Goal: Task Accomplishment & Management: Use online tool/utility

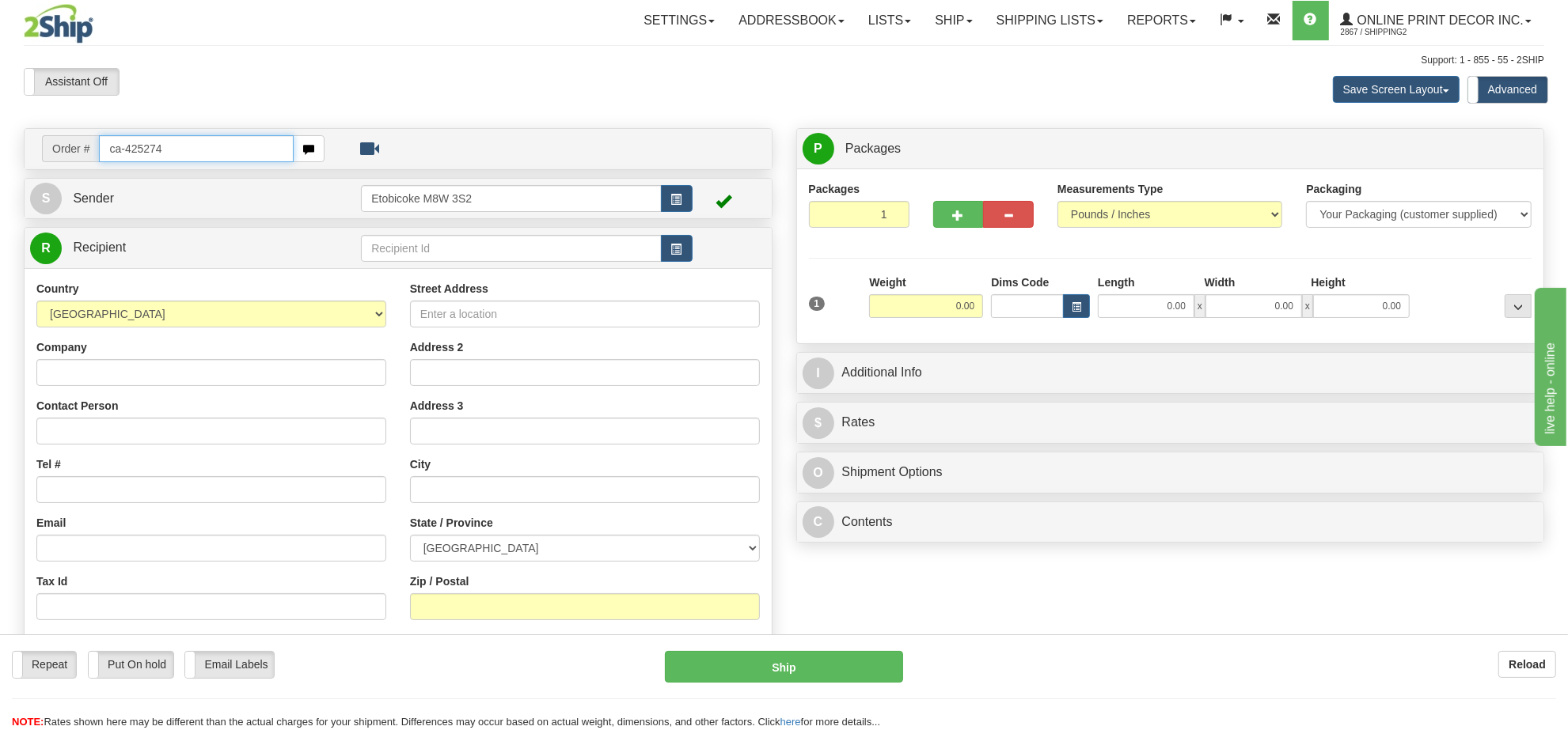
type input "ca-425274"
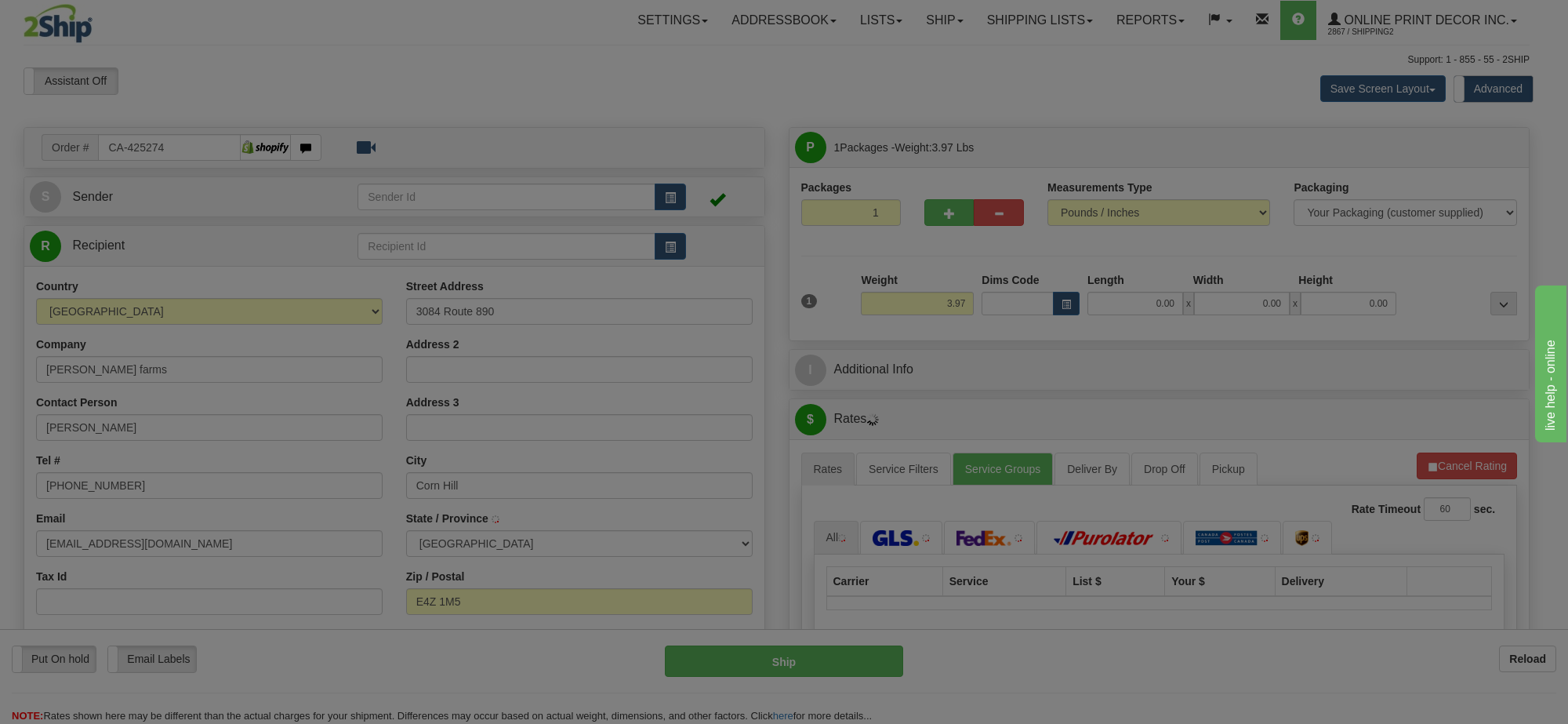
type input "CORNHILL"
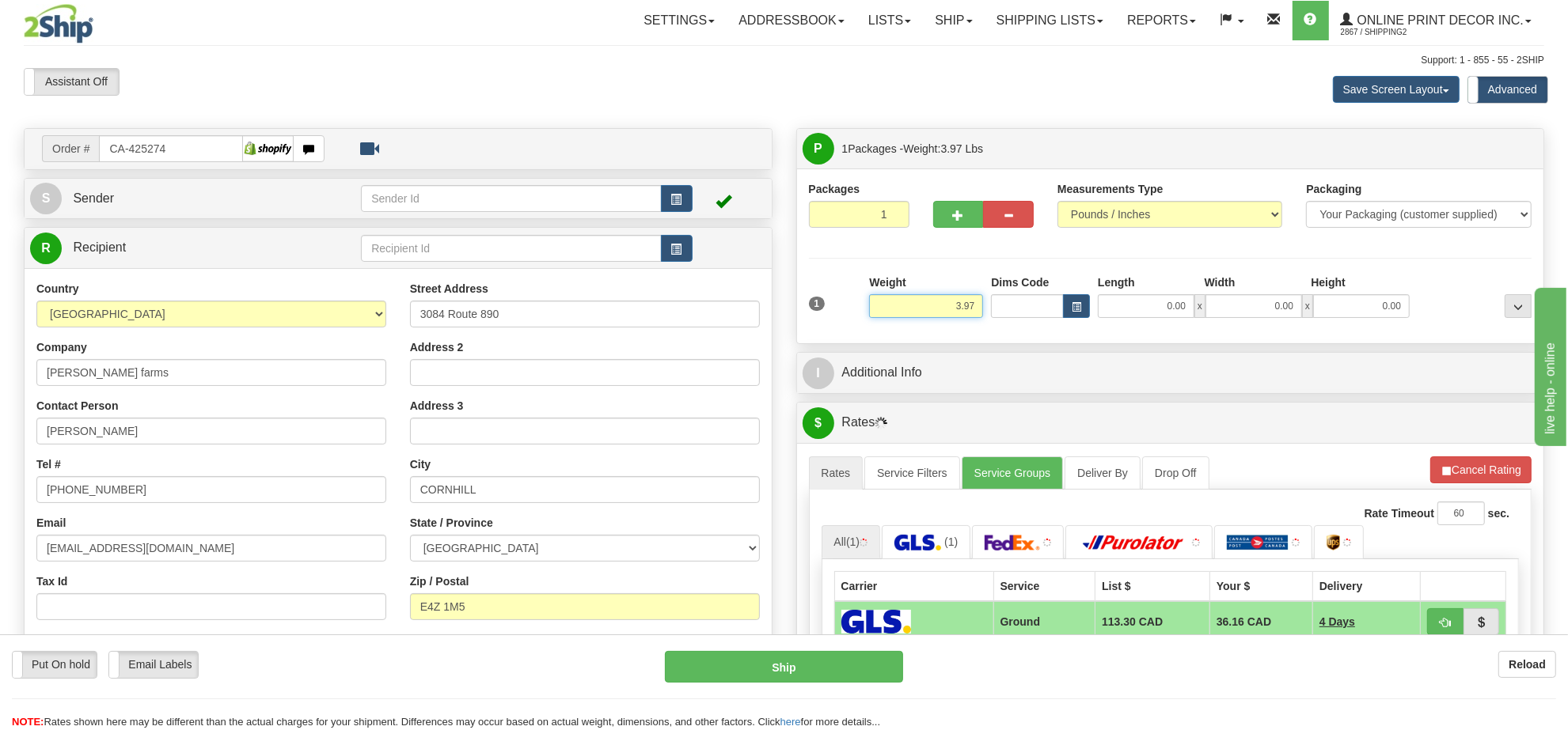
click at [921, 303] on input "3.97" at bounding box center [926, 306] width 114 height 24
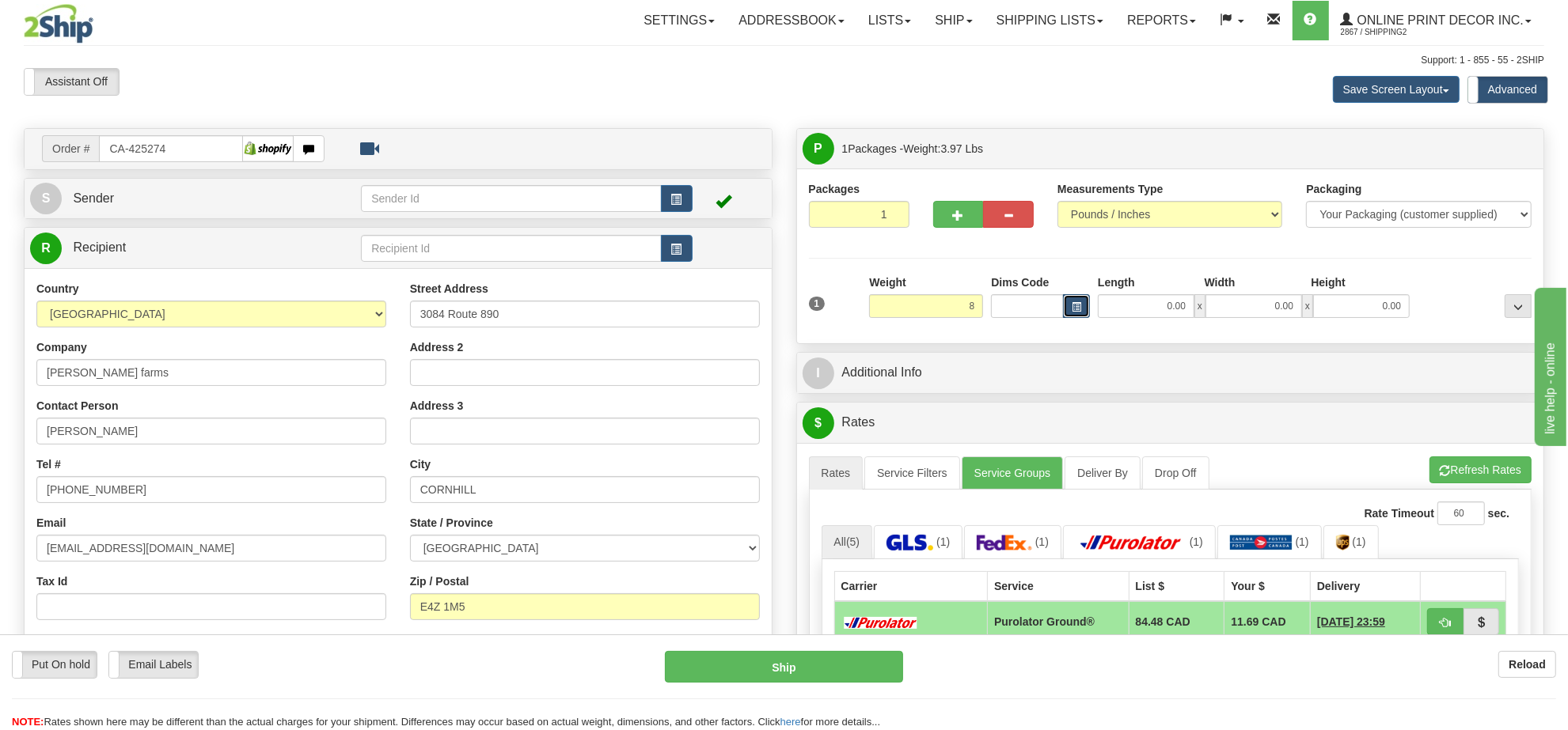
type input "8.00"
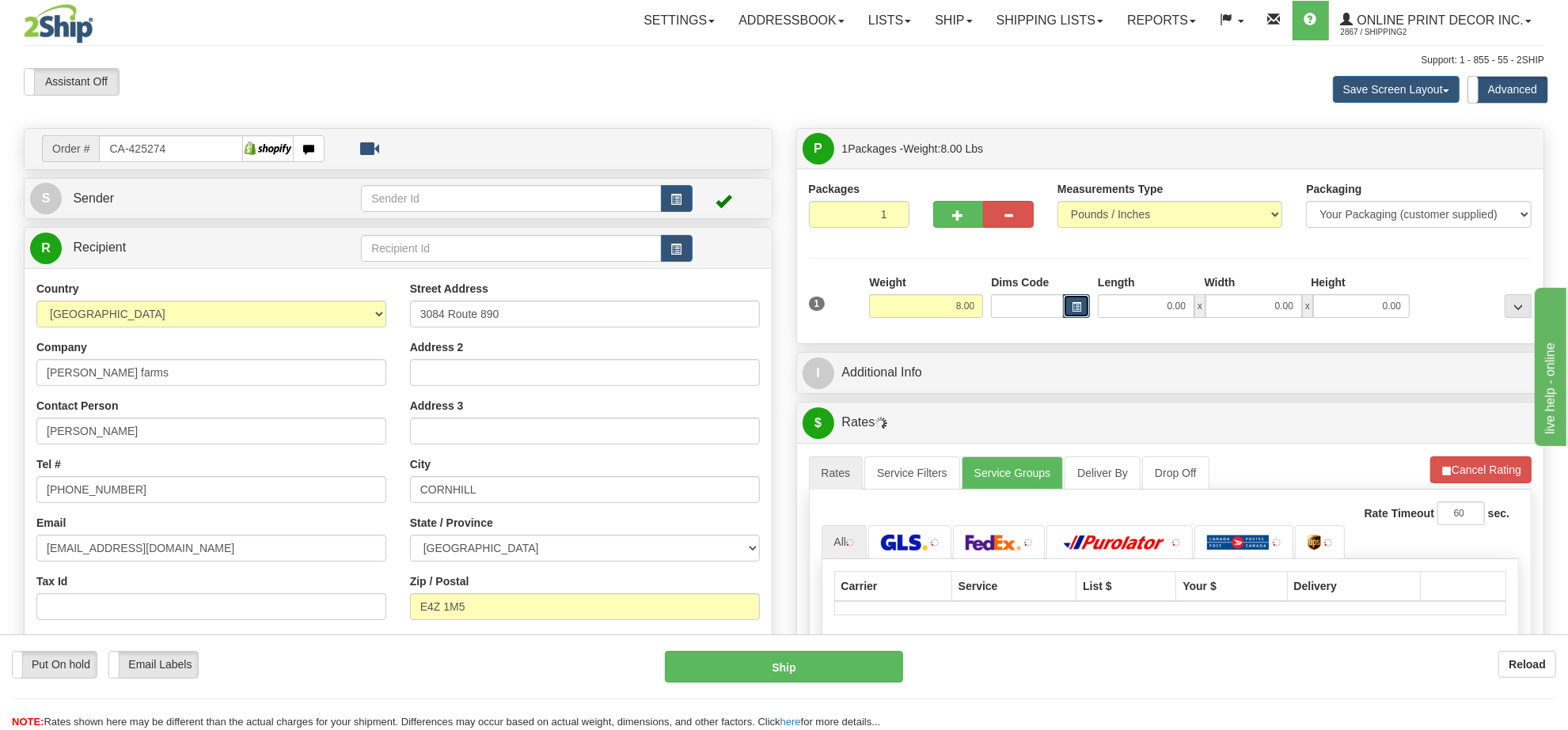
click at [1073, 306] on span "button" at bounding box center [1076, 307] width 9 height 9
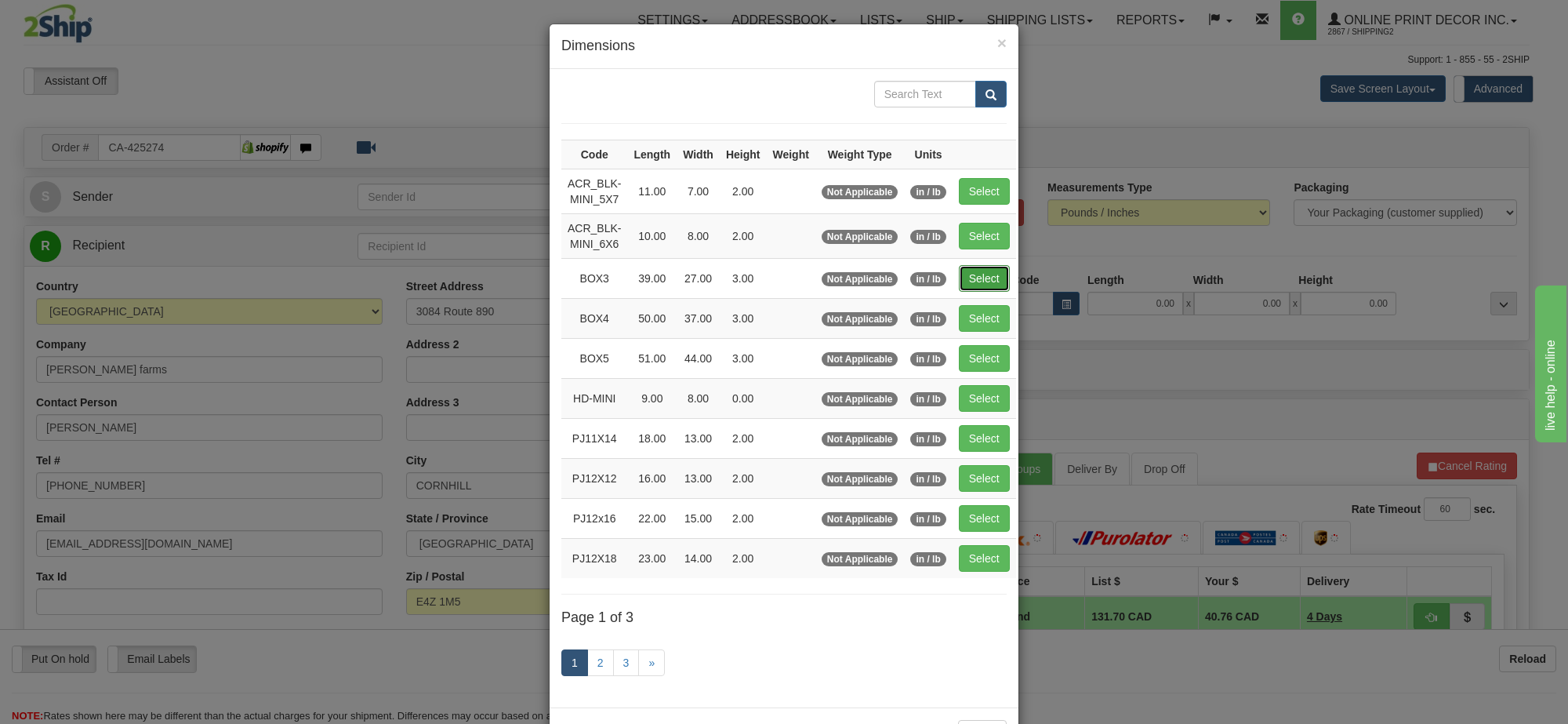
click at [983, 274] on button "Select" at bounding box center [984, 278] width 51 height 26
type input "BOX3"
type input "39.00"
type input "27.00"
type input "3.00"
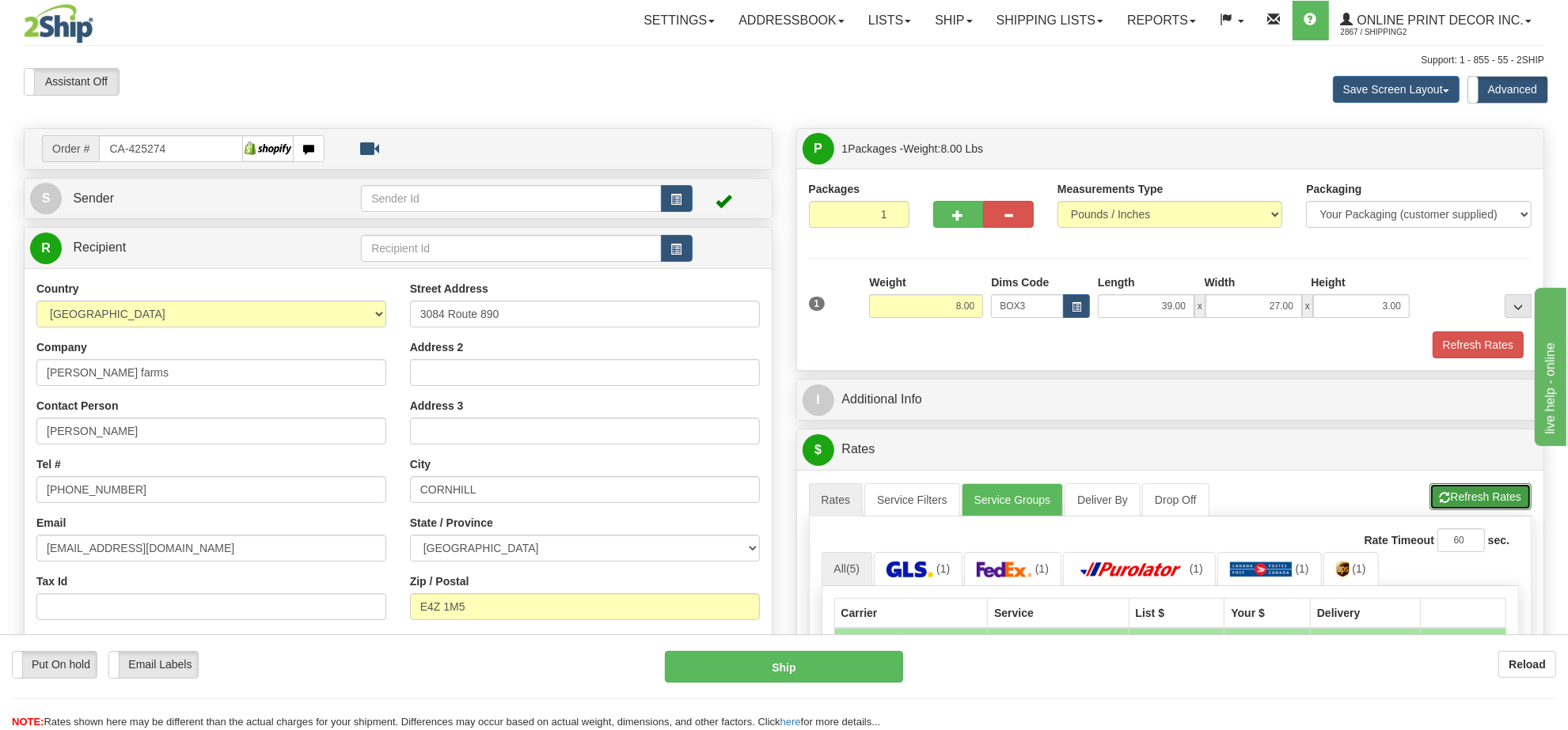
click at [1470, 498] on button "Refresh Rates" at bounding box center [1480, 496] width 102 height 27
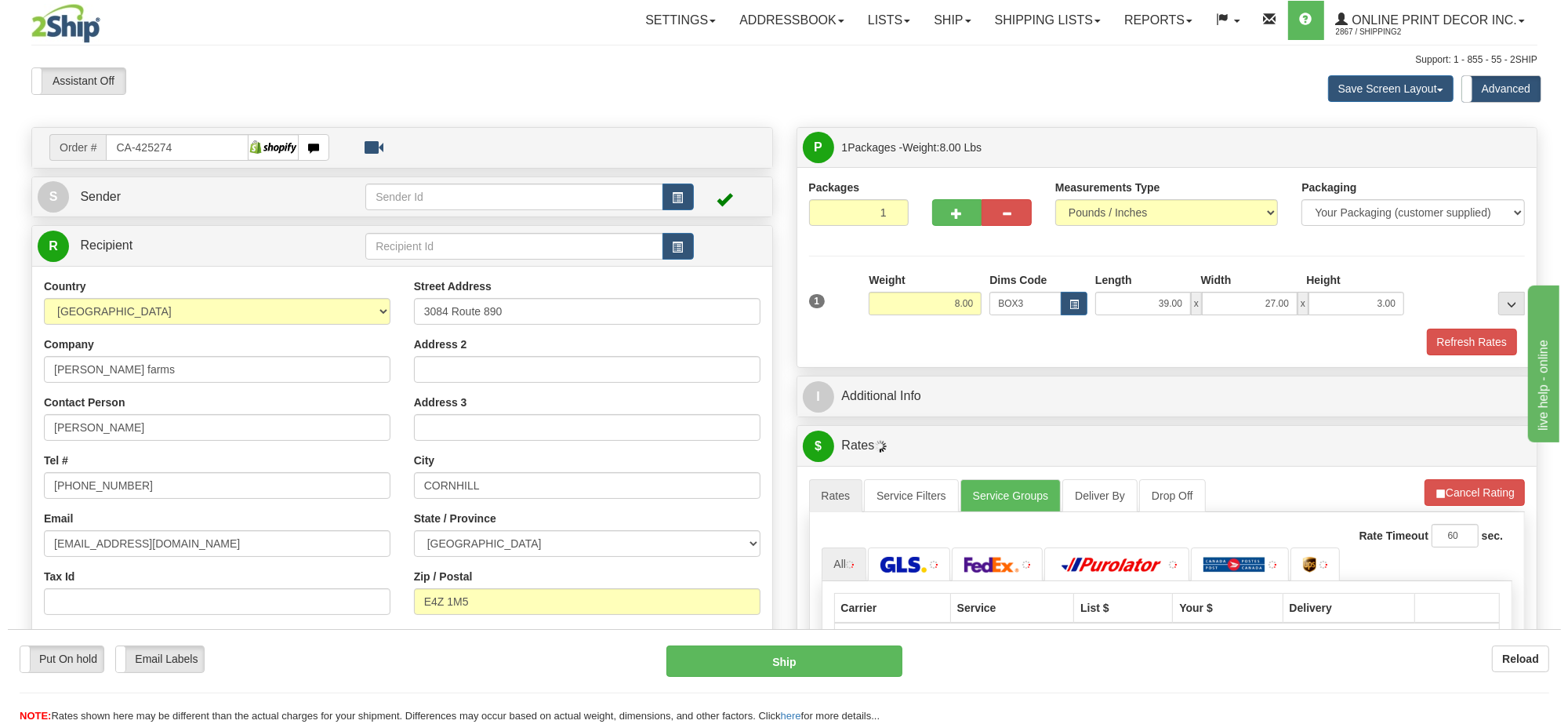
scroll to position [196, 0]
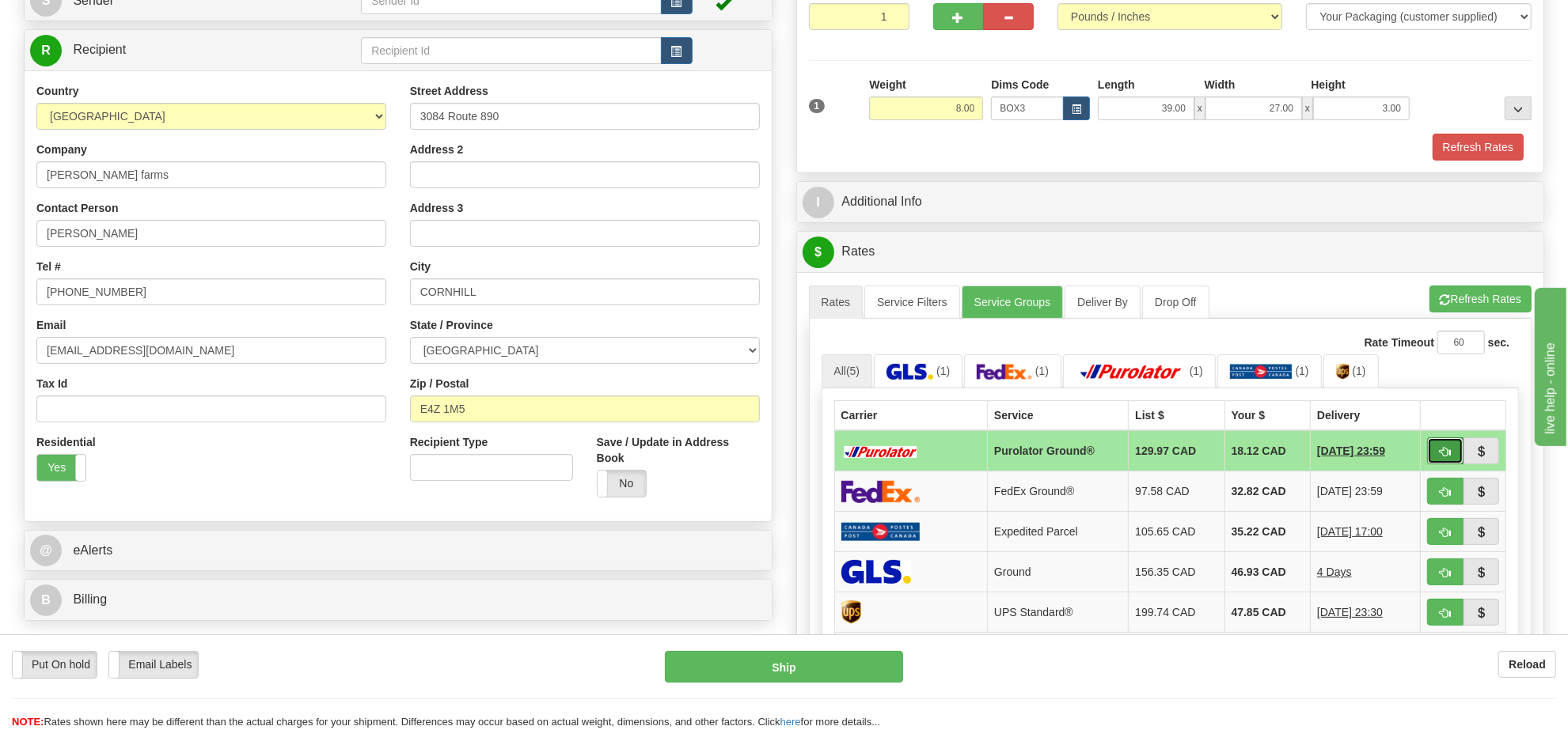
click at [1434, 461] on button "button" at bounding box center [1445, 450] width 37 height 27
type input "260"
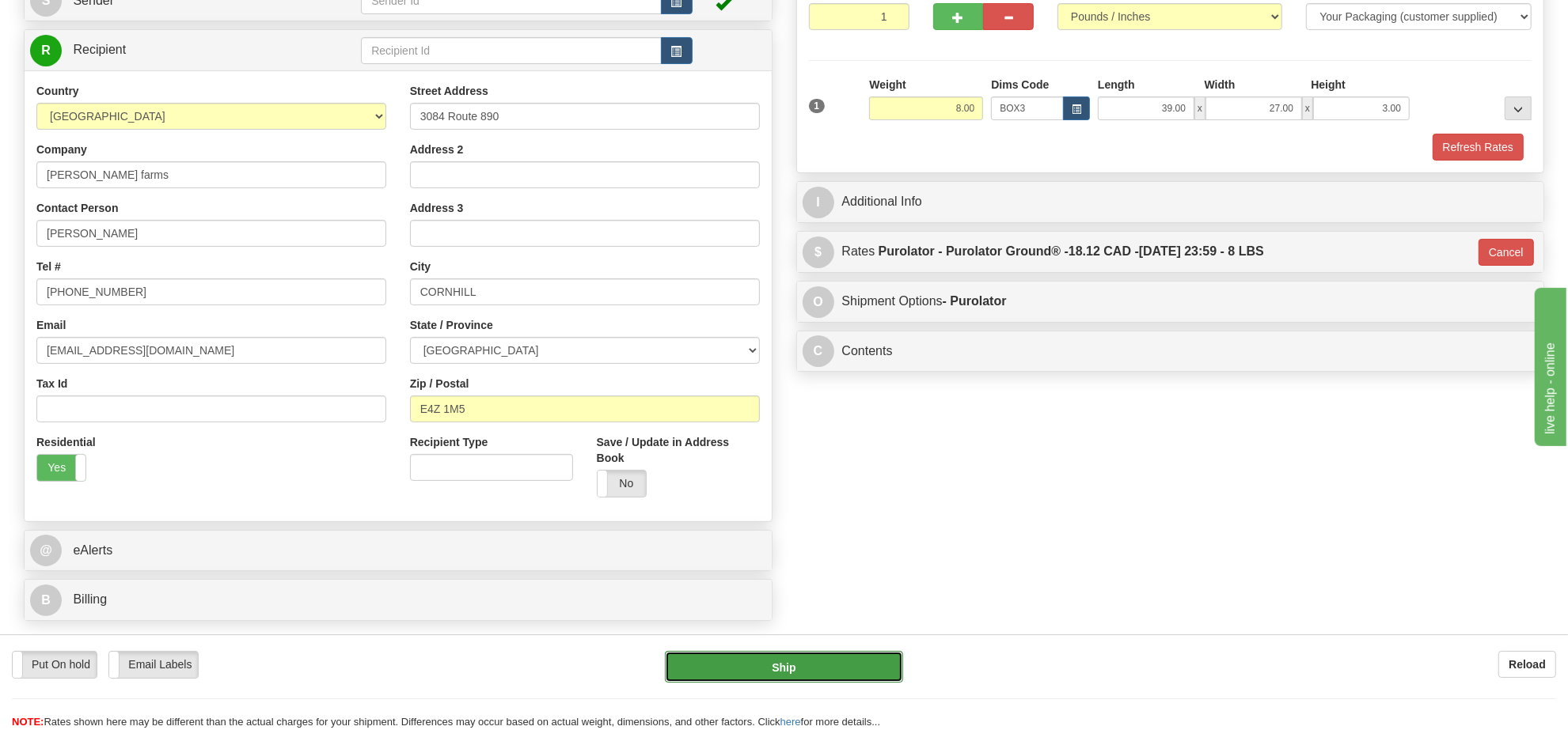
click at [850, 662] on button "Ship" at bounding box center [783, 667] width 237 height 32
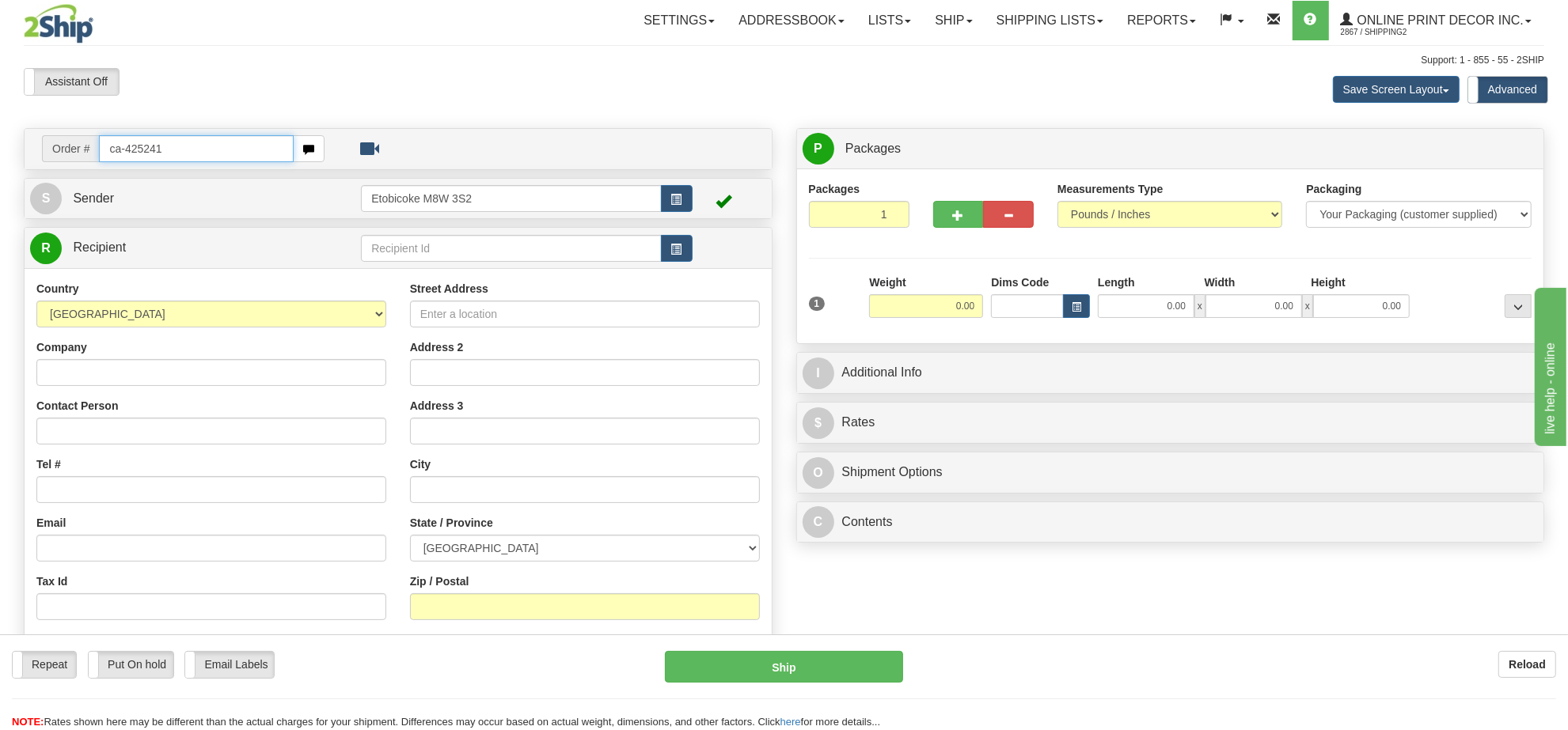
type input "ca-425241"
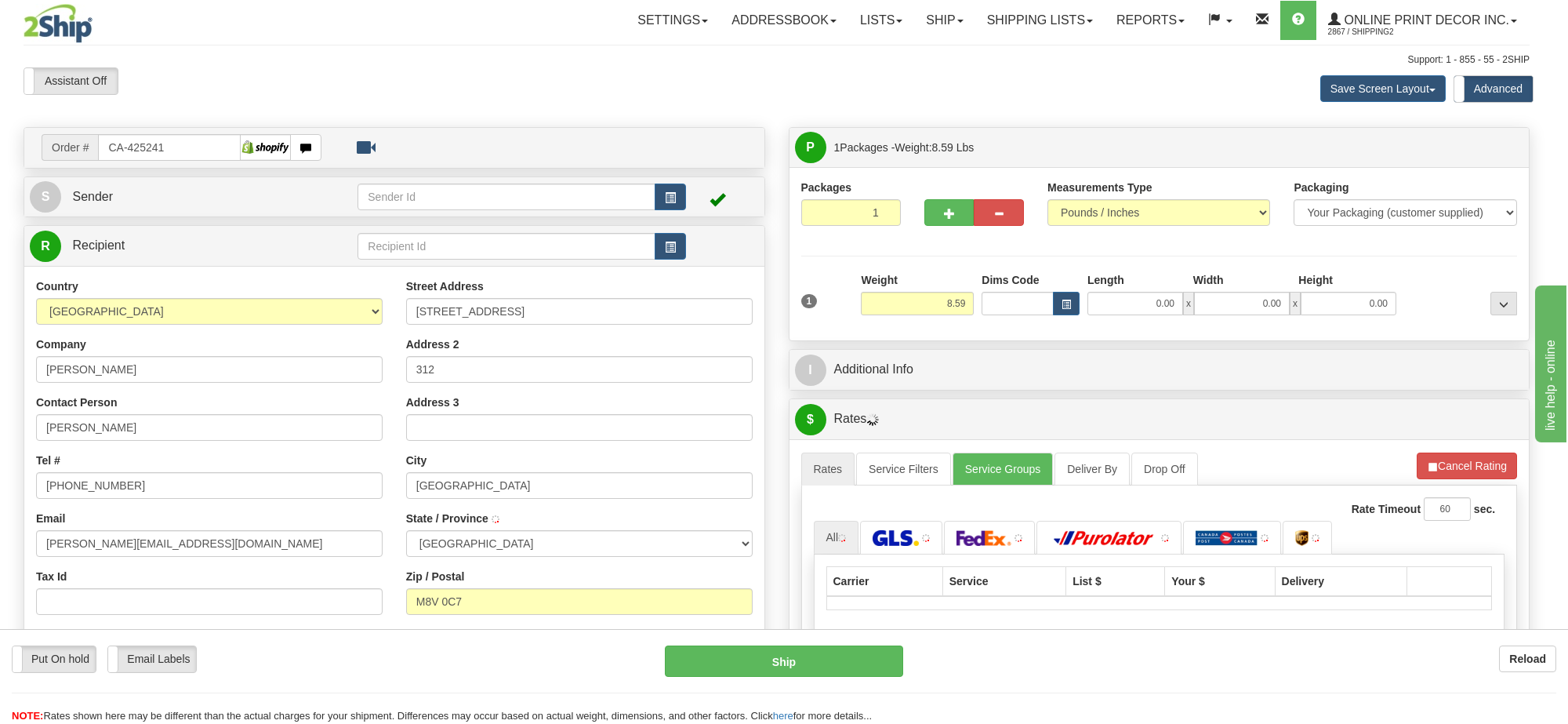
type input "ETOBICOKE"
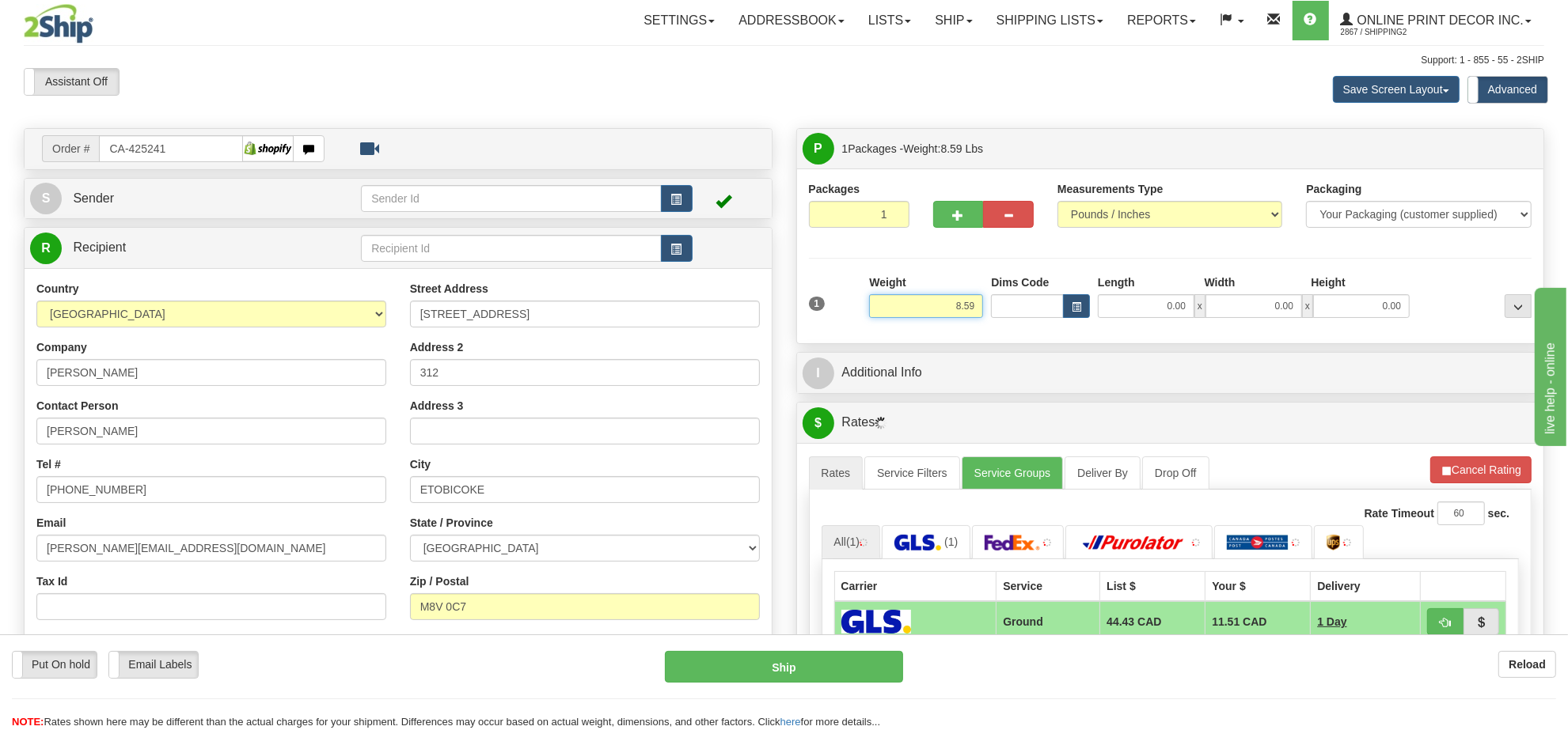
click at [956, 314] on input "8.59" at bounding box center [926, 306] width 114 height 24
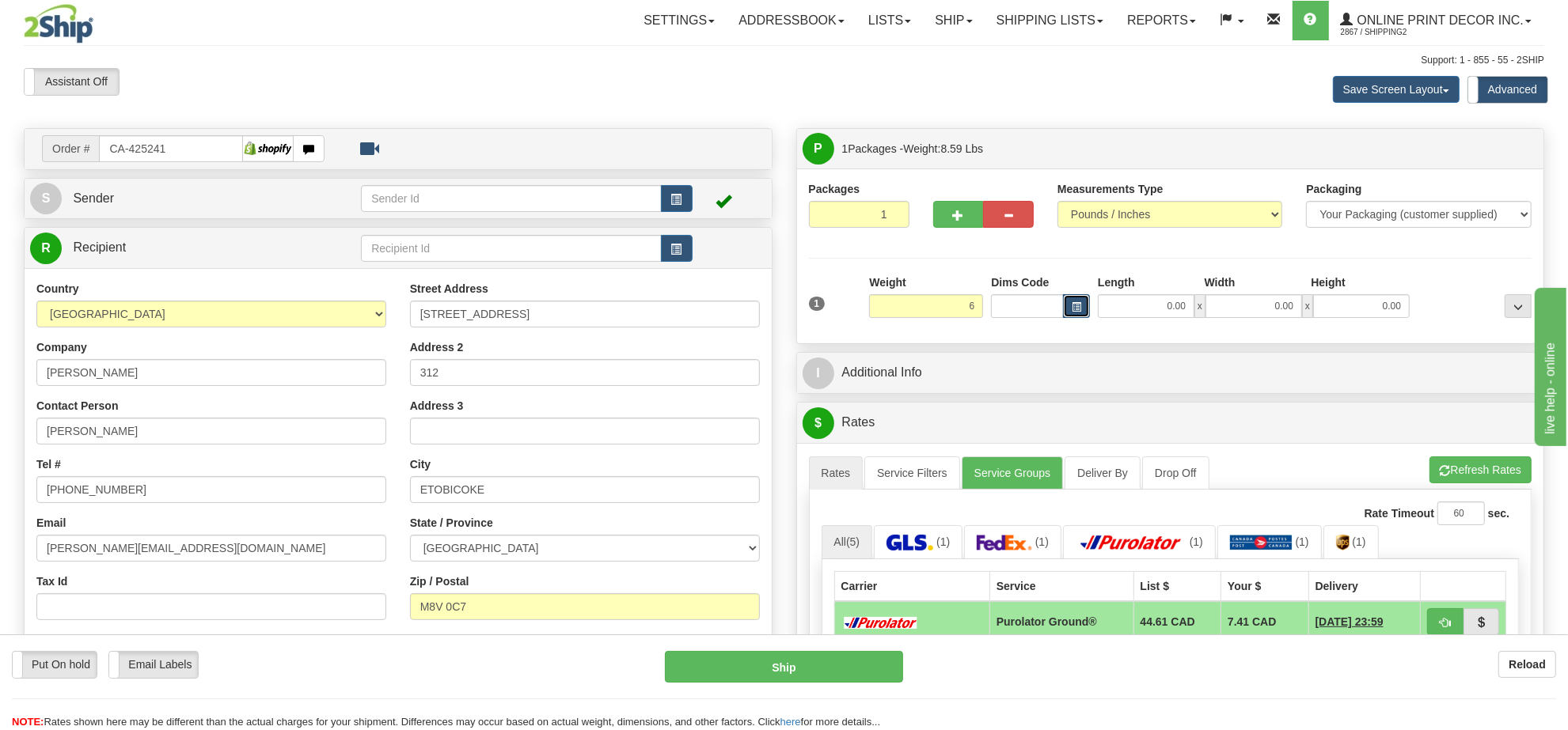
type input "6.00"
click at [1069, 306] on button "button" at bounding box center [1076, 306] width 27 height 24
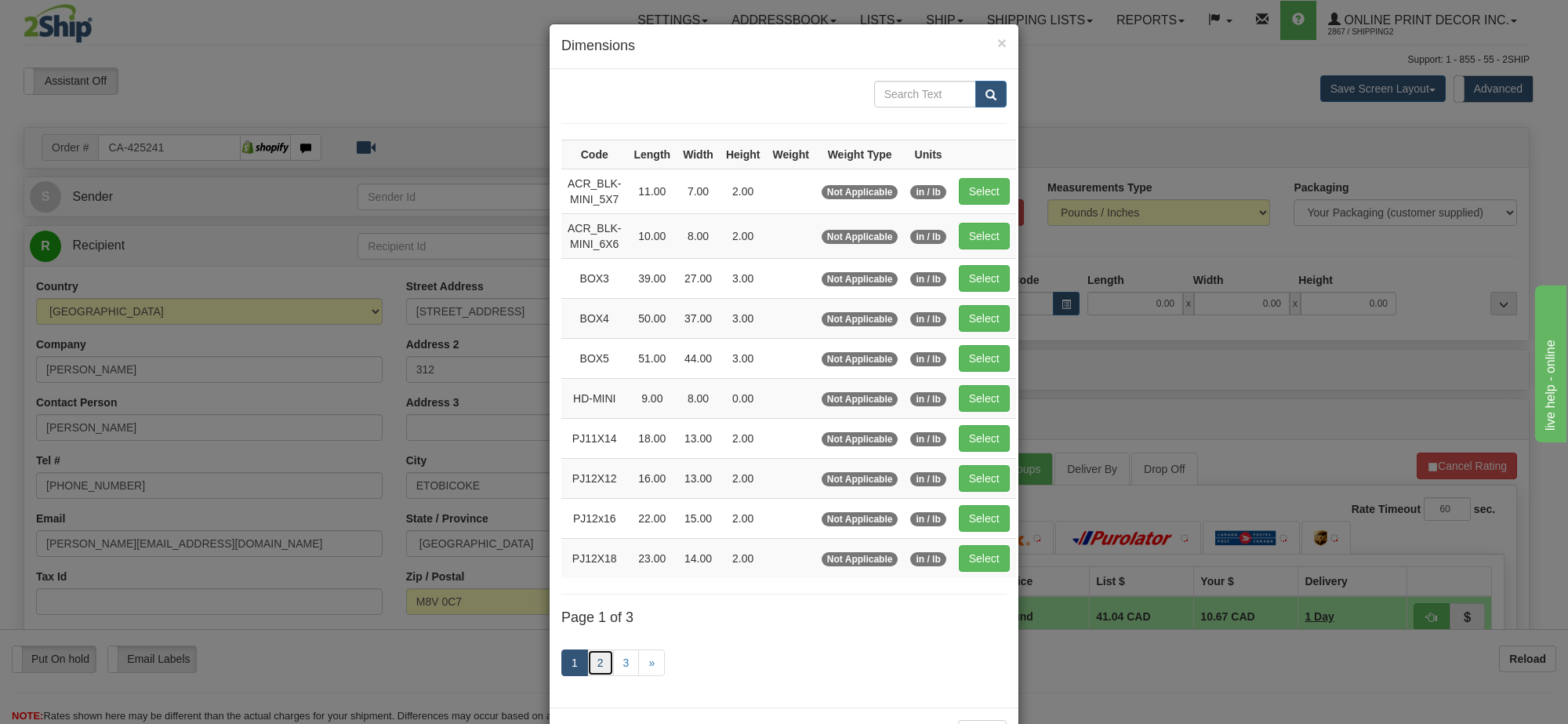
click at [596, 671] on link "2" at bounding box center [600, 662] width 26 height 26
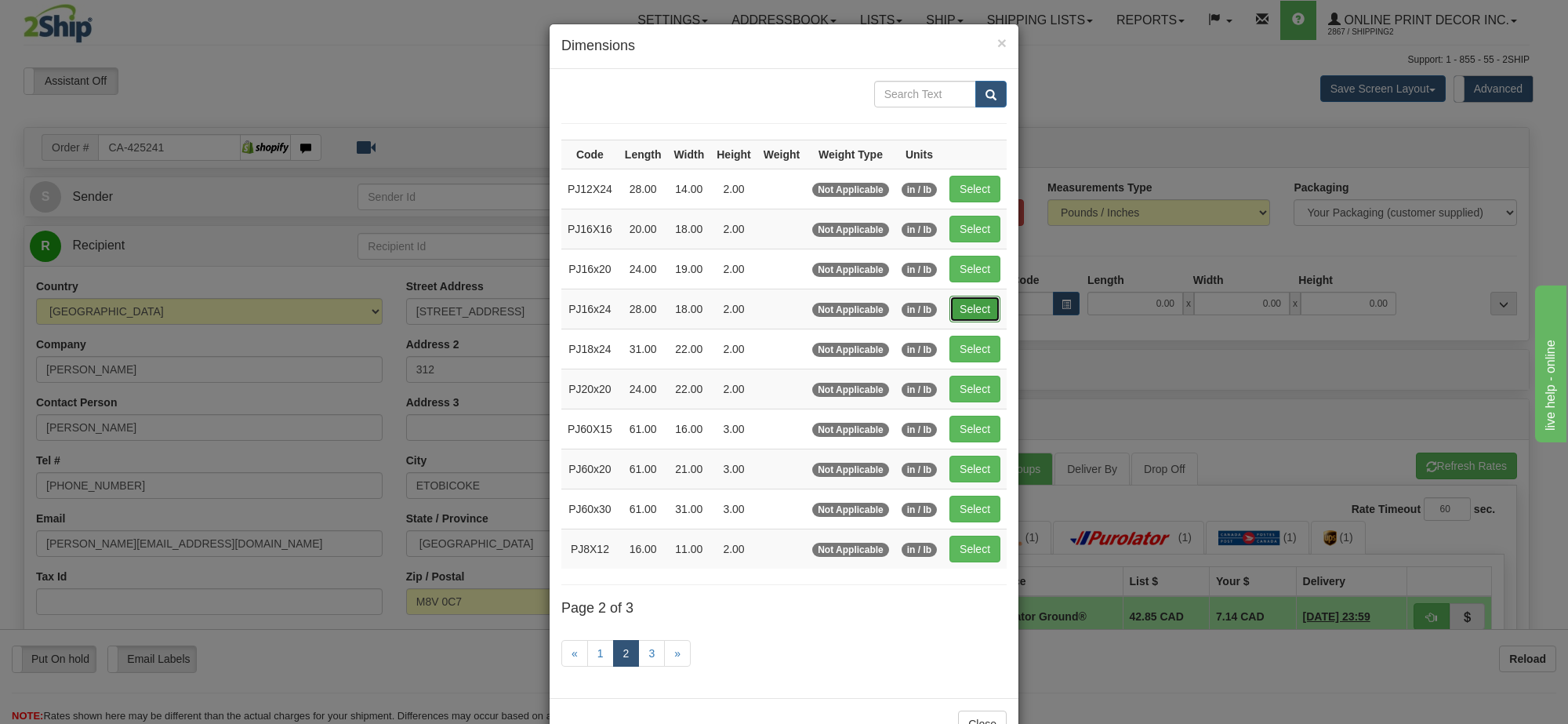
click at [977, 317] on button "Select" at bounding box center [975, 308] width 51 height 26
type input "PJ16x24"
type input "28.00"
type input "18.00"
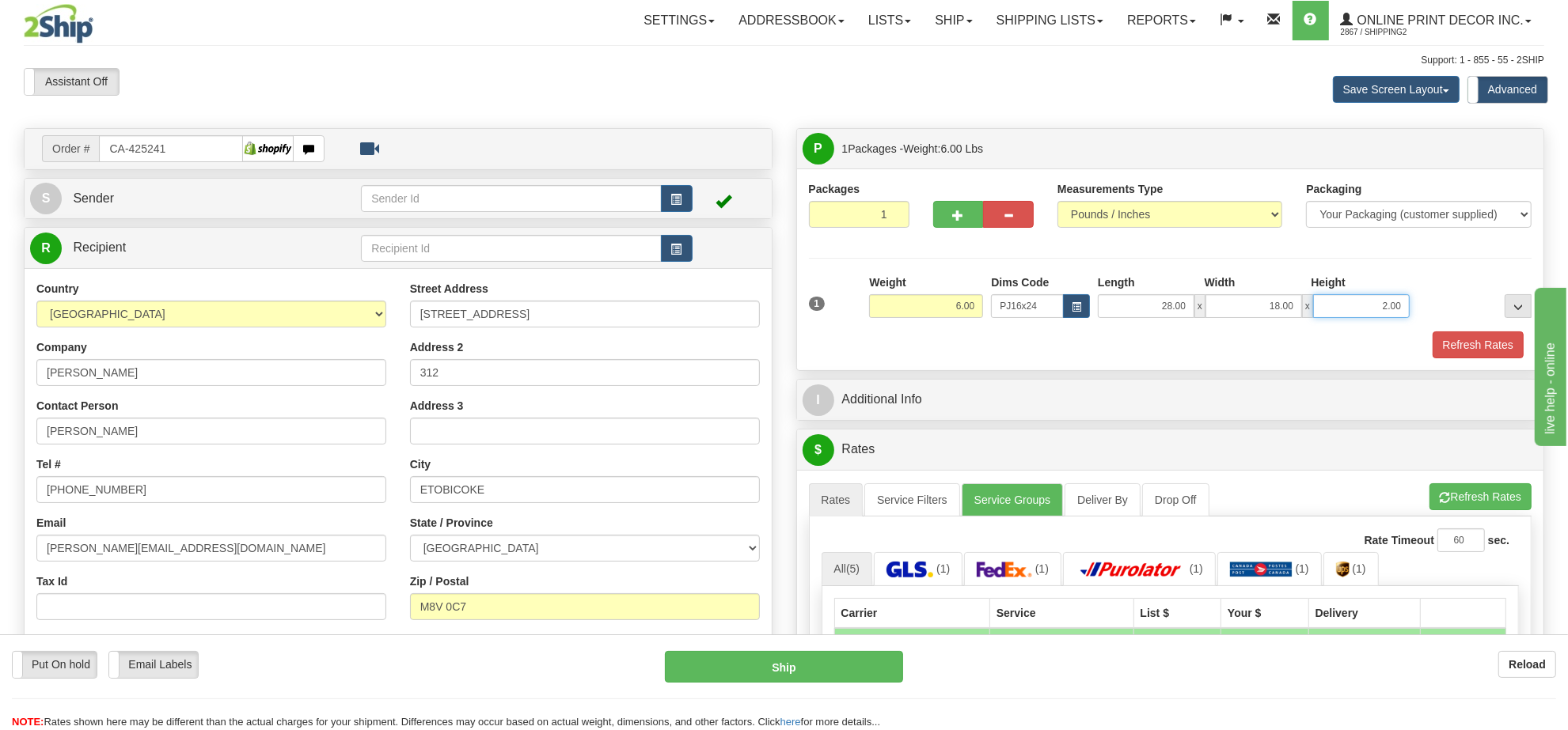
click at [1383, 312] on input "2.00" at bounding box center [1361, 306] width 97 height 24
click at [1386, 311] on input "2.00" at bounding box center [1361, 306] width 97 height 24
type input "4.00"
click at [943, 219] on button "button" at bounding box center [958, 214] width 51 height 27
radio input "true"
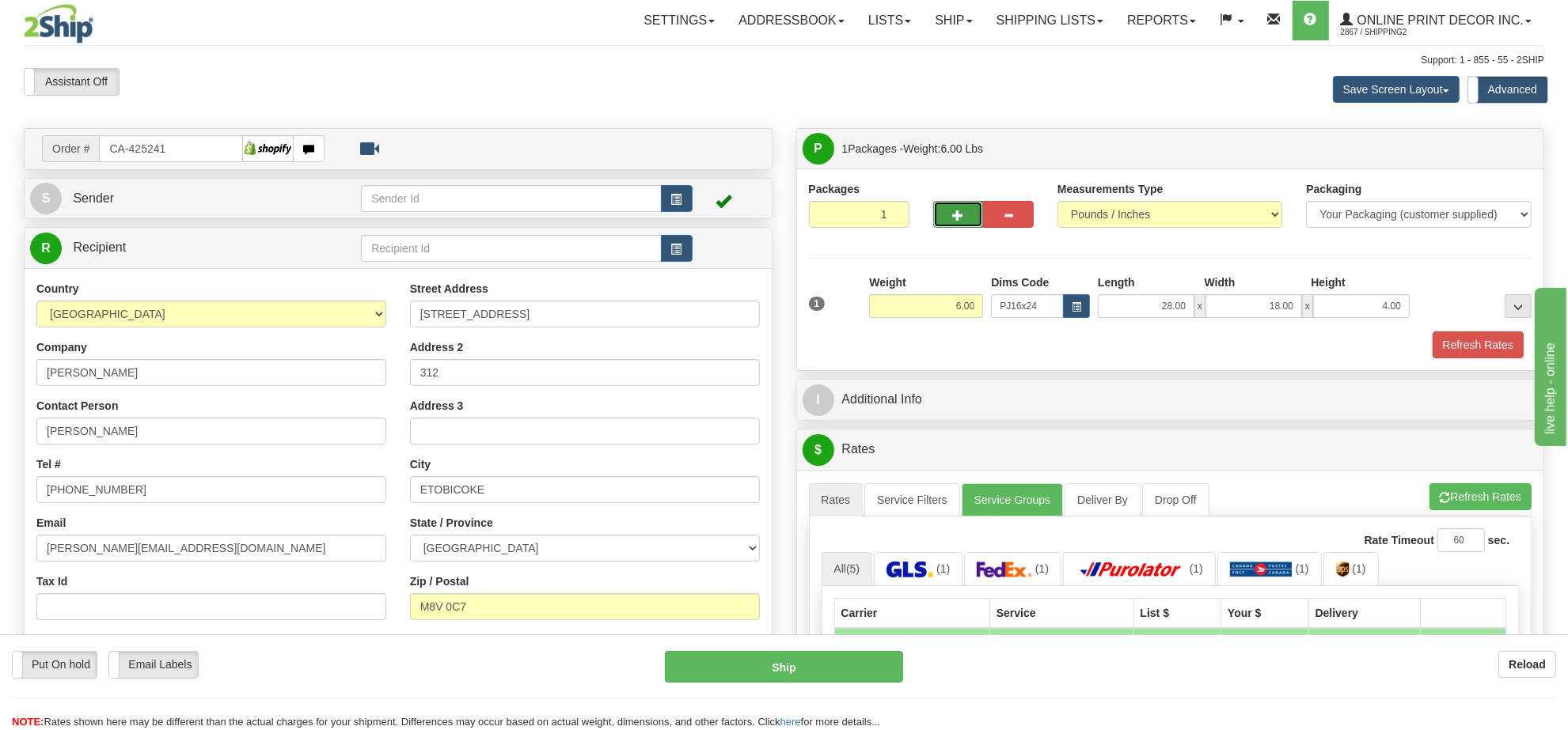
type input "2"
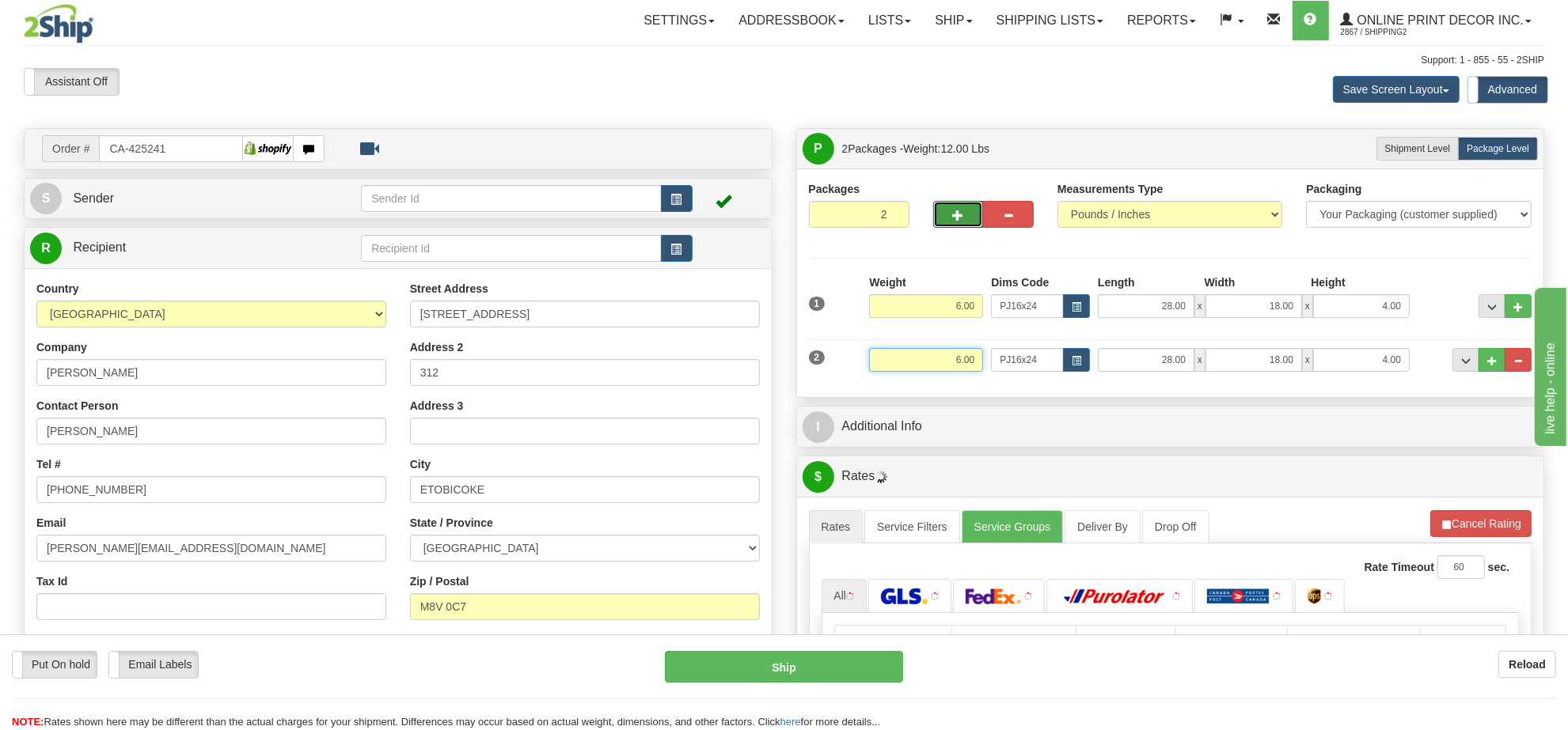
click at [966, 353] on input "6.00" at bounding box center [926, 360] width 114 height 24
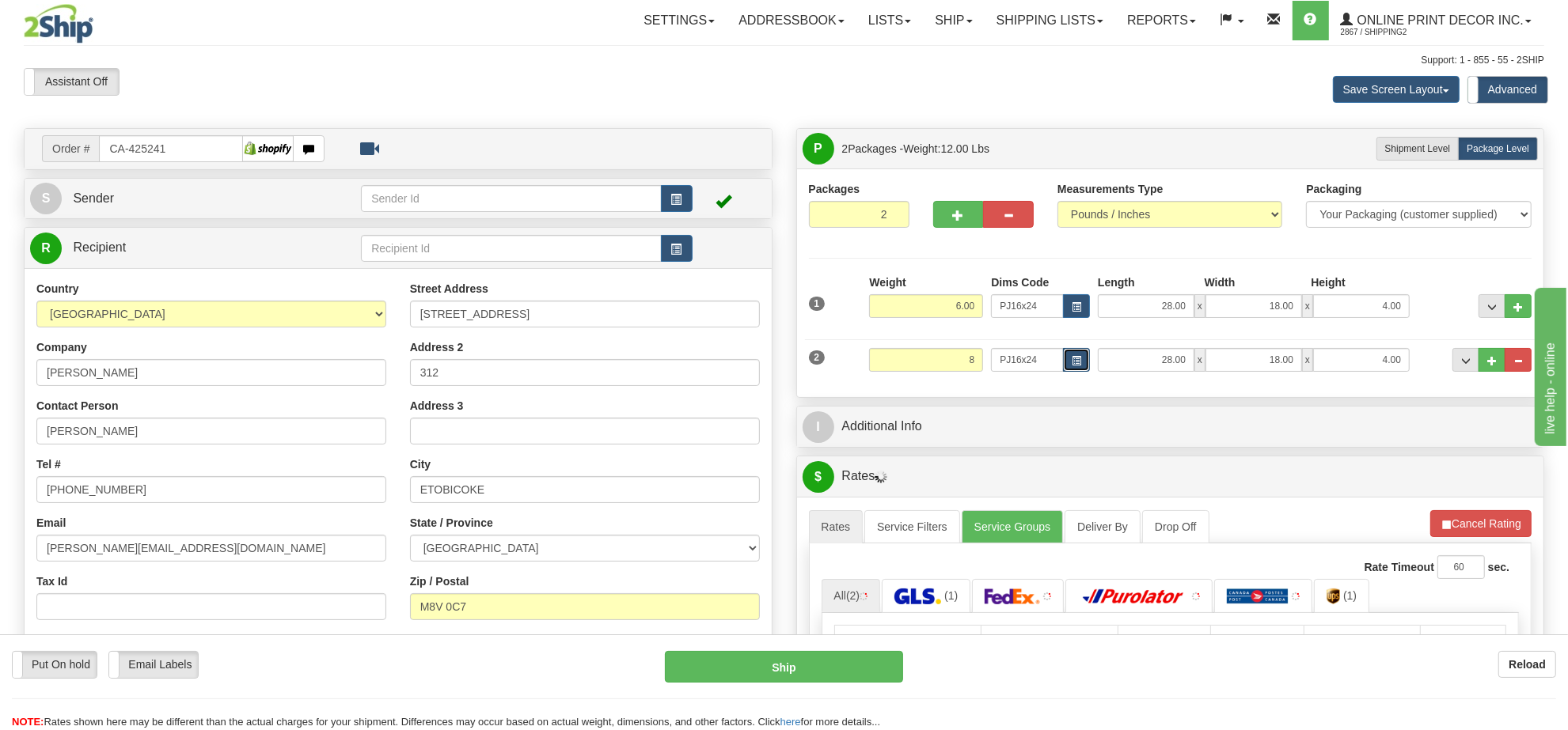
type input "8.00"
click at [1069, 357] on button "button" at bounding box center [1076, 360] width 27 height 24
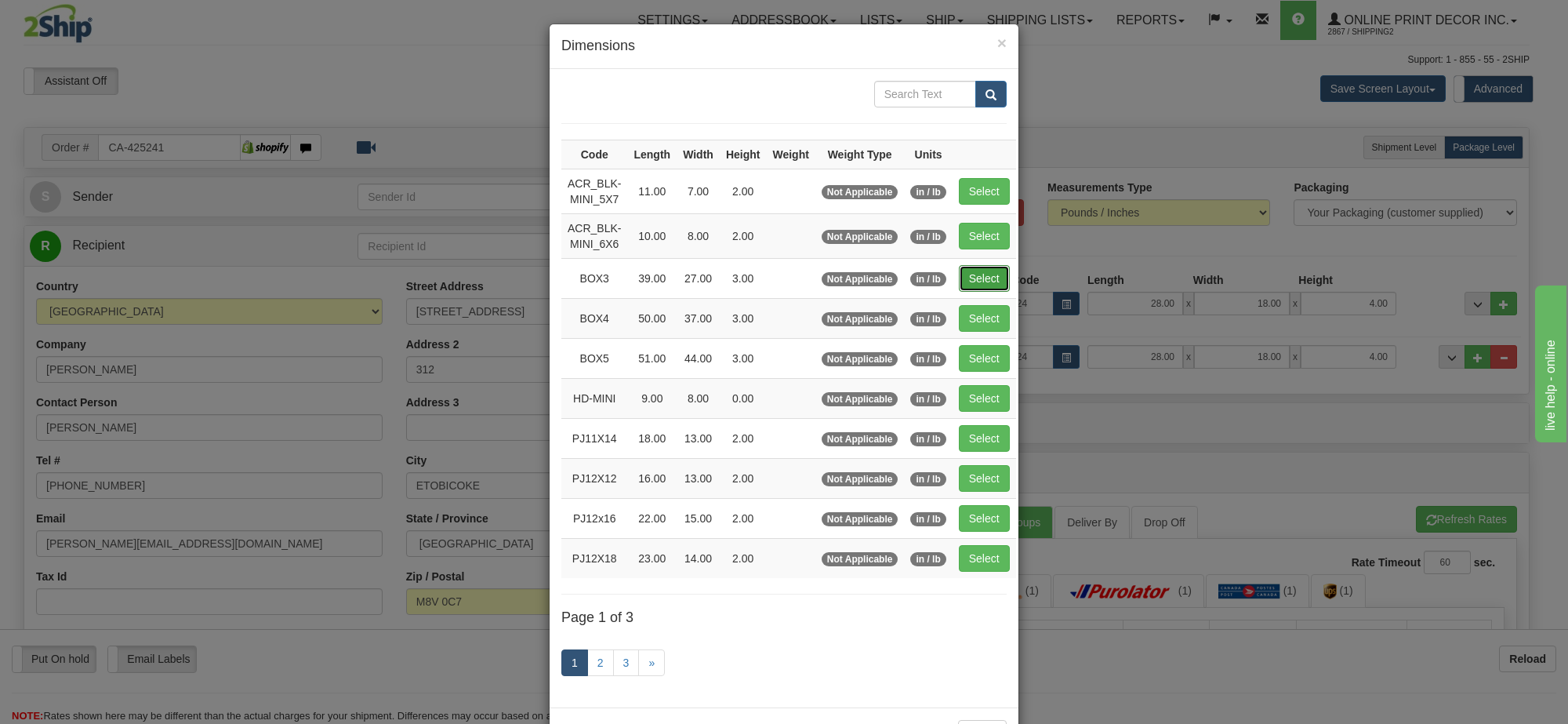
click at [988, 275] on button "Select" at bounding box center [984, 278] width 51 height 26
type input "BOX3"
type input "39.00"
type input "27.00"
type input "3.00"
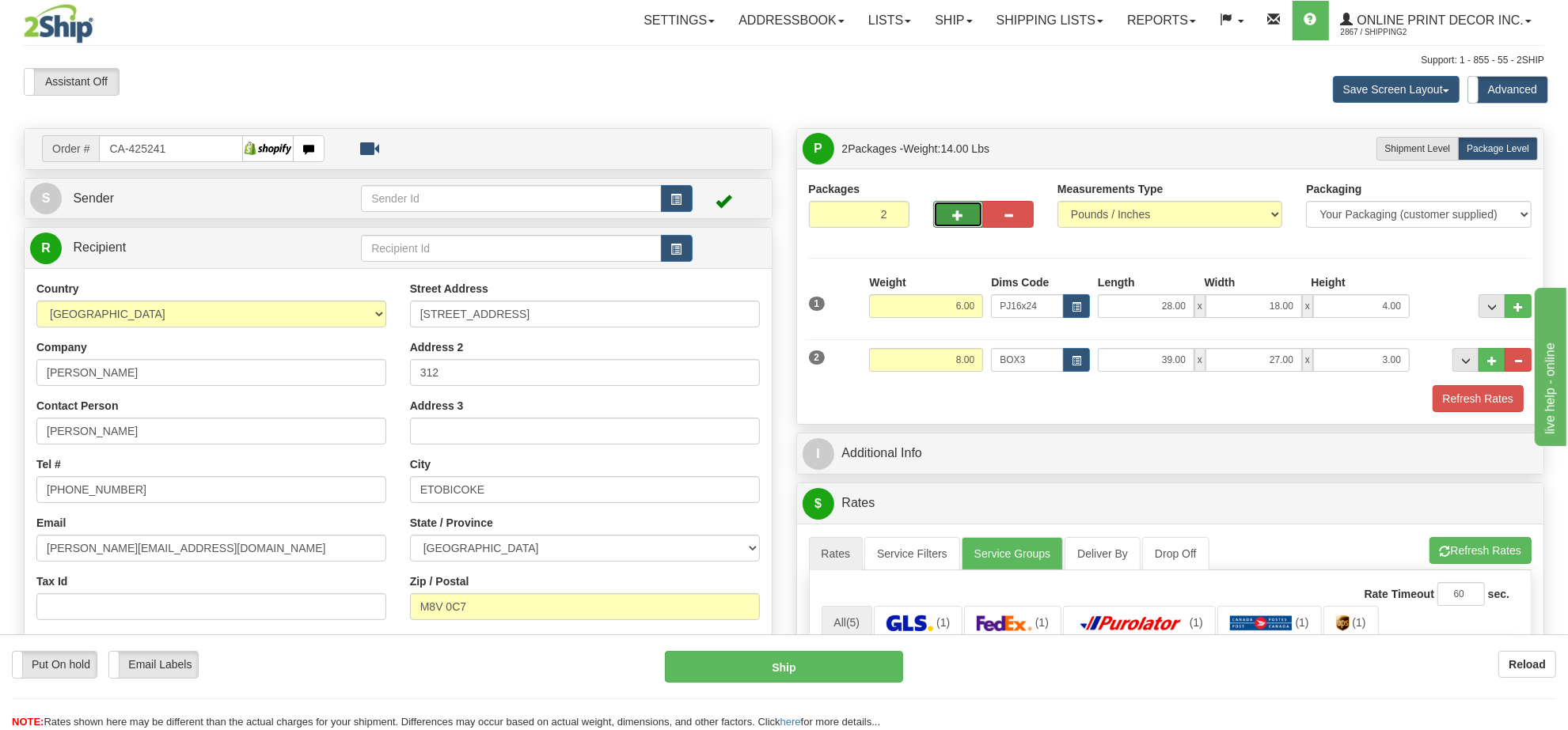
click at [953, 221] on span "button" at bounding box center [958, 216] width 11 height 10
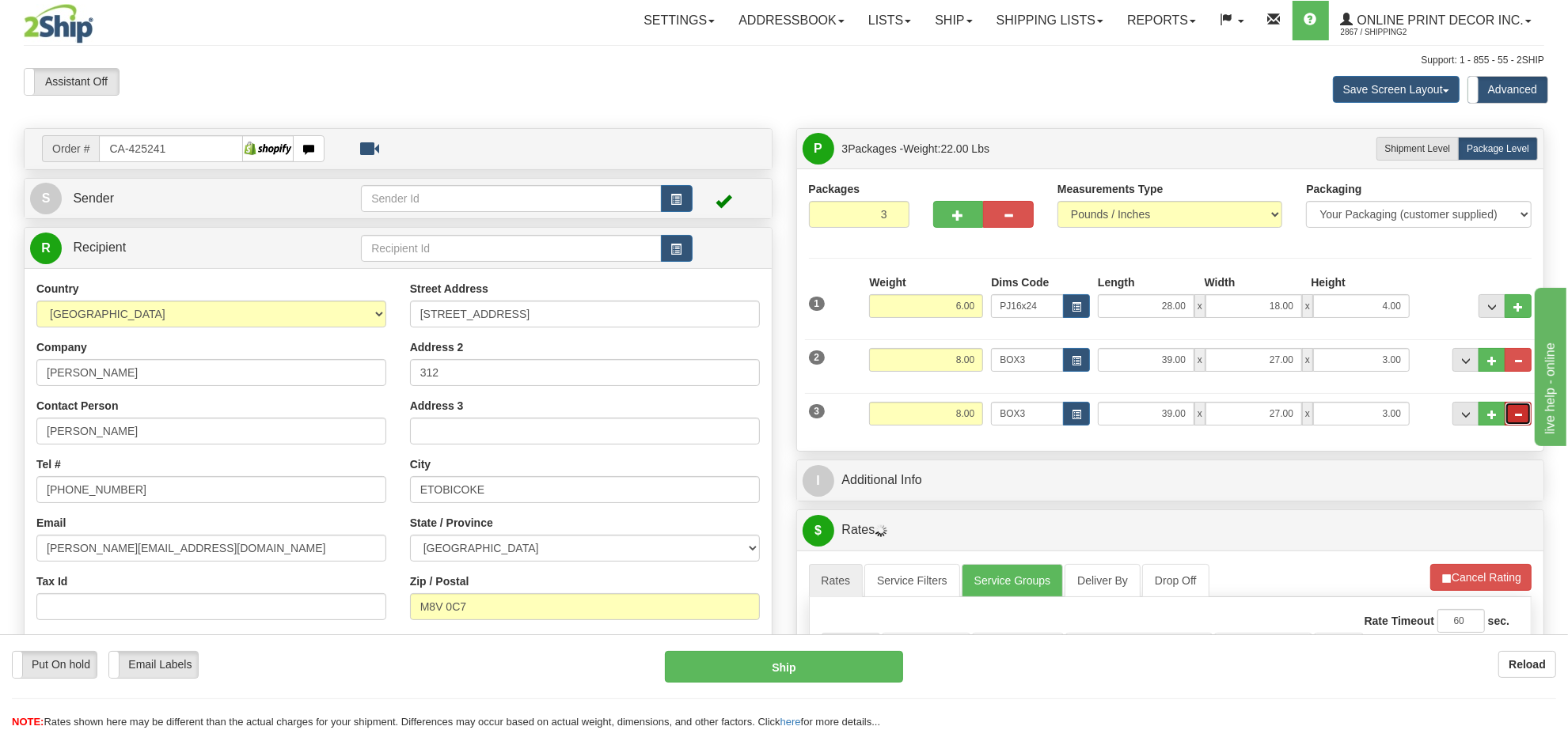
click at [1524, 425] on button "..." at bounding box center [1517, 413] width 27 height 24
type input "2"
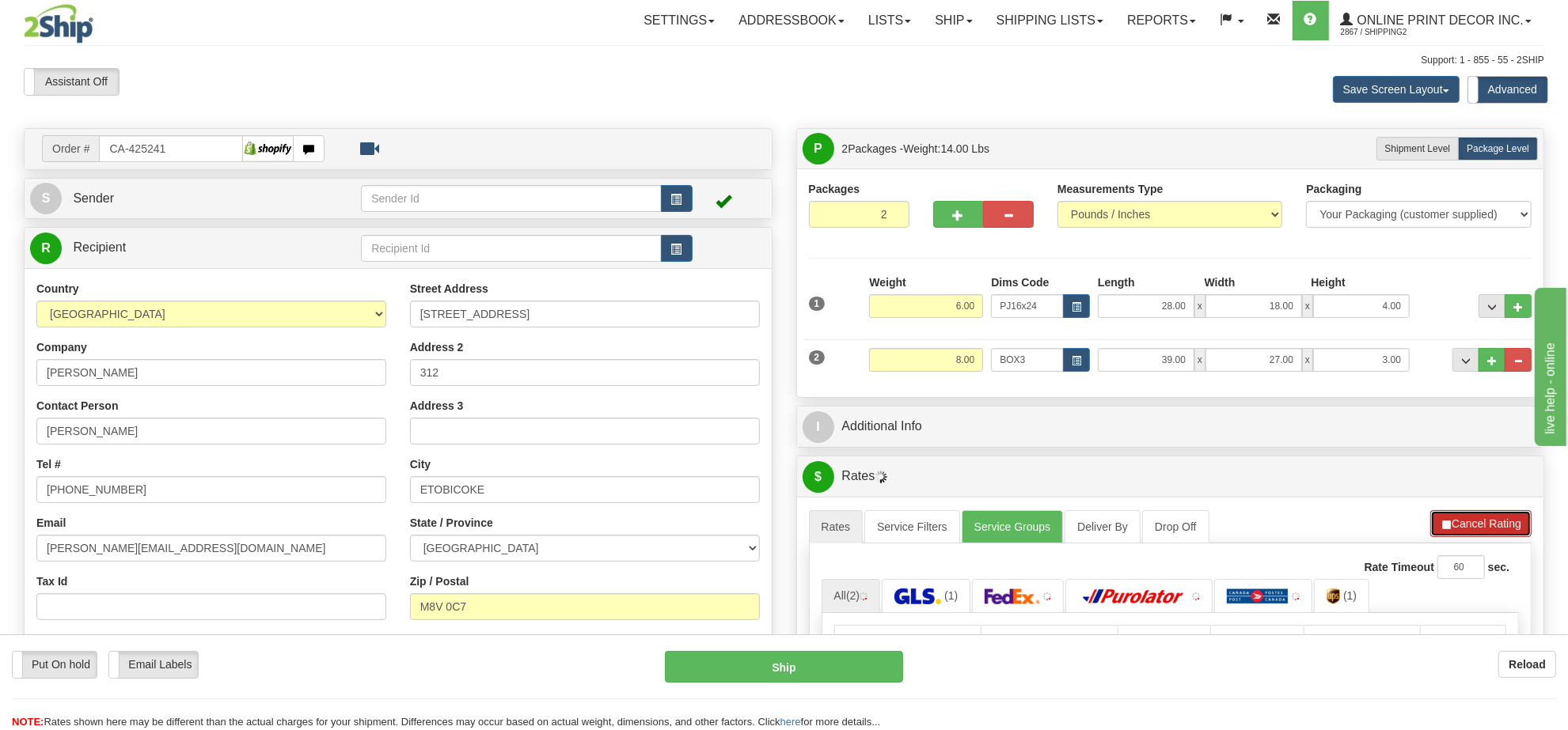
click at [1478, 531] on button "Cancel Rating" at bounding box center [1481, 523] width 101 height 27
click at [1478, 531] on button "Refresh Rates" at bounding box center [1480, 523] width 102 height 27
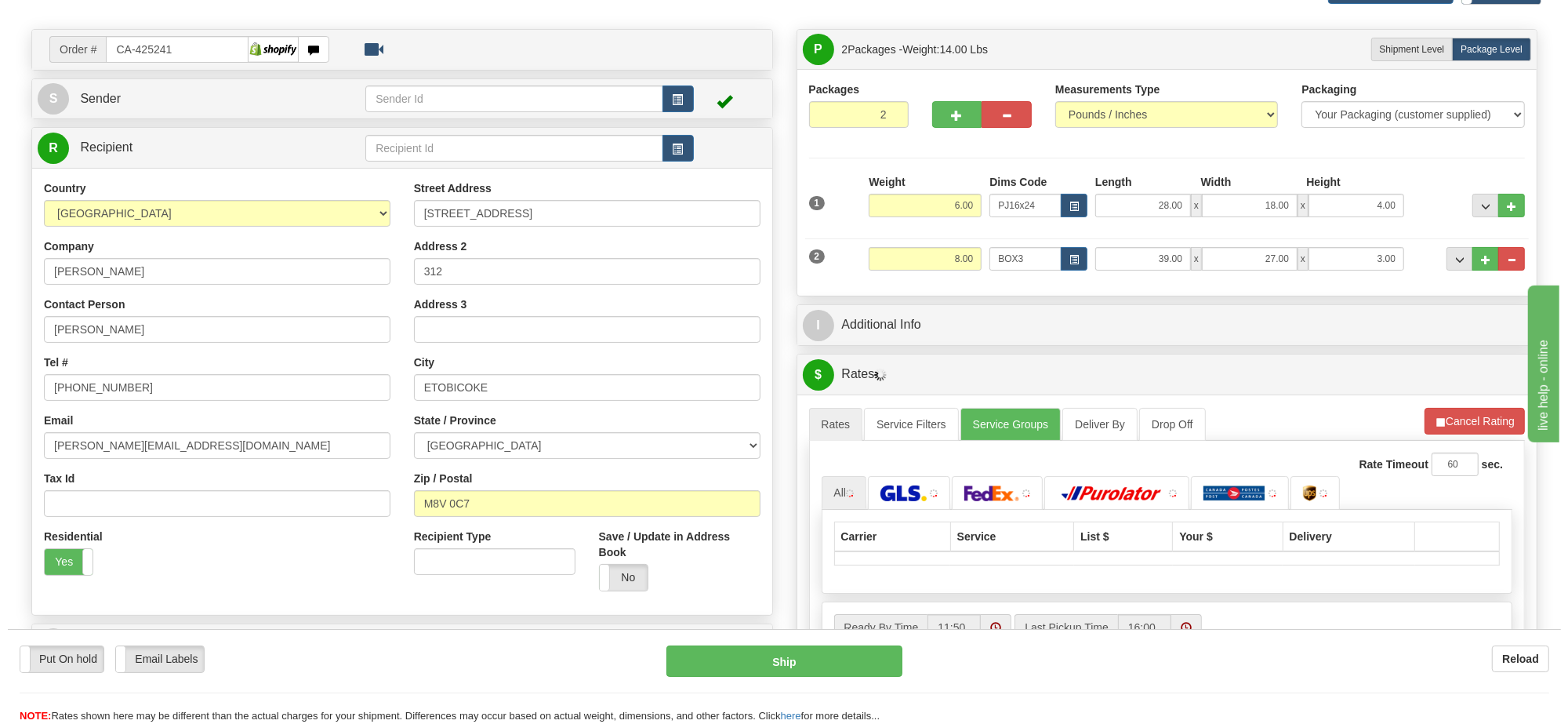
scroll to position [196, 0]
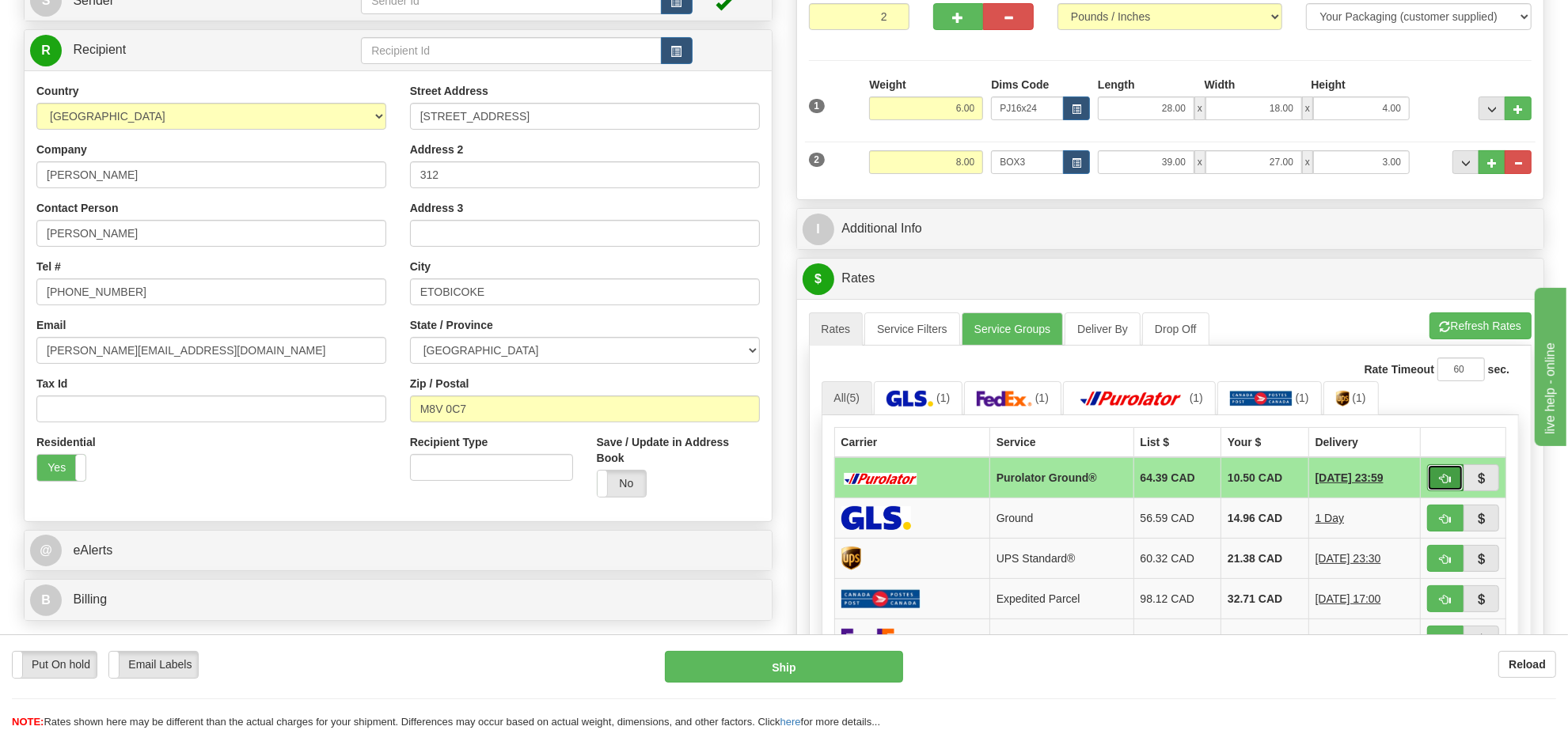
click at [1442, 484] on span "button" at bounding box center [1445, 479] width 11 height 10
type input "260"
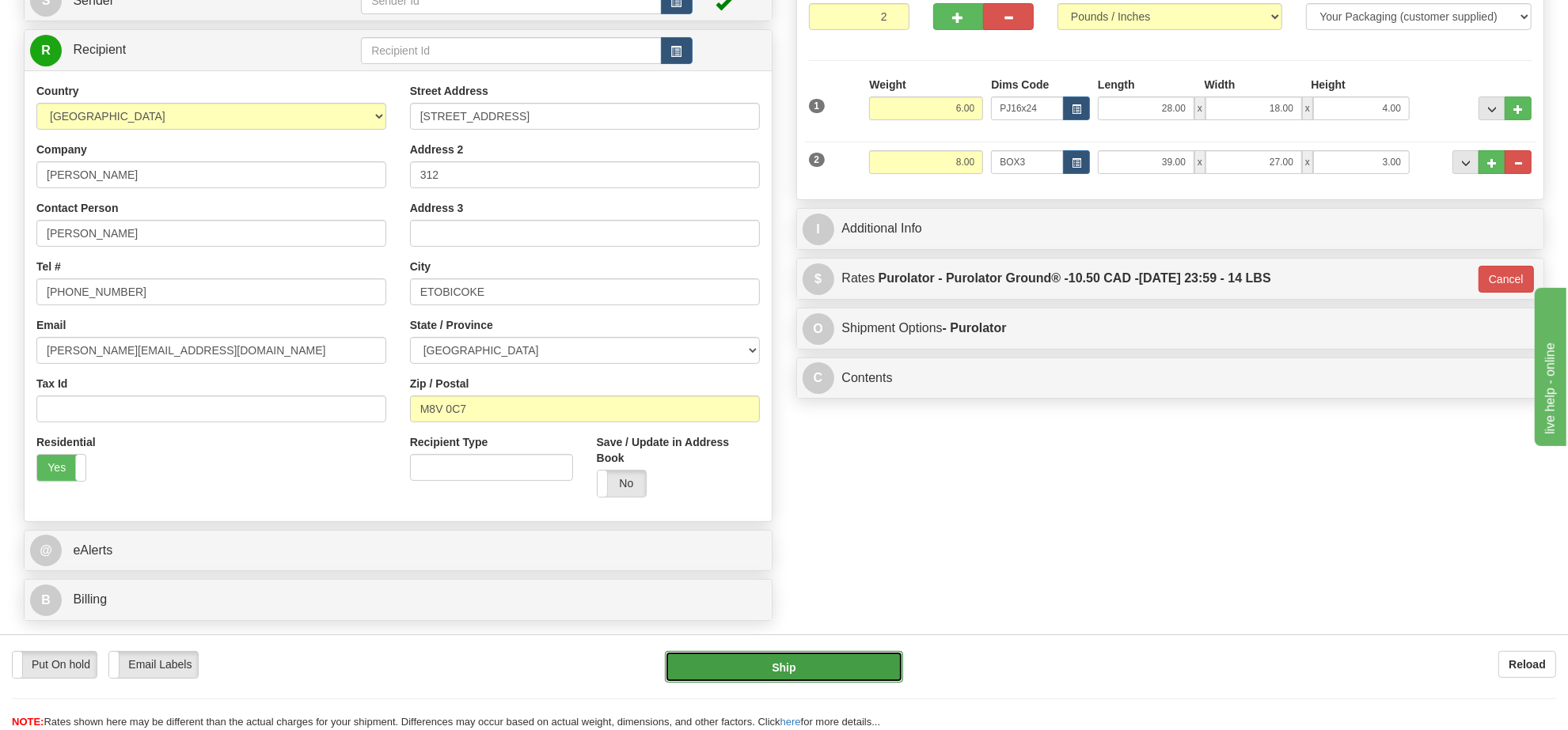
click at [860, 662] on button "Ship" at bounding box center [783, 667] width 237 height 32
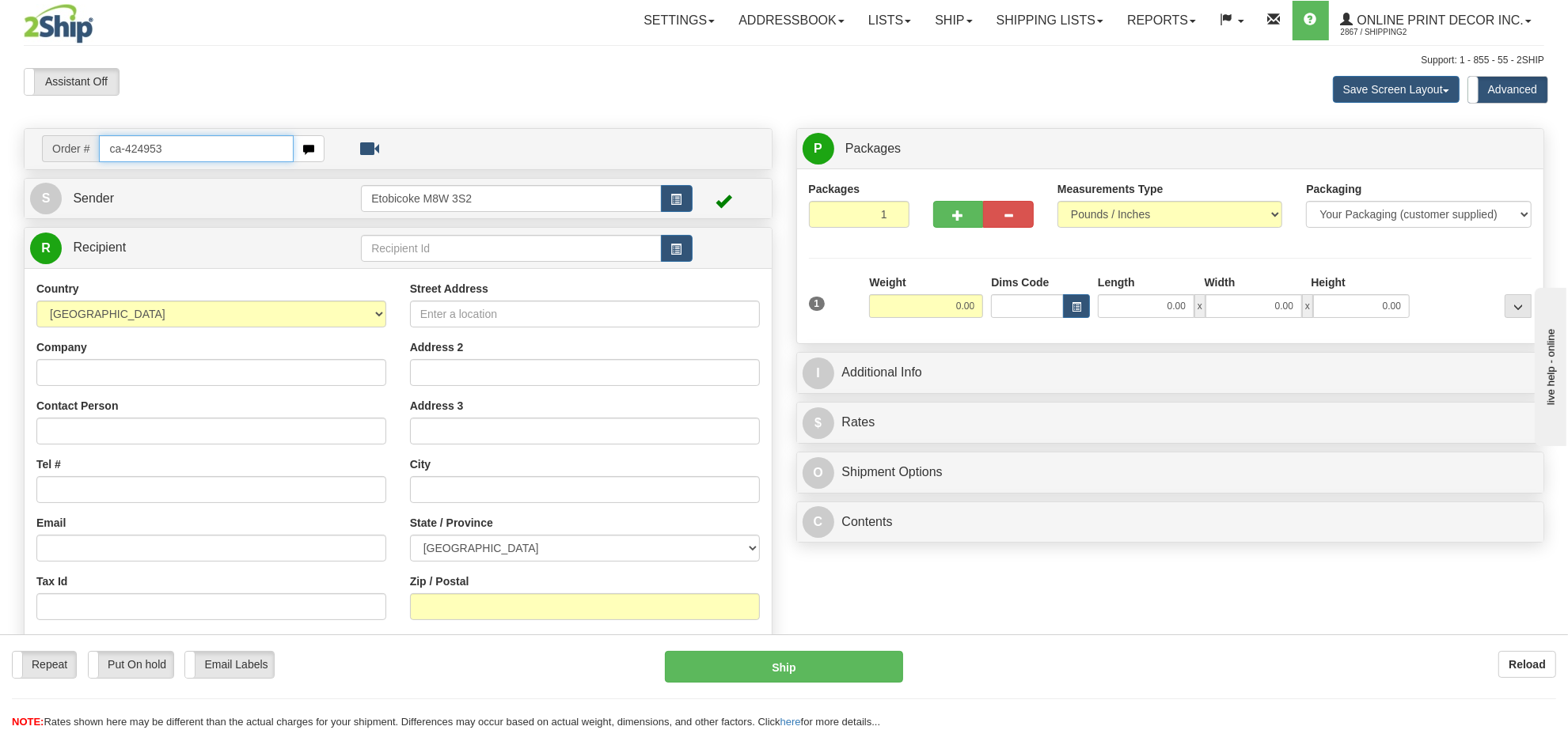
type input "ca-424953"
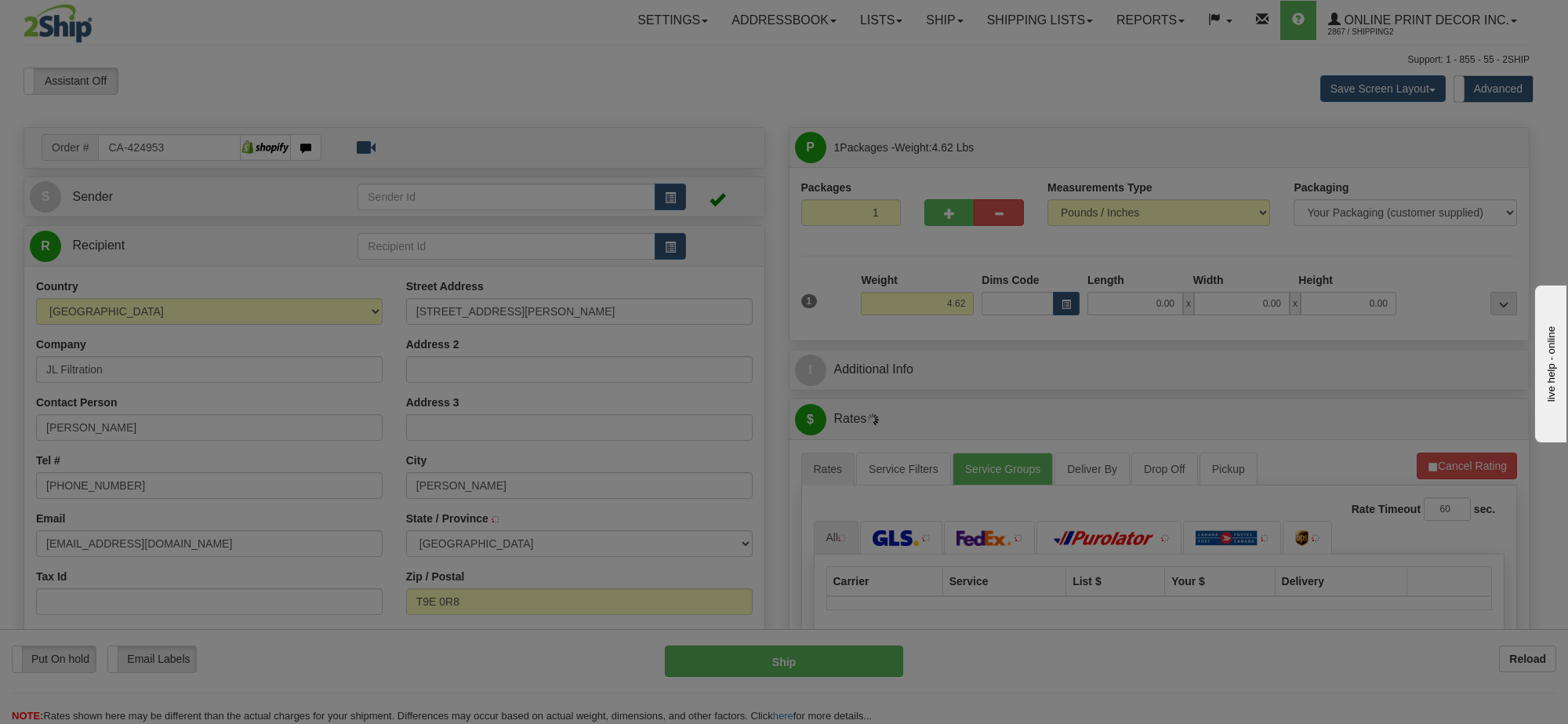
type input "LEDUC"
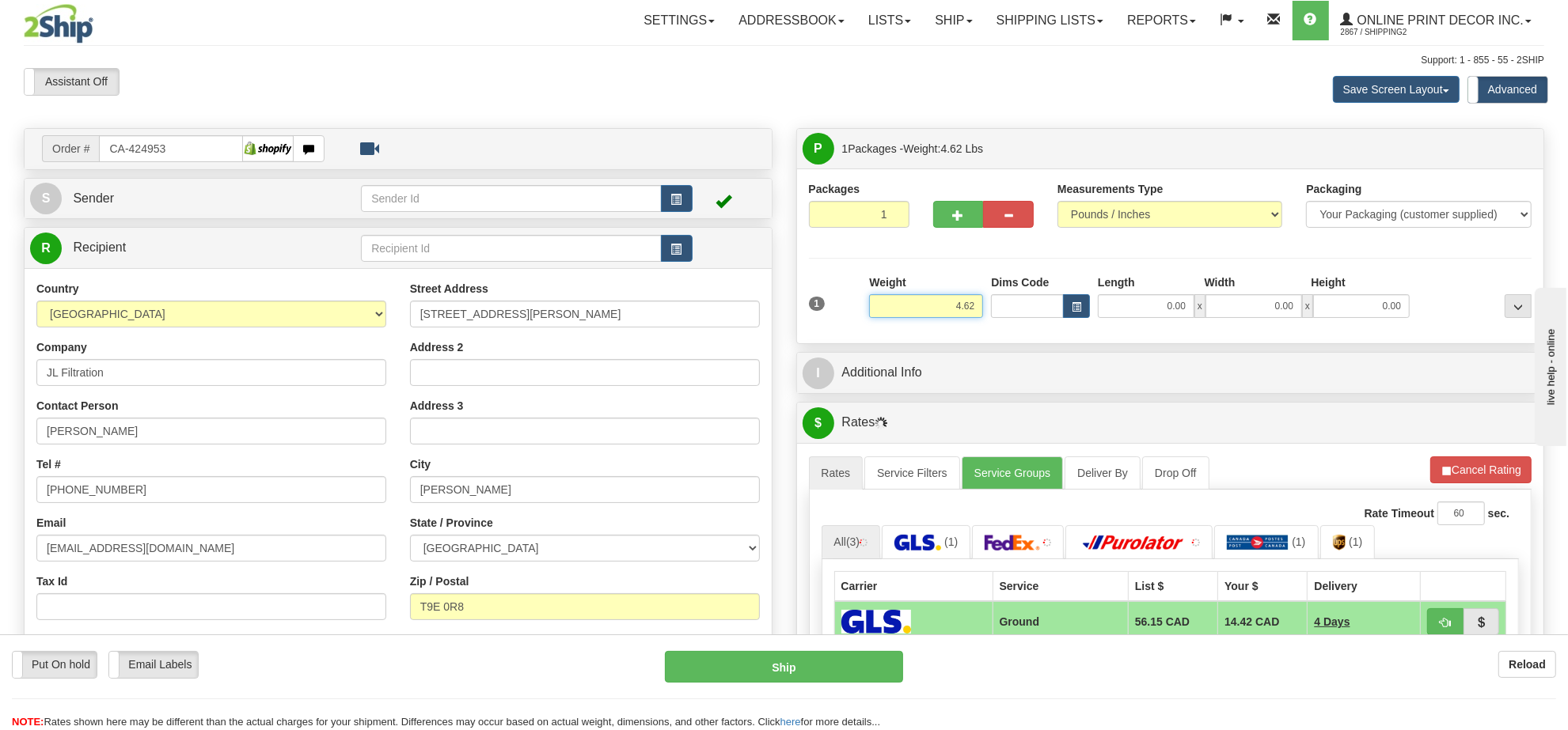
click at [944, 298] on input "4.62" at bounding box center [926, 306] width 114 height 24
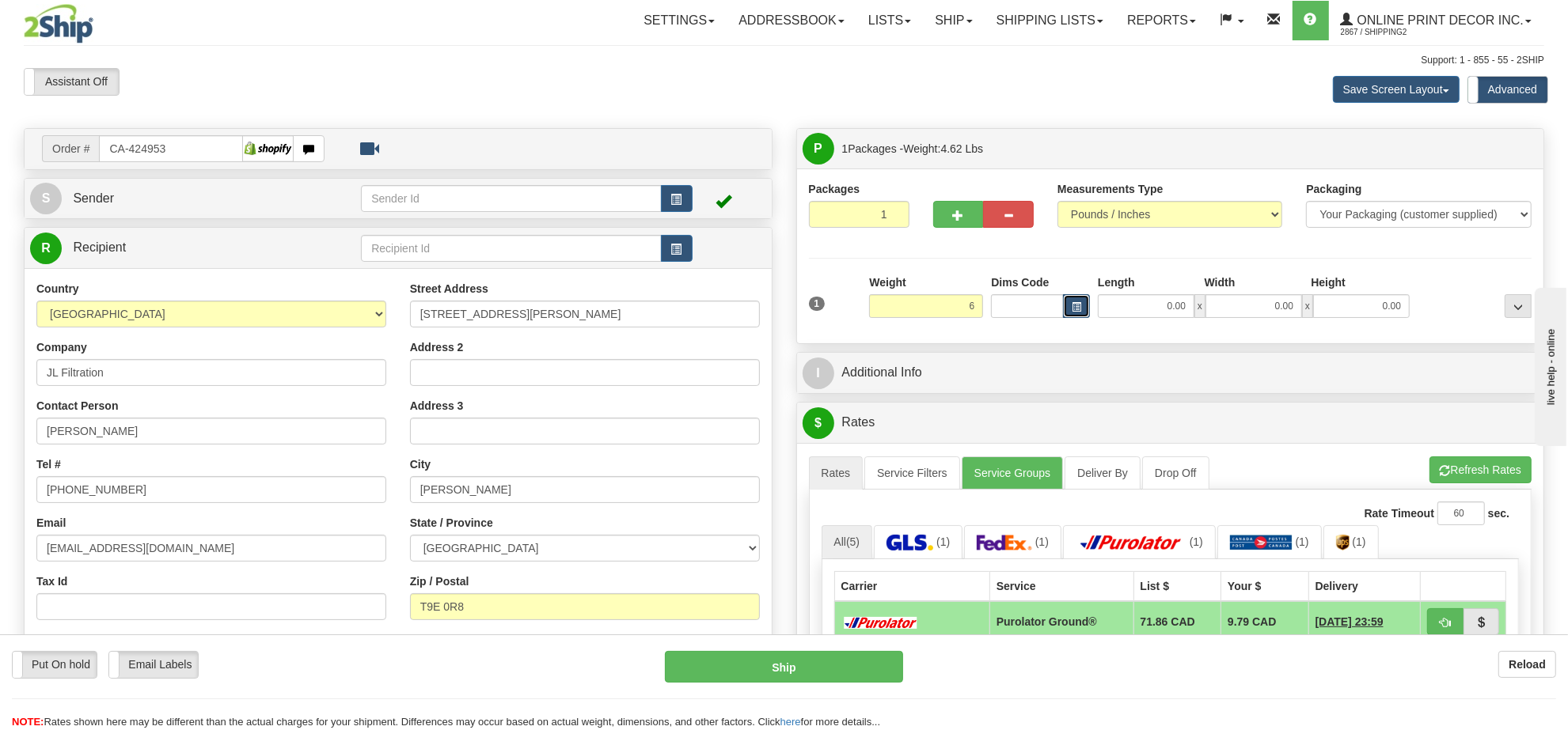
type input "6.00"
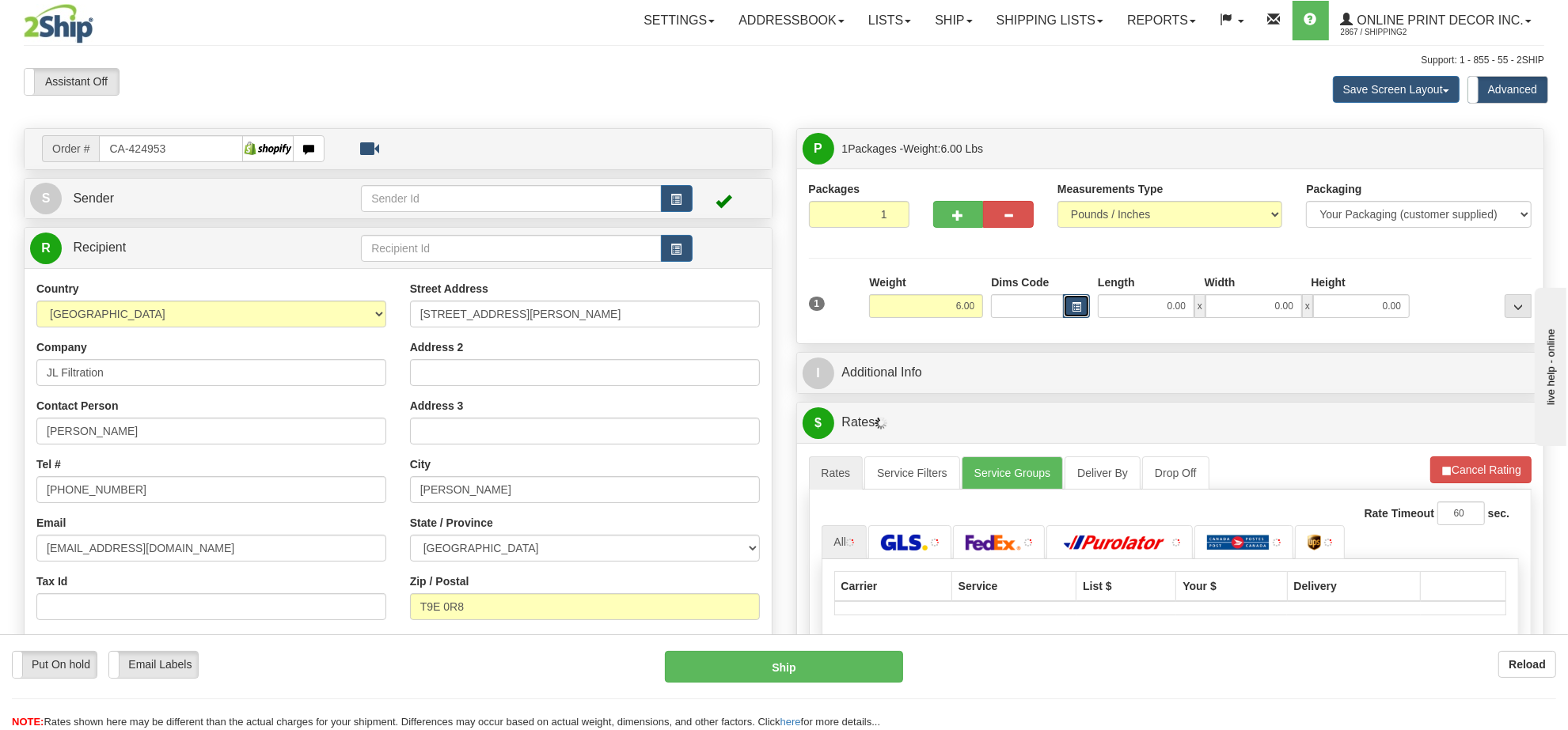
click at [1072, 311] on span "button" at bounding box center [1076, 307] width 9 height 9
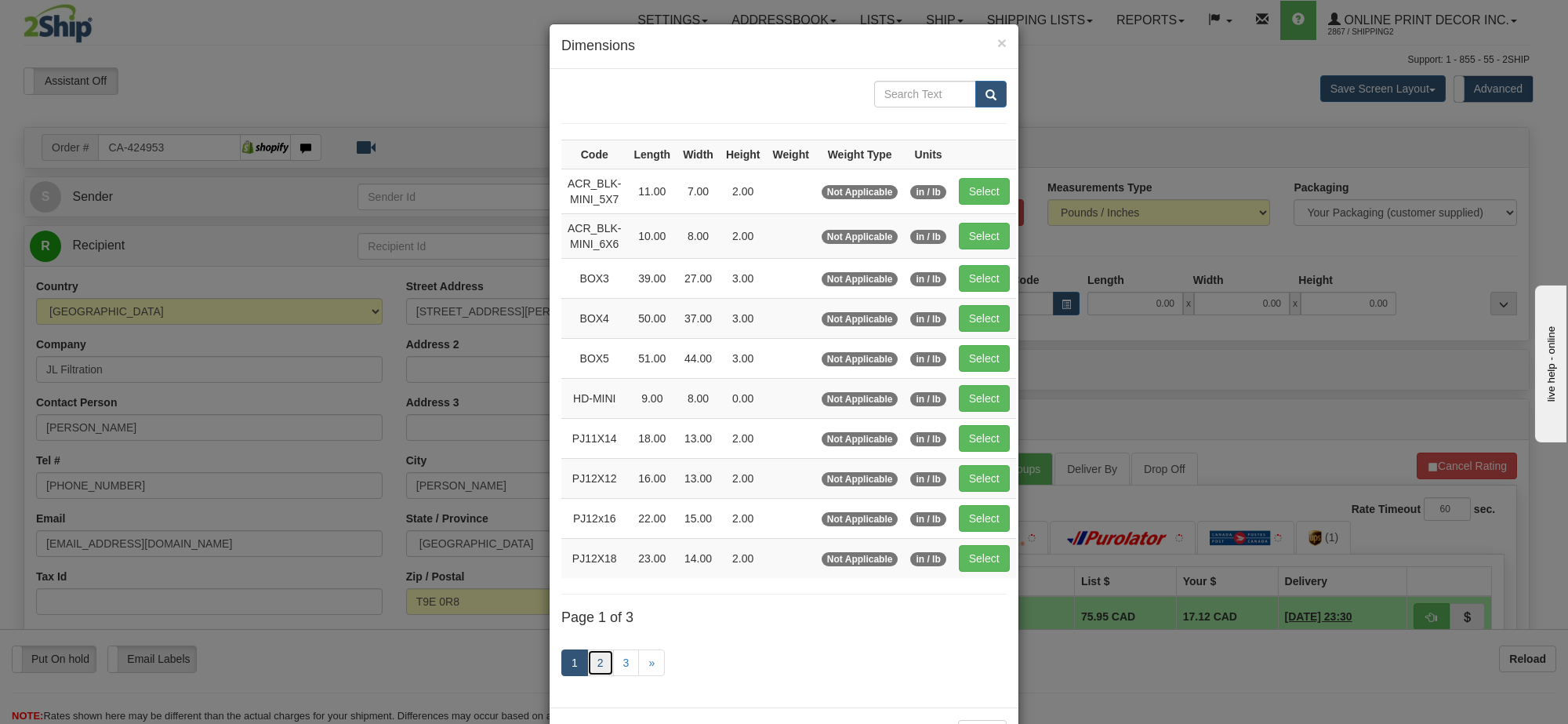
click at [591, 657] on link "2" at bounding box center [600, 662] width 26 height 26
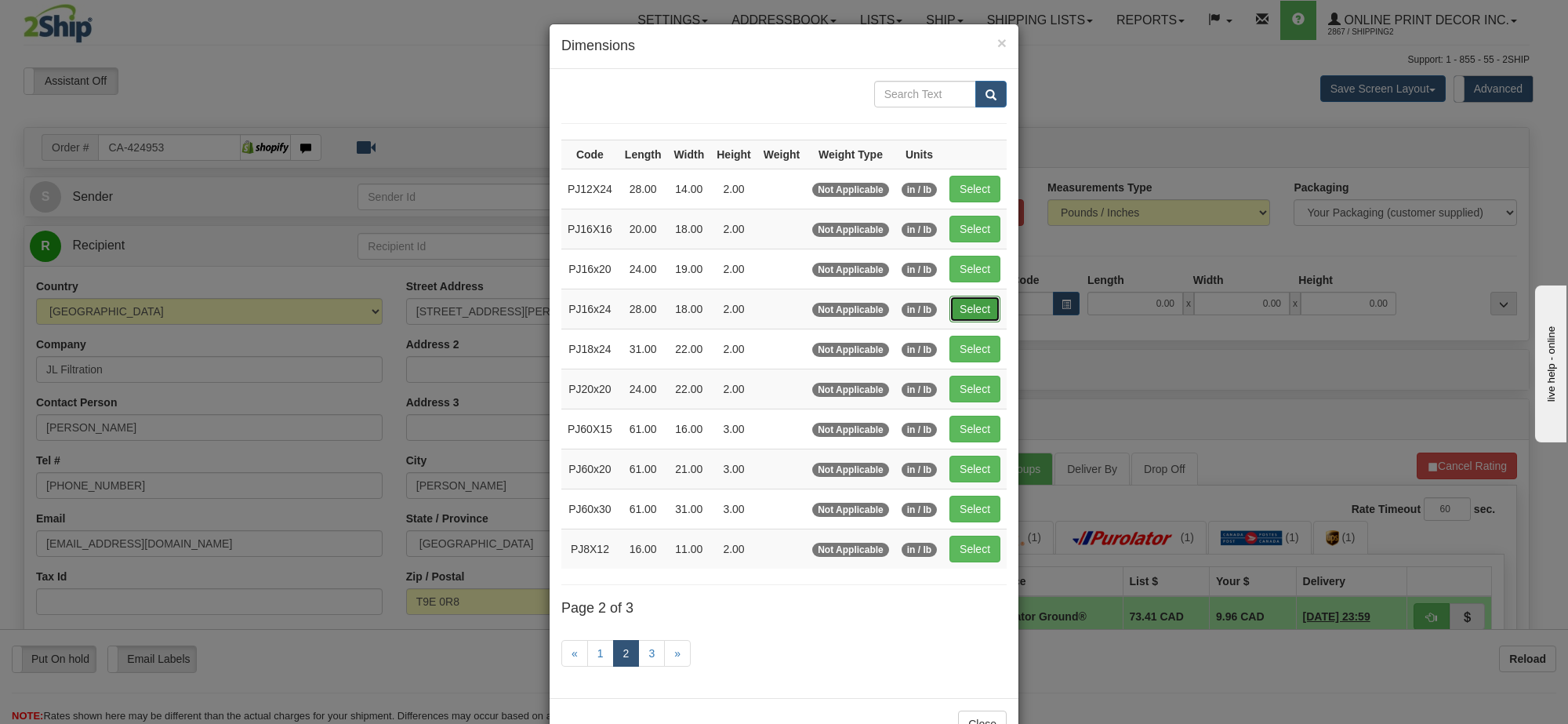
click at [987, 314] on button "Select" at bounding box center [975, 308] width 51 height 26
type input "PJ16x24"
type input "28.00"
type input "18.00"
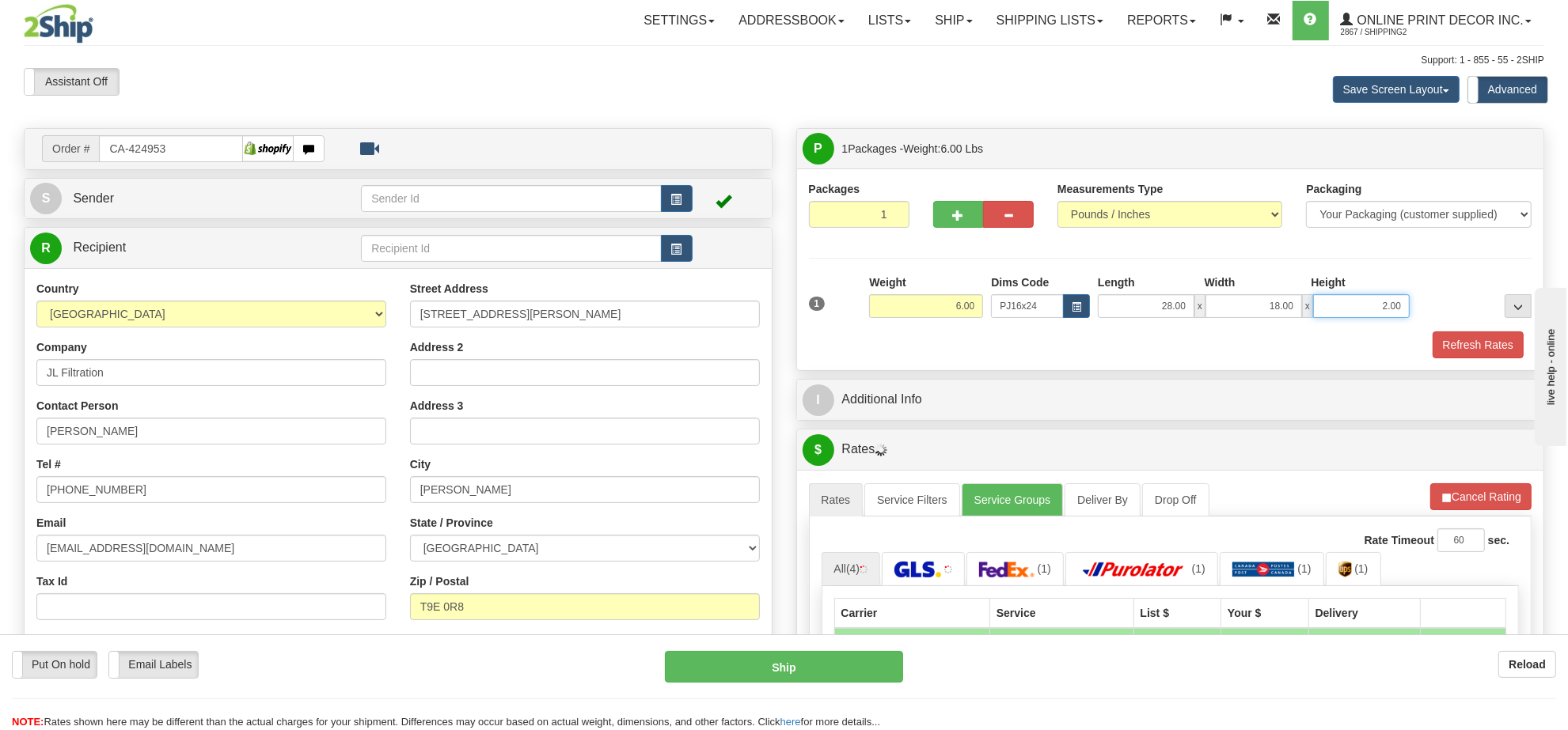
click at [1367, 306] on input "2.00" at bounding box center [1361, 306] width 97 height 24
click at [1367, 305] on input "2.00" at bounding box center [1361, 306] width 97 height 24
type input "4.00"
click at [1485, 493] on button "Refresh Rates" at bounding box center [1480, 496] width 102 height 27
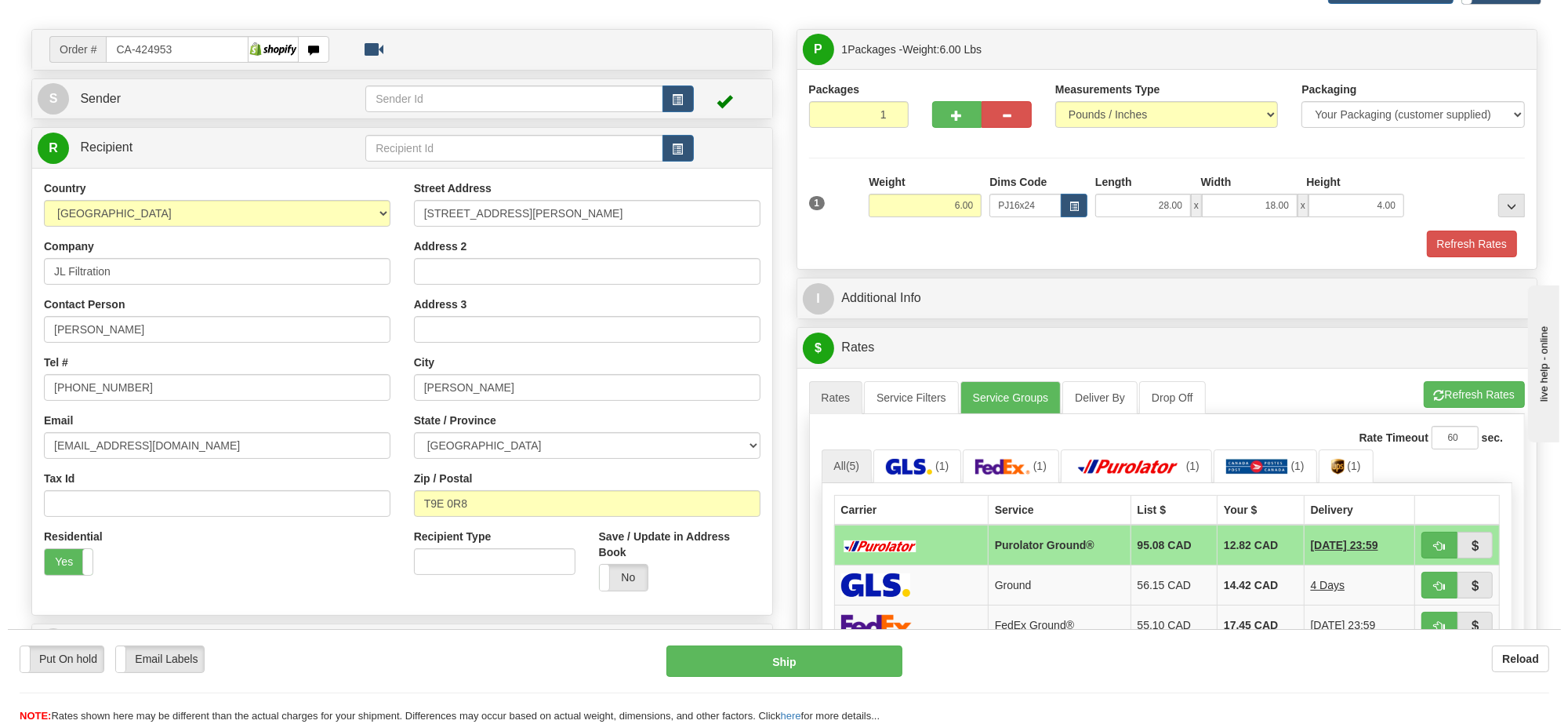
scroll to position [196, 0]
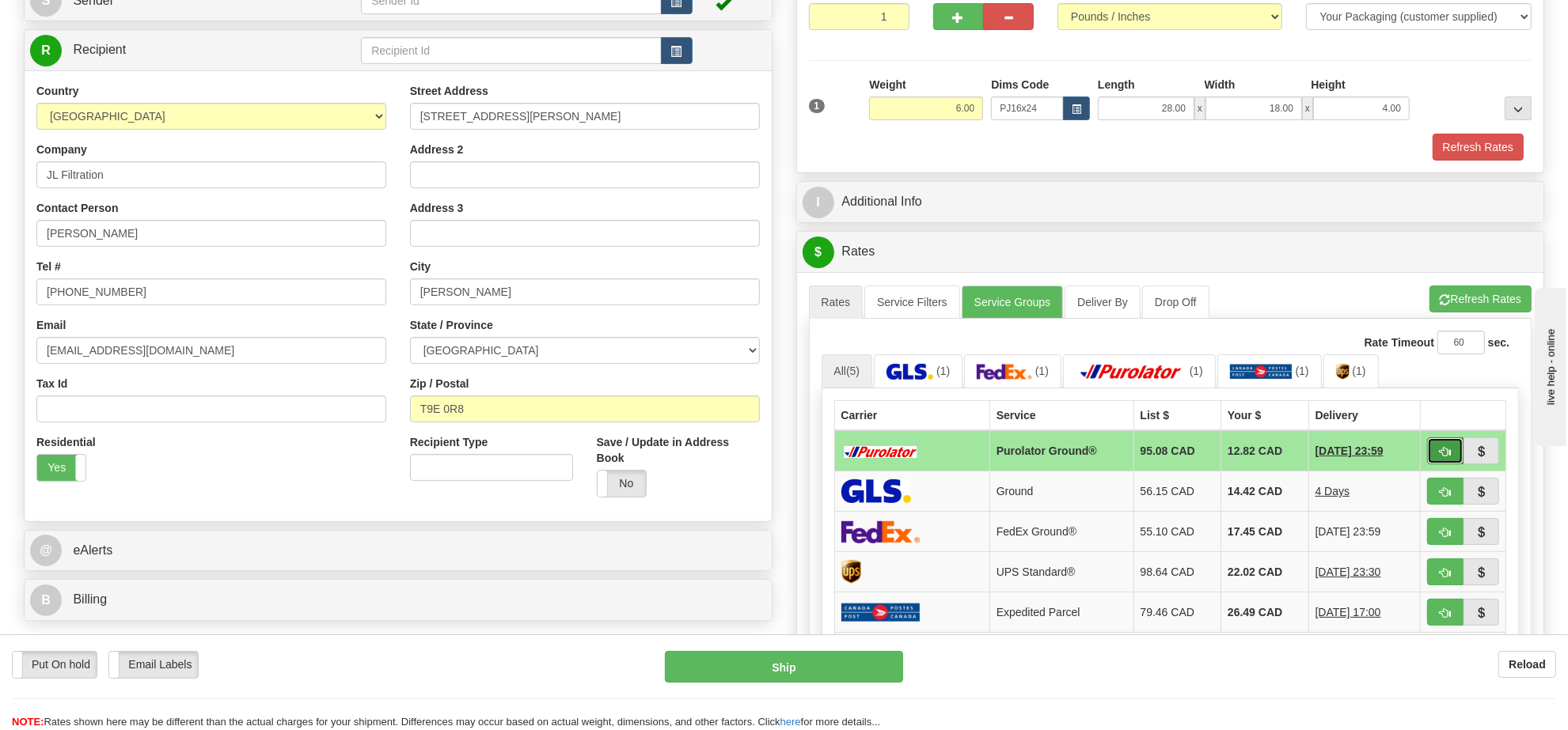
click at [1446, 457] on span "button" at bounding box center [1445, 452] width 11 height 10
type input "260"
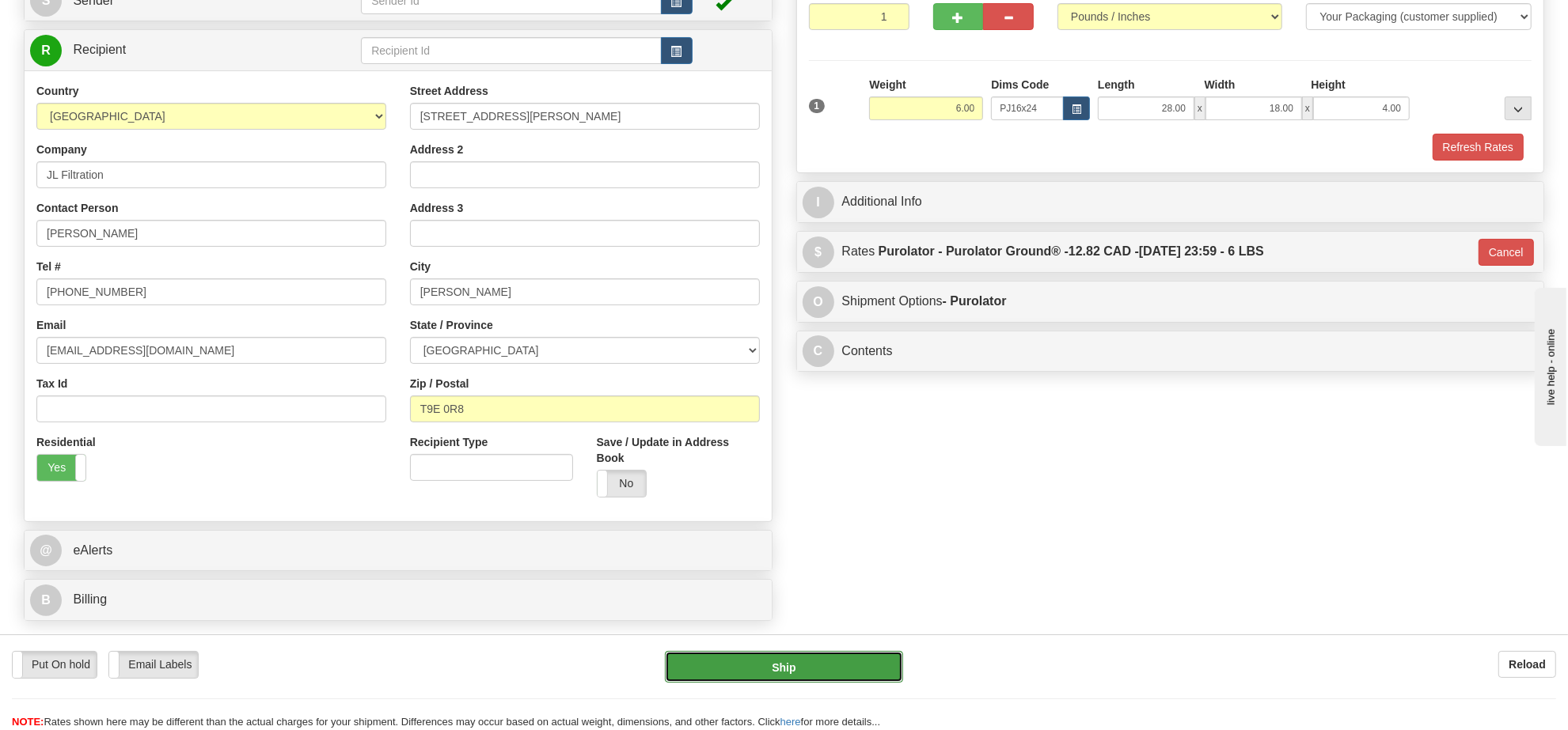
click at [855, 674] on button "Ship" at bounding box center [783, 667] width 237 height 32
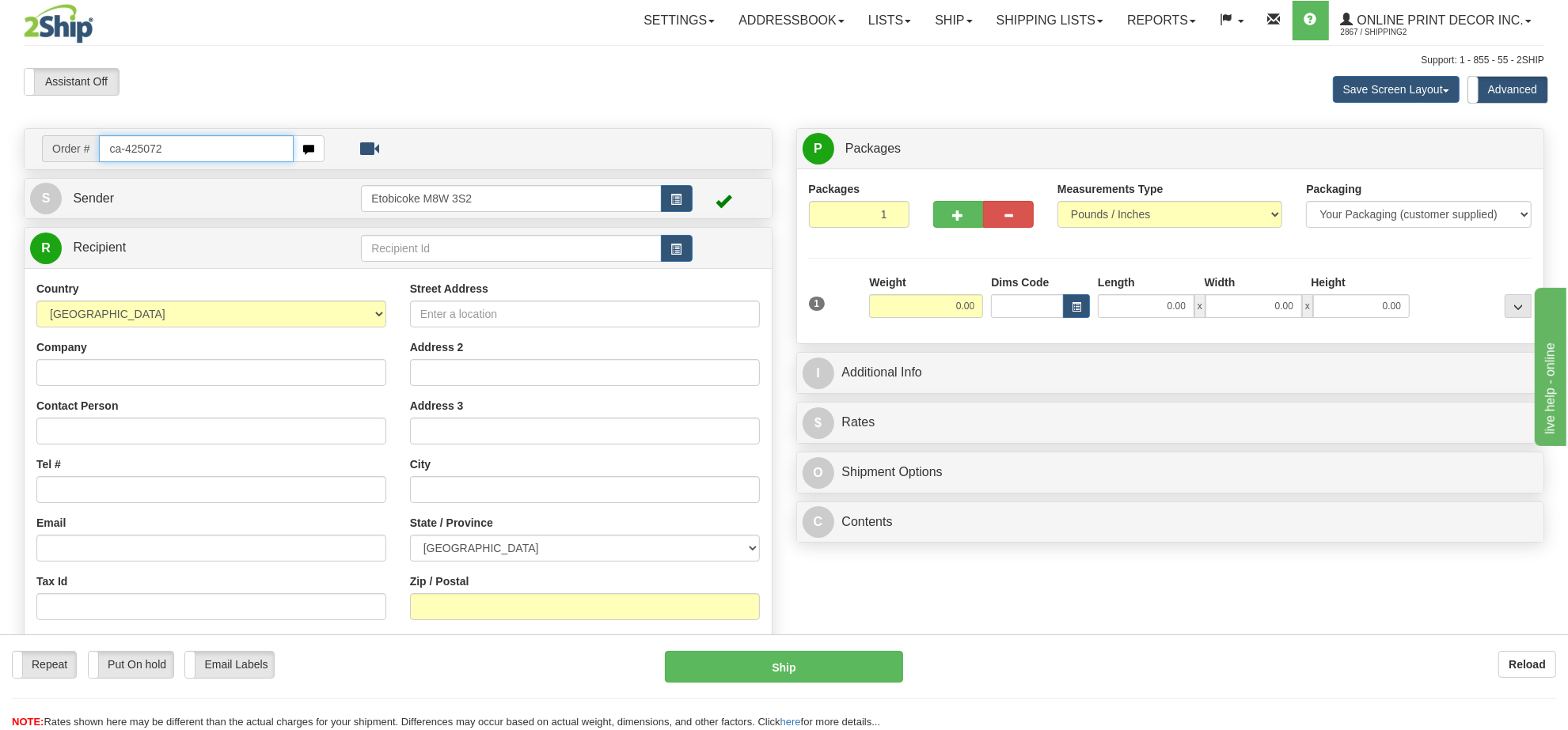
type input "ca-425072"
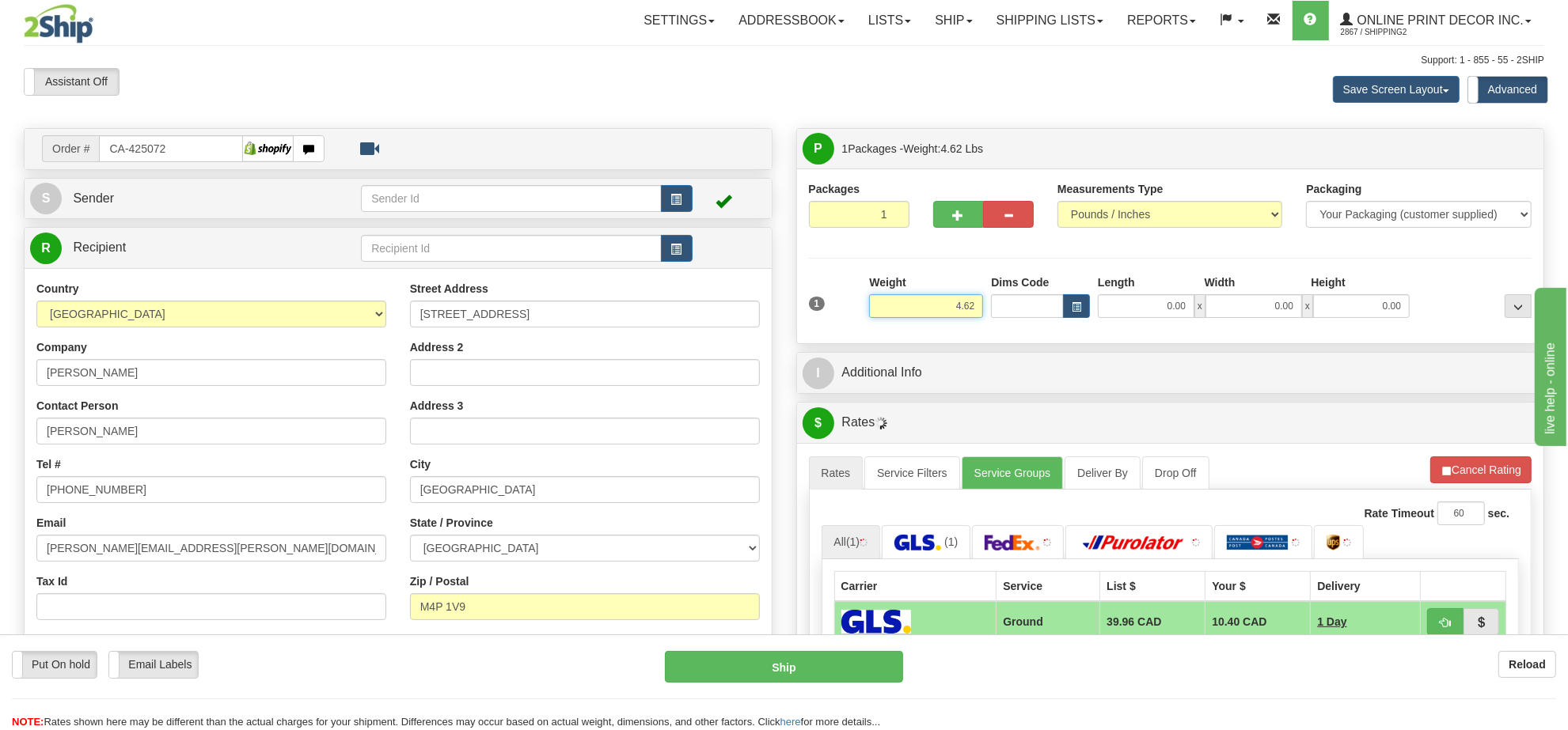
click at [957, 315] on input "4.62" at bounding box center [926, 306] width 114 height 24
type input "6.00"
click at [1073, 307] on span "button" at bounding box center [1076, 307] width 9 height 9
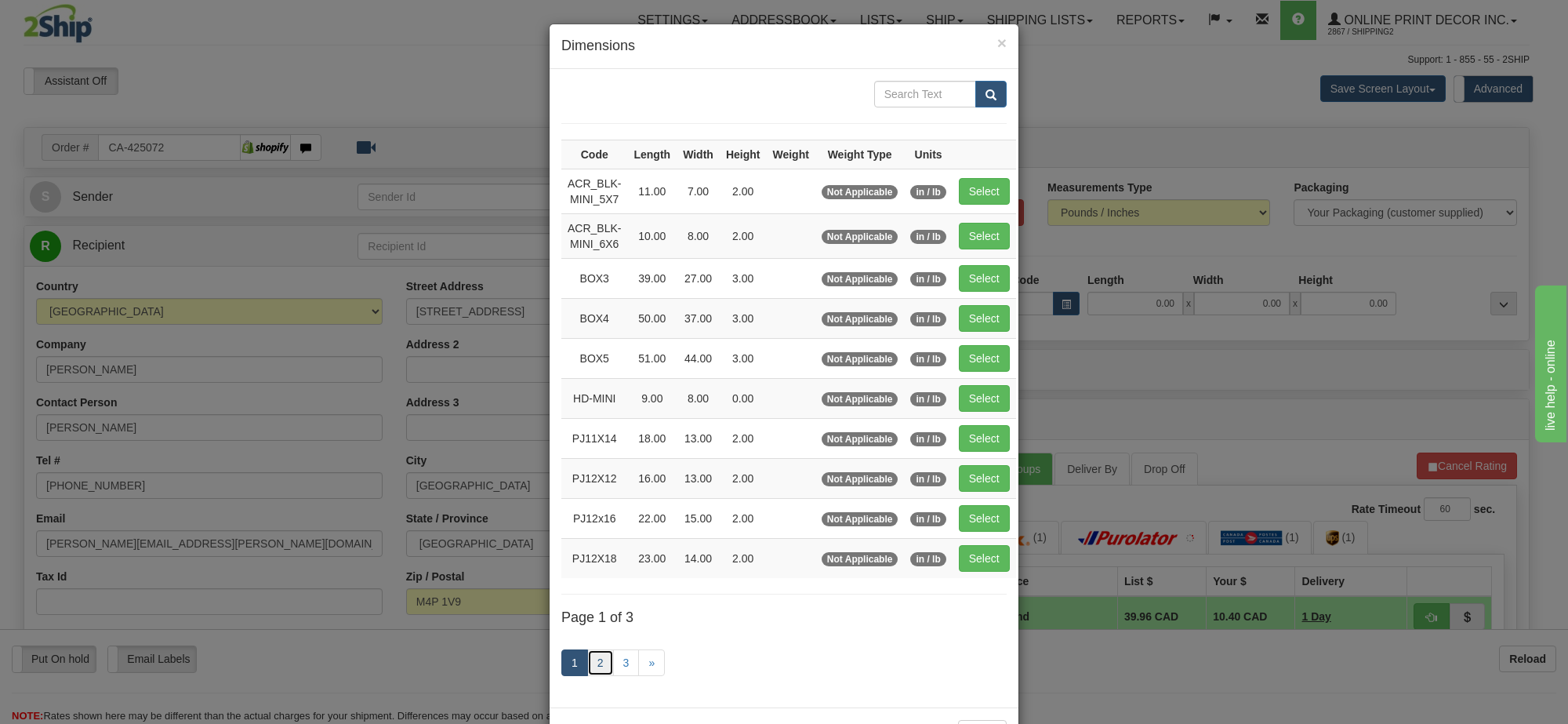
click at [594, 672] on link "2" at bounding box center [600, 662] width 26 height 26
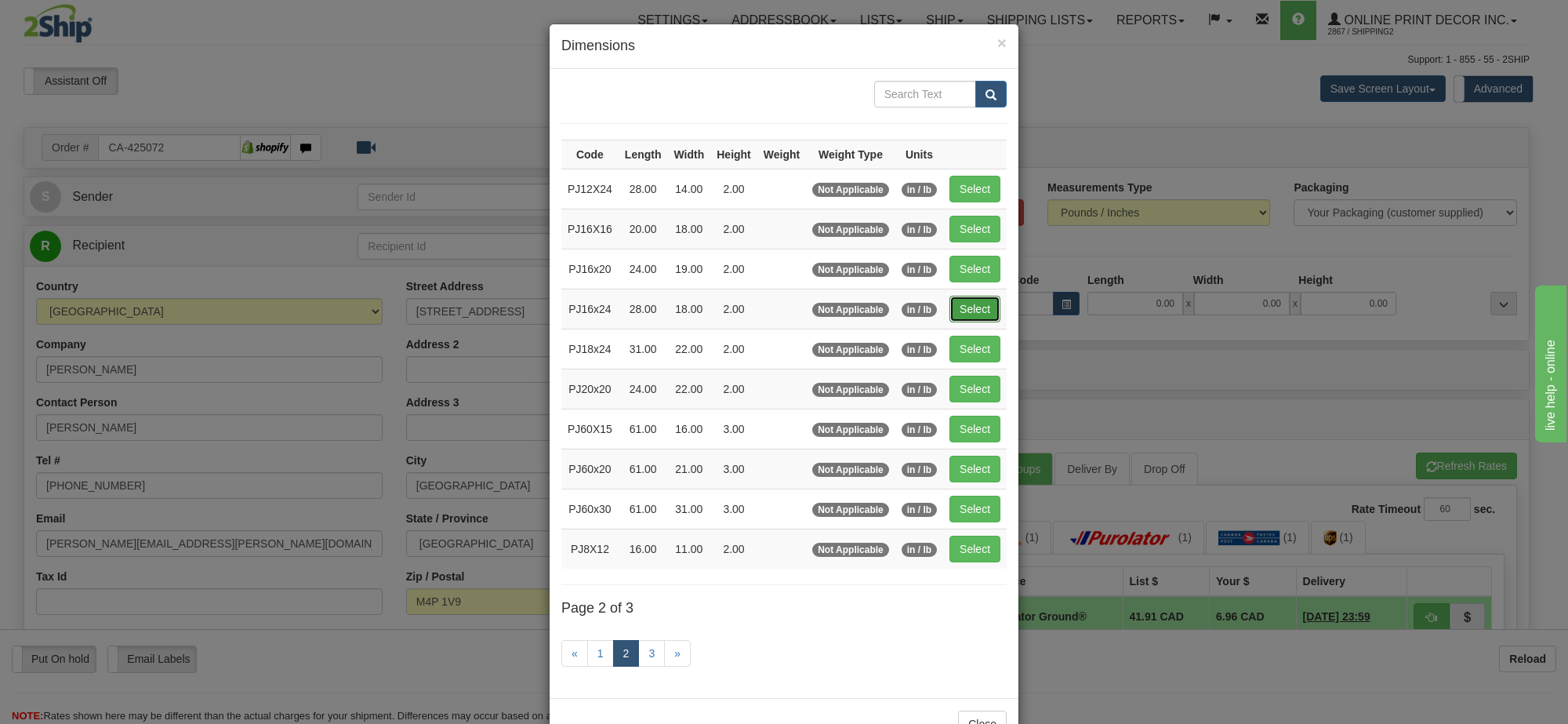
click at [968, 307] on button "Select" at bounding box center [975, 308] width 51 height 26
type input "PJ16x24"
type input "28.00"
type input "18.00"
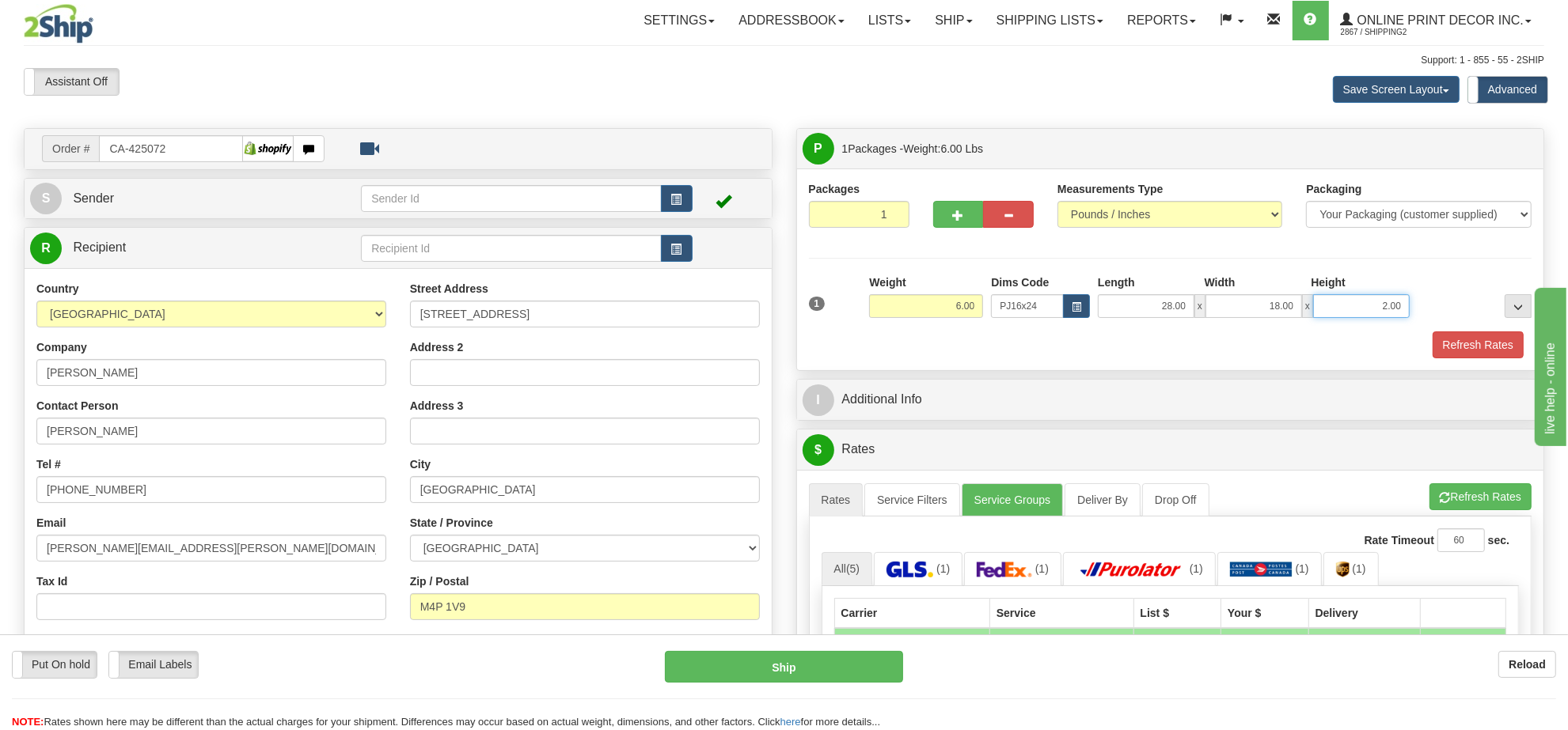
click at [1386, 306] on input "2.00" at bounding box center [1361, 306] width 97 height 24
type input "4.00"
click at [1493, 499] on button "Refresh Rates" at bounding box center [1480, 496] width 102 height 27
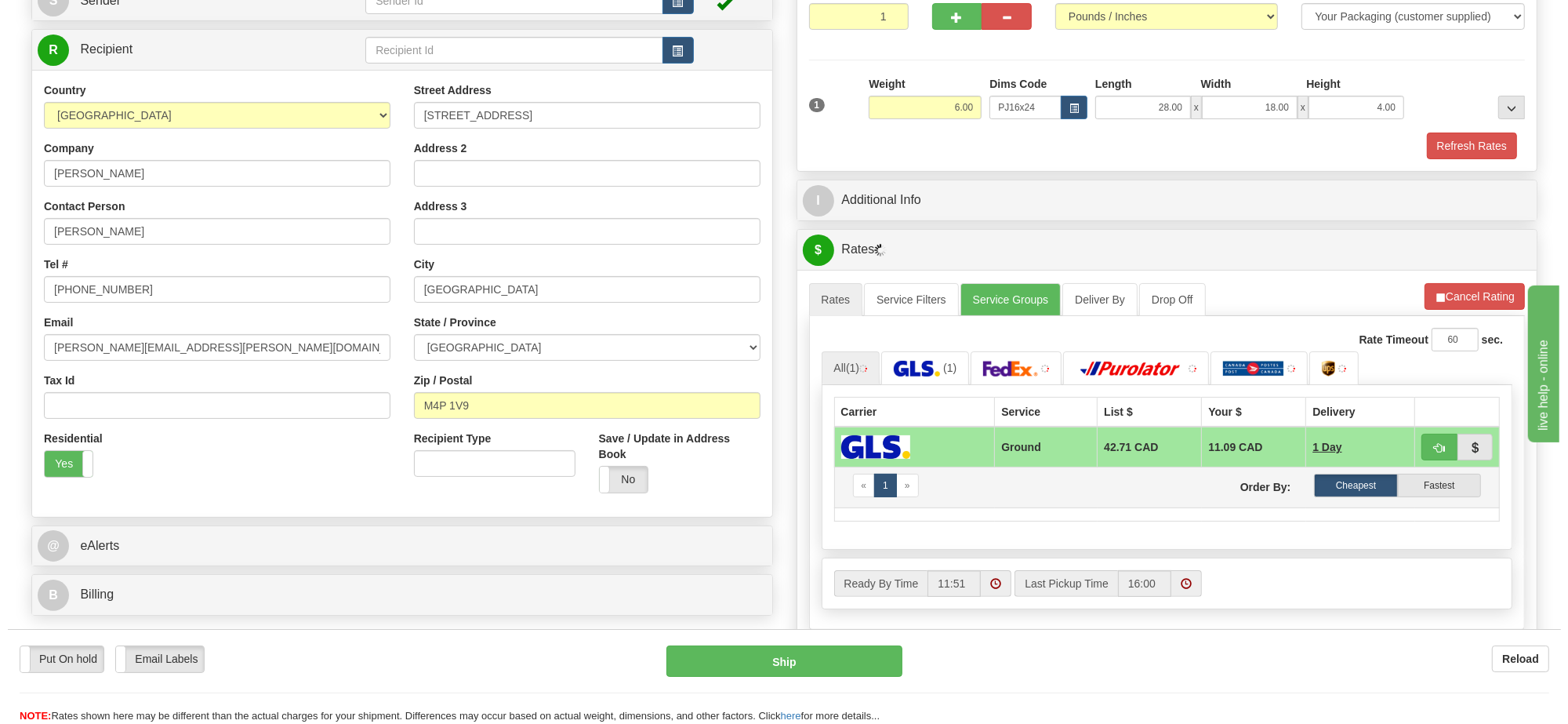
scroll to position [295, 0]
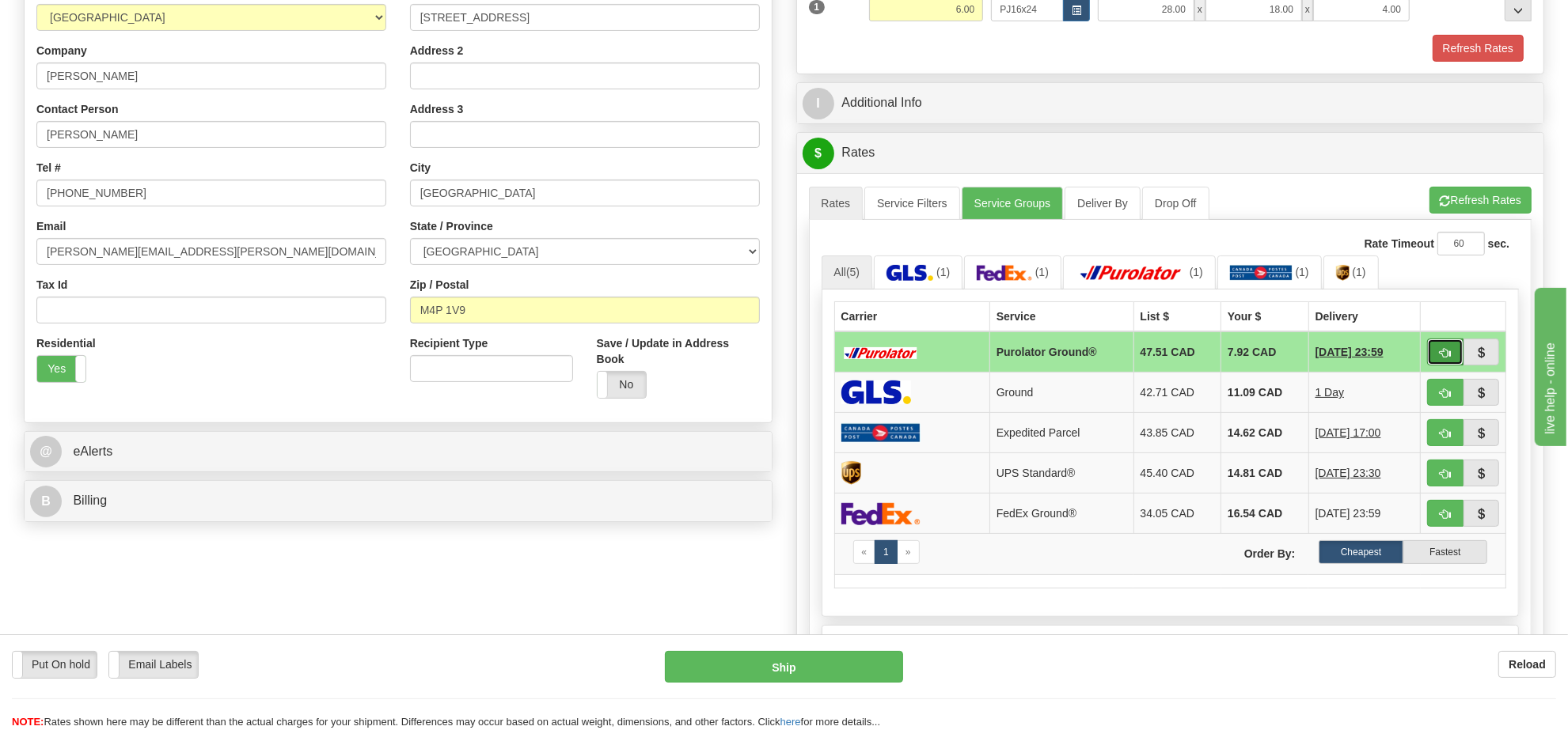
click at [1436, 359] on button "button" at bounding box center [1445, 352] width 37 height 27
type input "260"
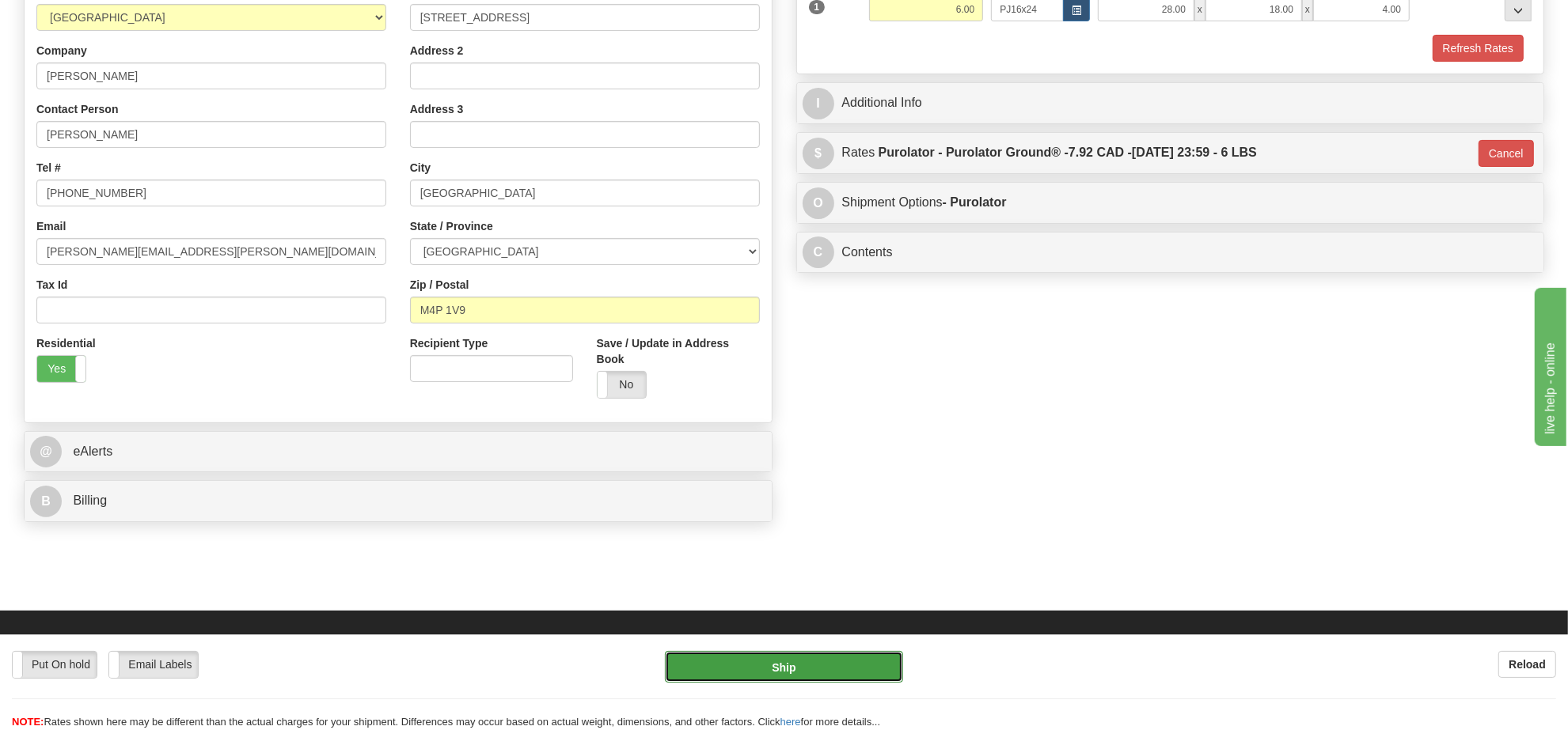
click at [778, 664] on button "Ship" at bounding box center [783, 667] width 237 height 32
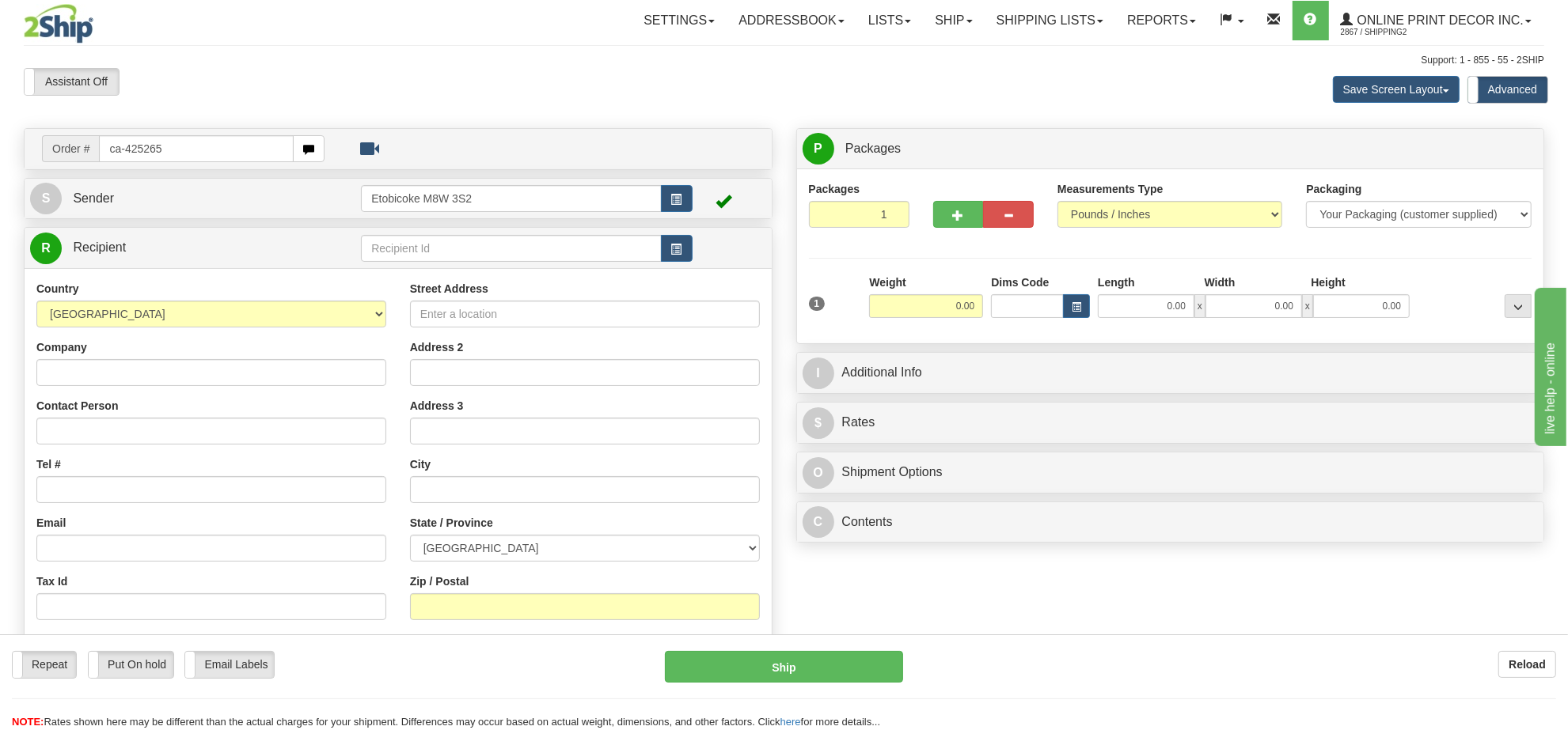
type input "ca-425265"
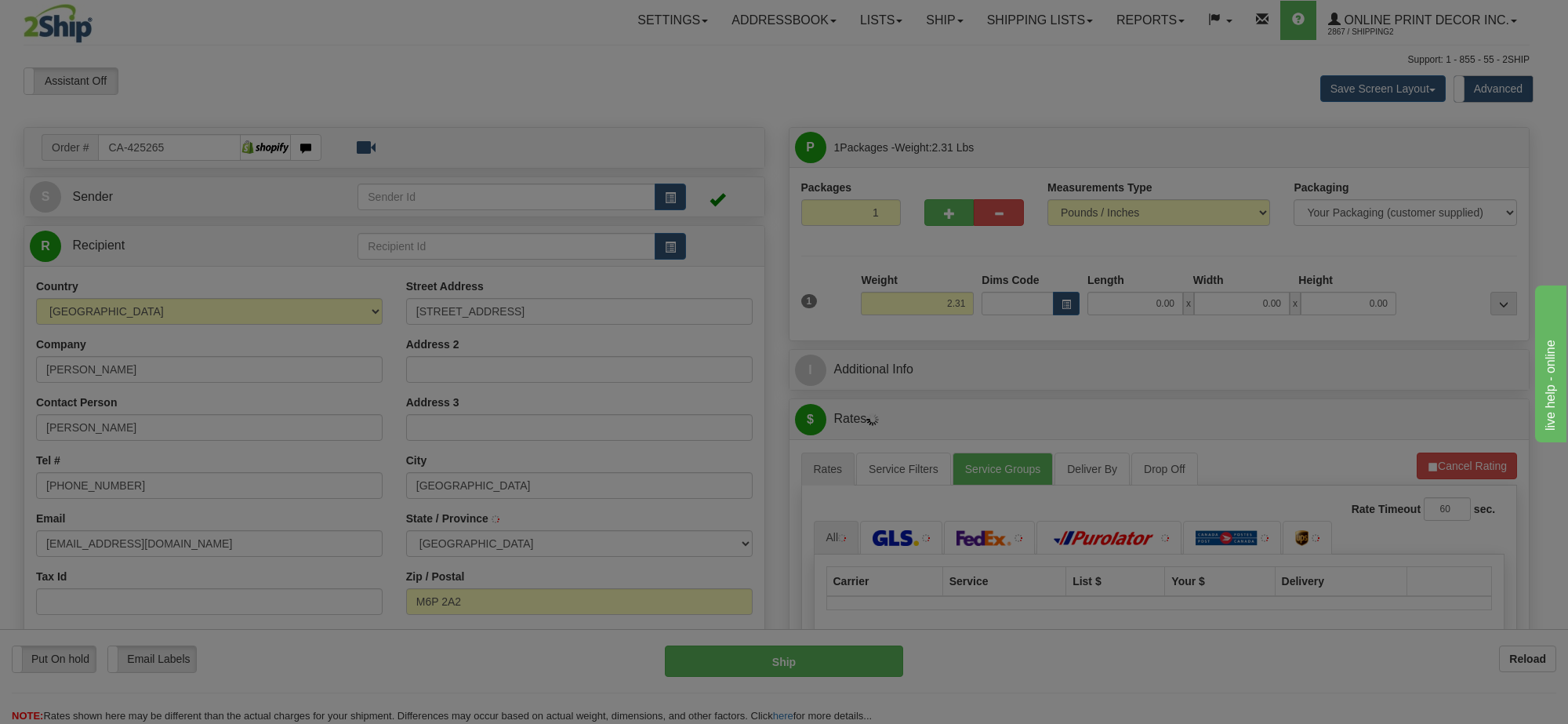
type input "[GEOGRAPHIC_DATA]"
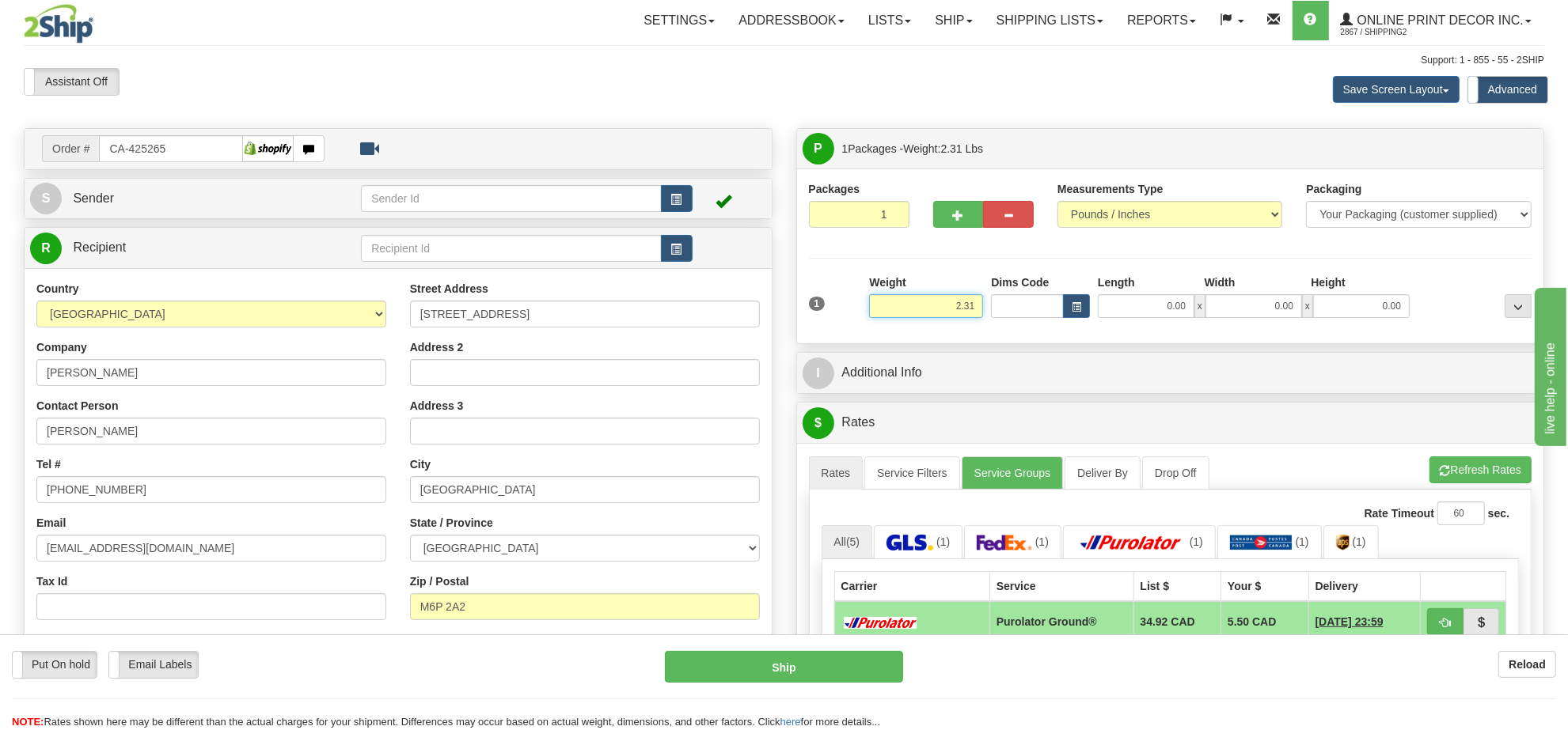
click at [960, 314] on input "2.31" at bounding box center [926, 306] width 114 height 24
click at [1071, 312] on span "button" at bounding box center [1076, 307] width 9 height 9
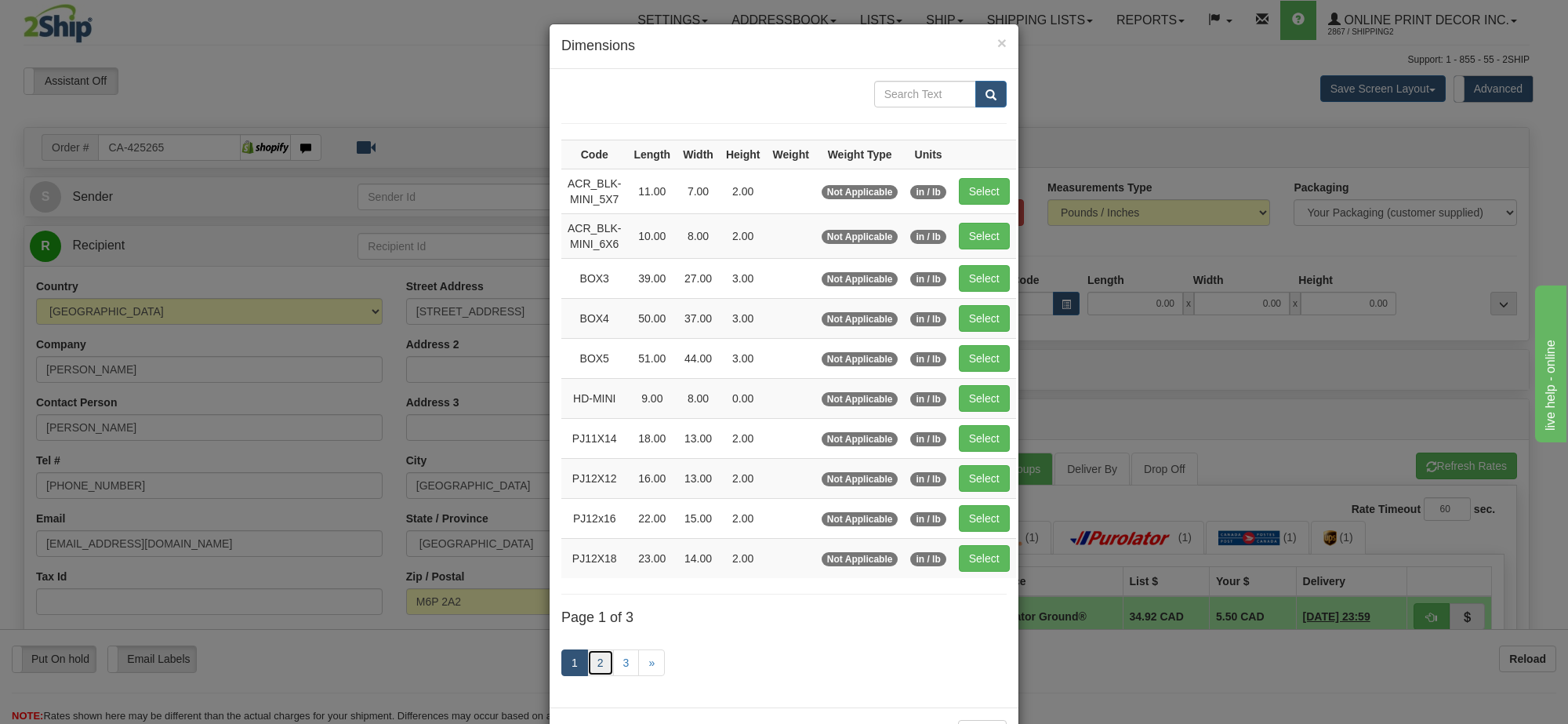
click at [595, 669] on link "2" at bounding box center [600, 662] width 26 height 26
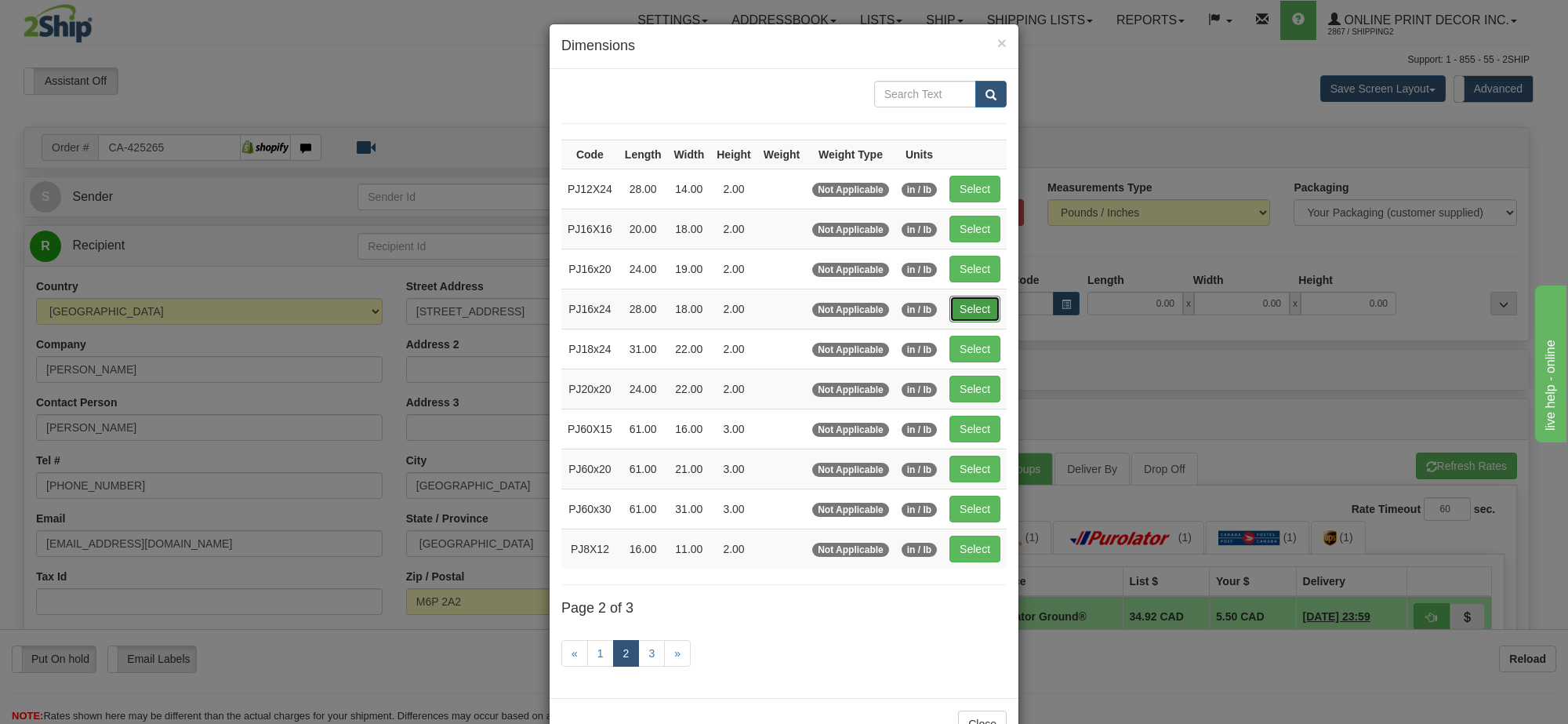
drag, startPoint x: 968, startPoint y: 316, endPoint x: 1095, endPoint y: 362, distance: 135.1
click at [972, 316] on button "Select" at bounding box center [975, 308] width 51 height 26
type input "PJ16x24"
type input "28.00"
type input "18.00"
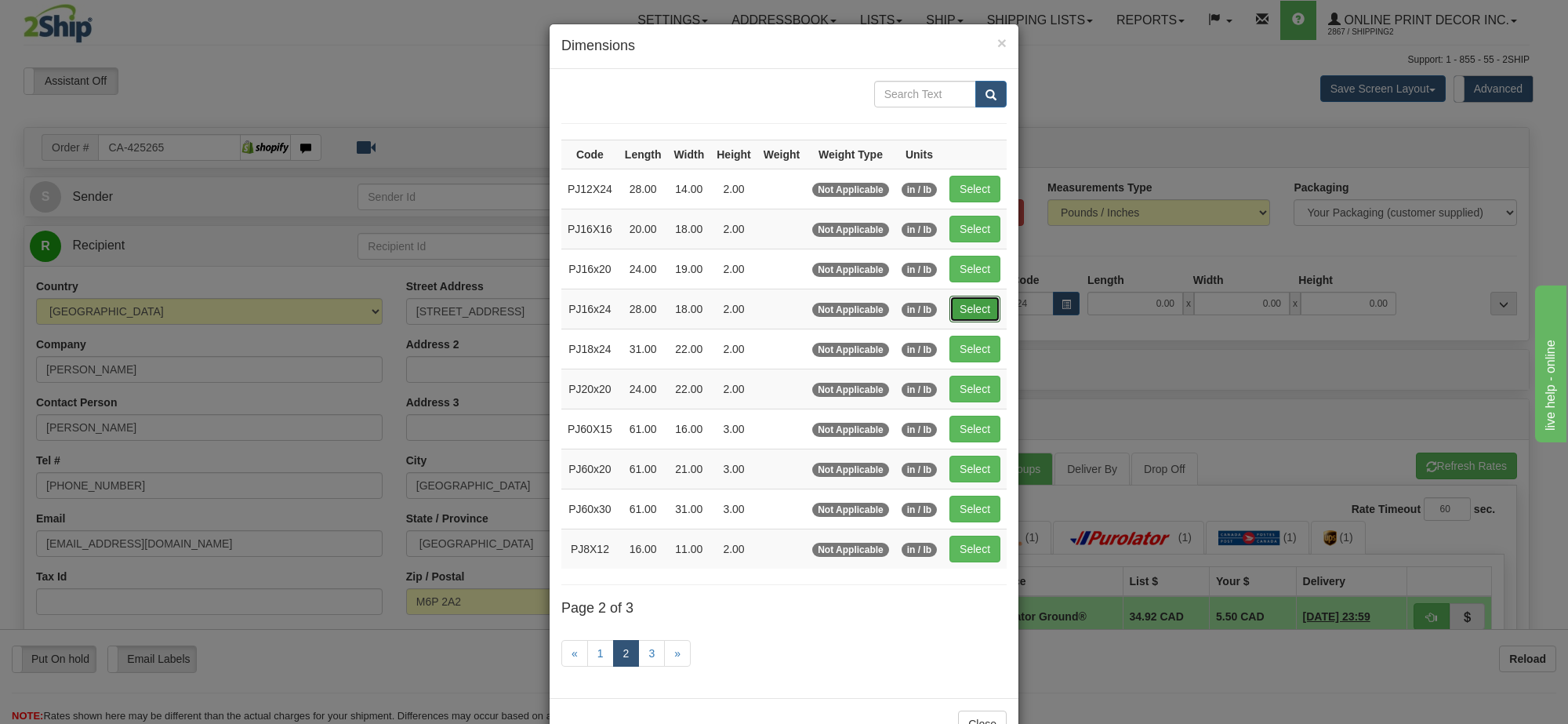
type input "2.00"
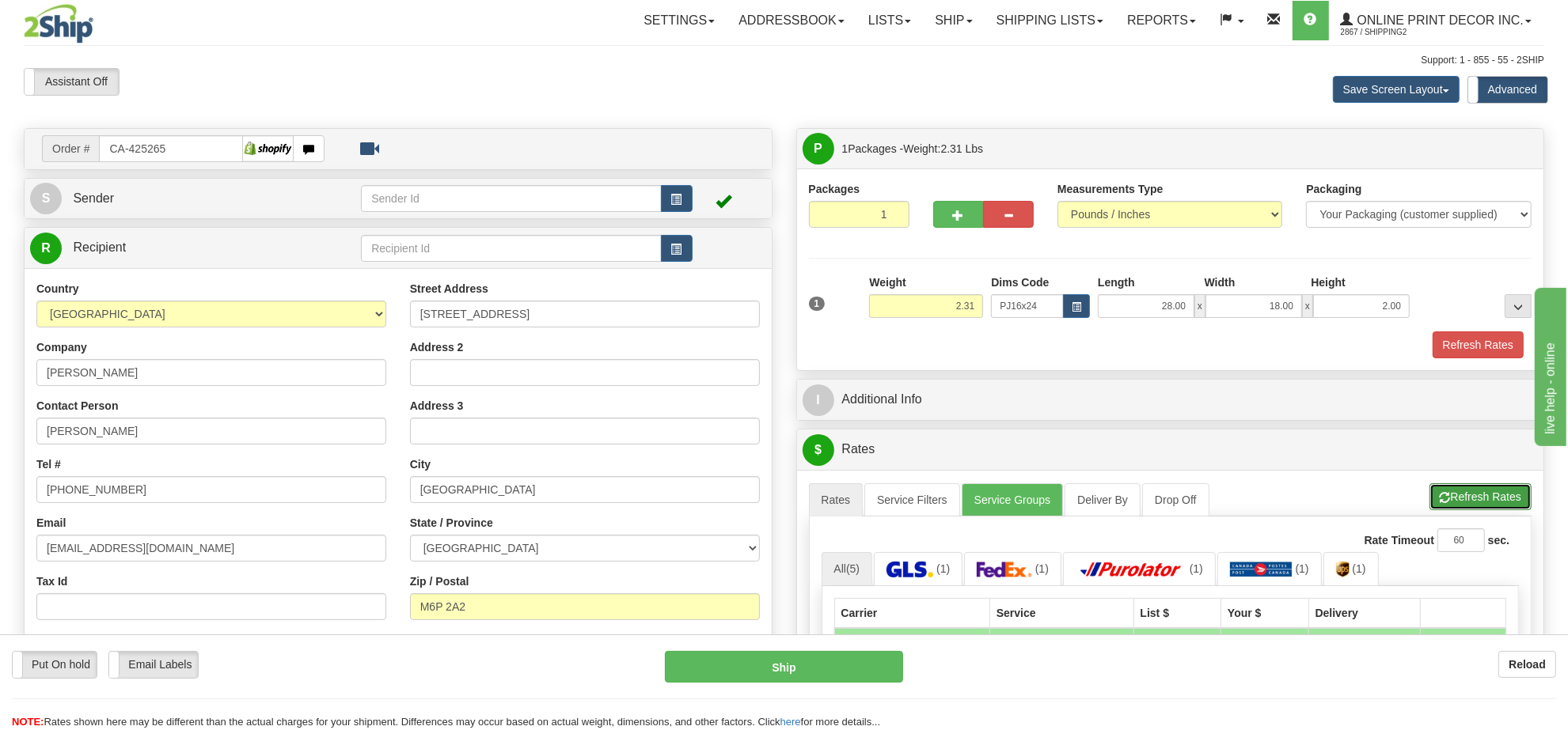
click at [1512, 496] on button "Refresh Rates" at bounding box center [1480, 496] width 102 height 27
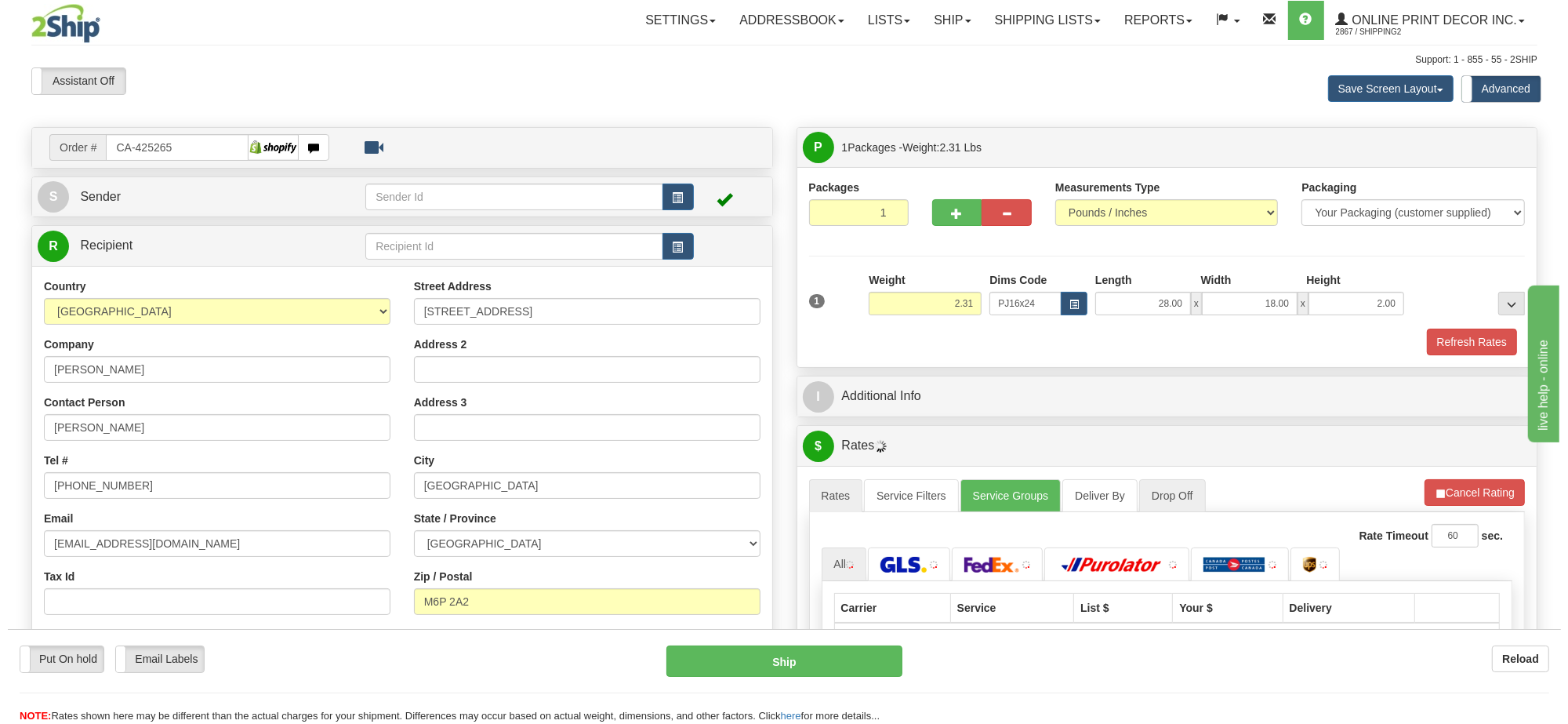
scroll to position [98, 0]
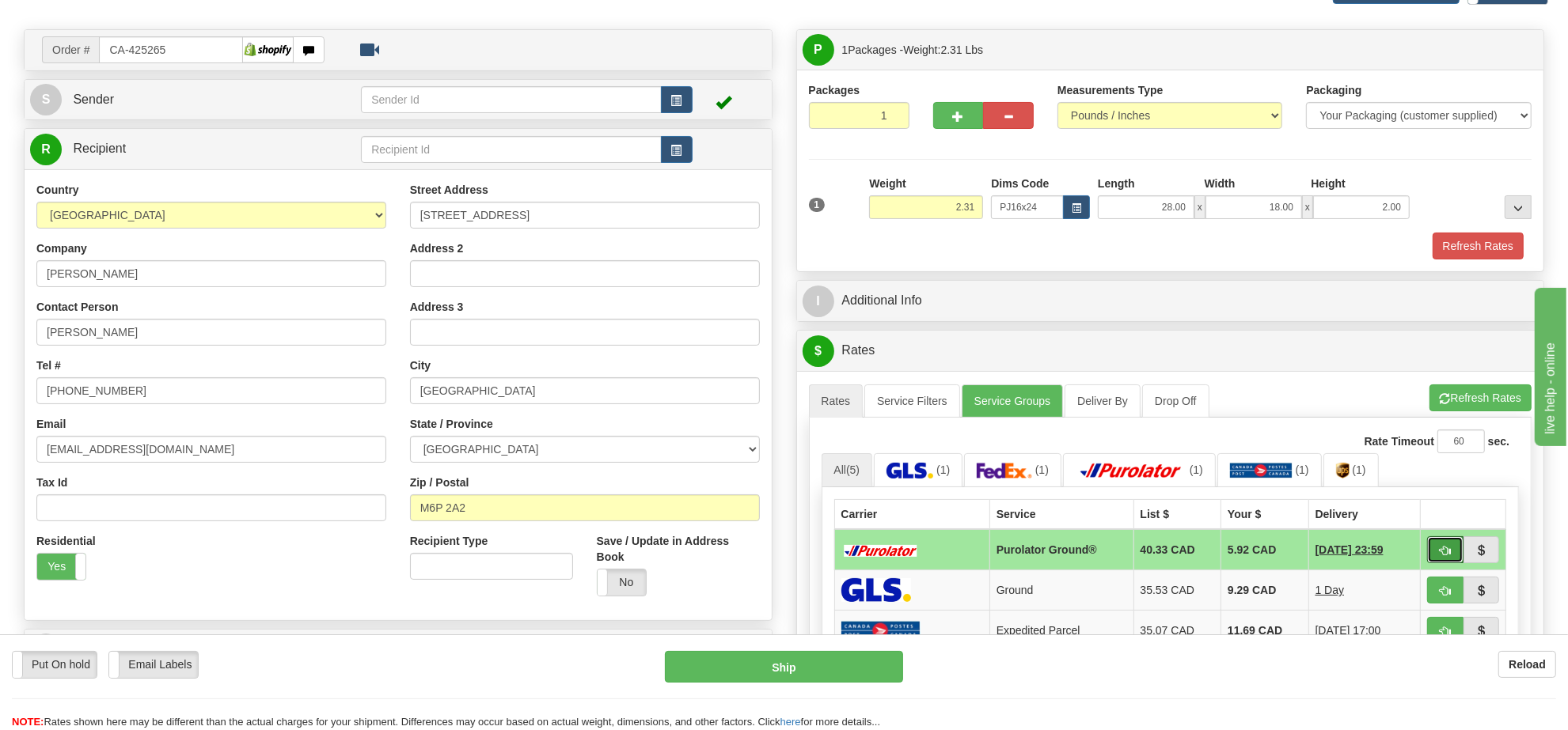
click at [1452, 556] on button "button" at bounding box center [1445, 549] width 37 height 27
type input "260"
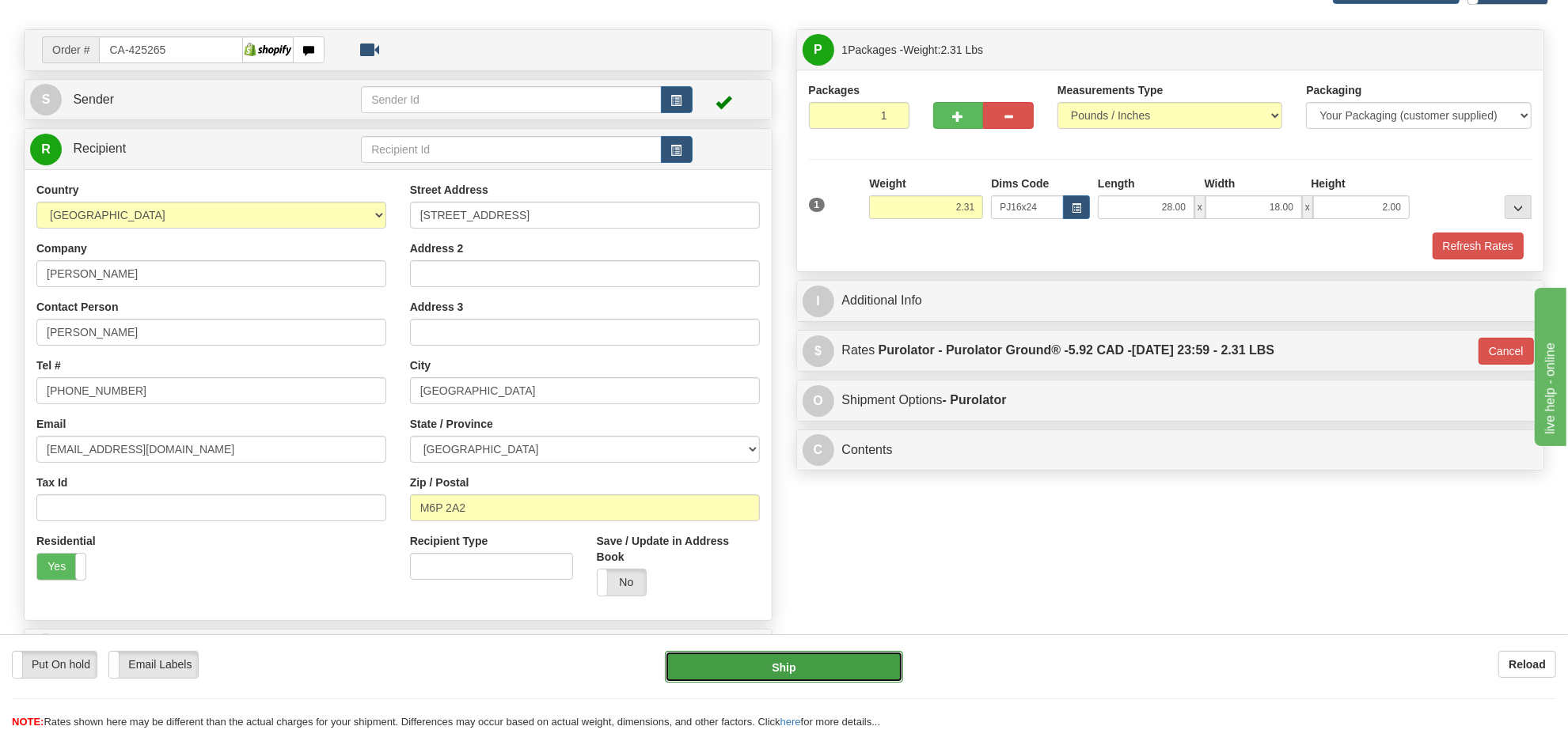
click at [778, 670] on button "Ship" at bounding box center [783, 667] width 237 height 32
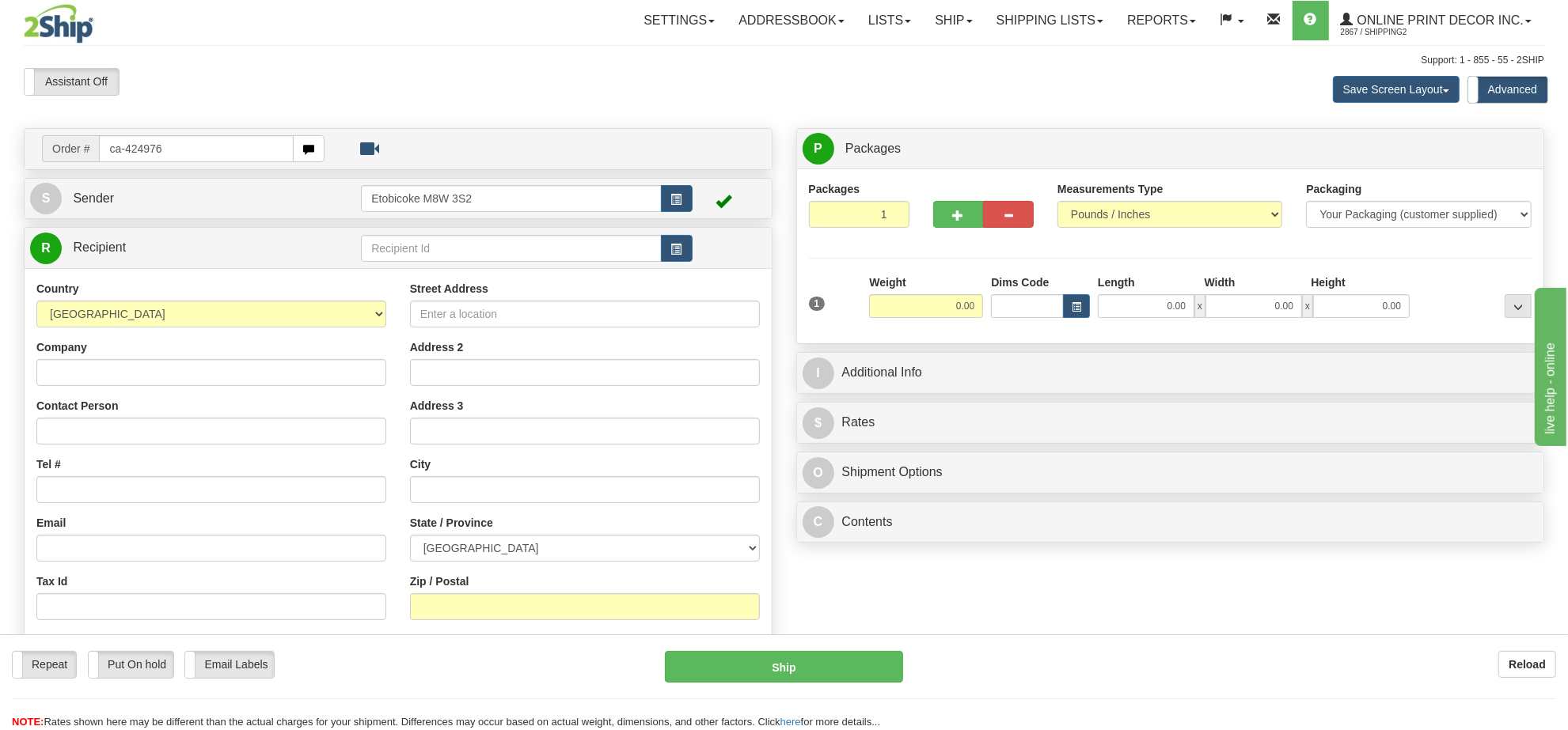
type input "ca-424976"
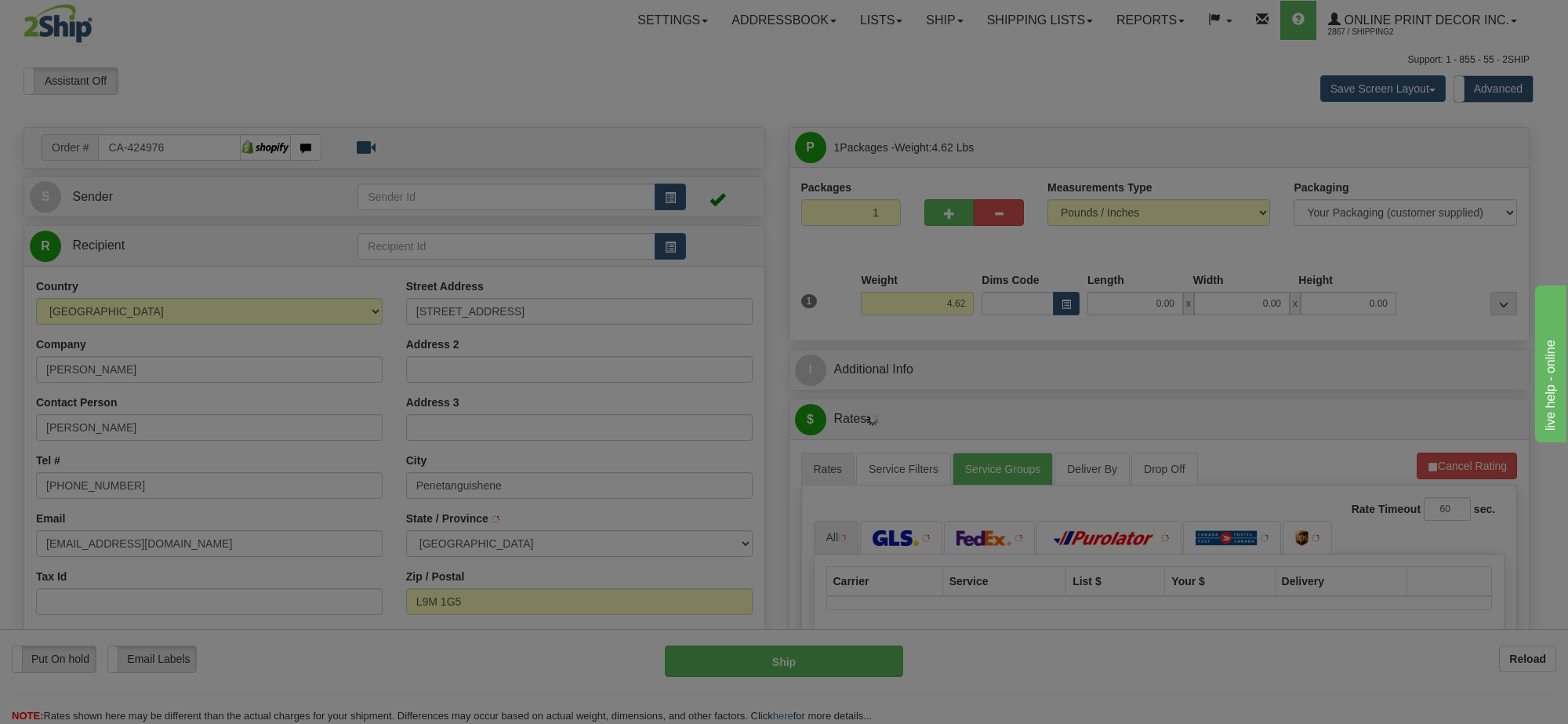
type input "PENETANGUISHENE"
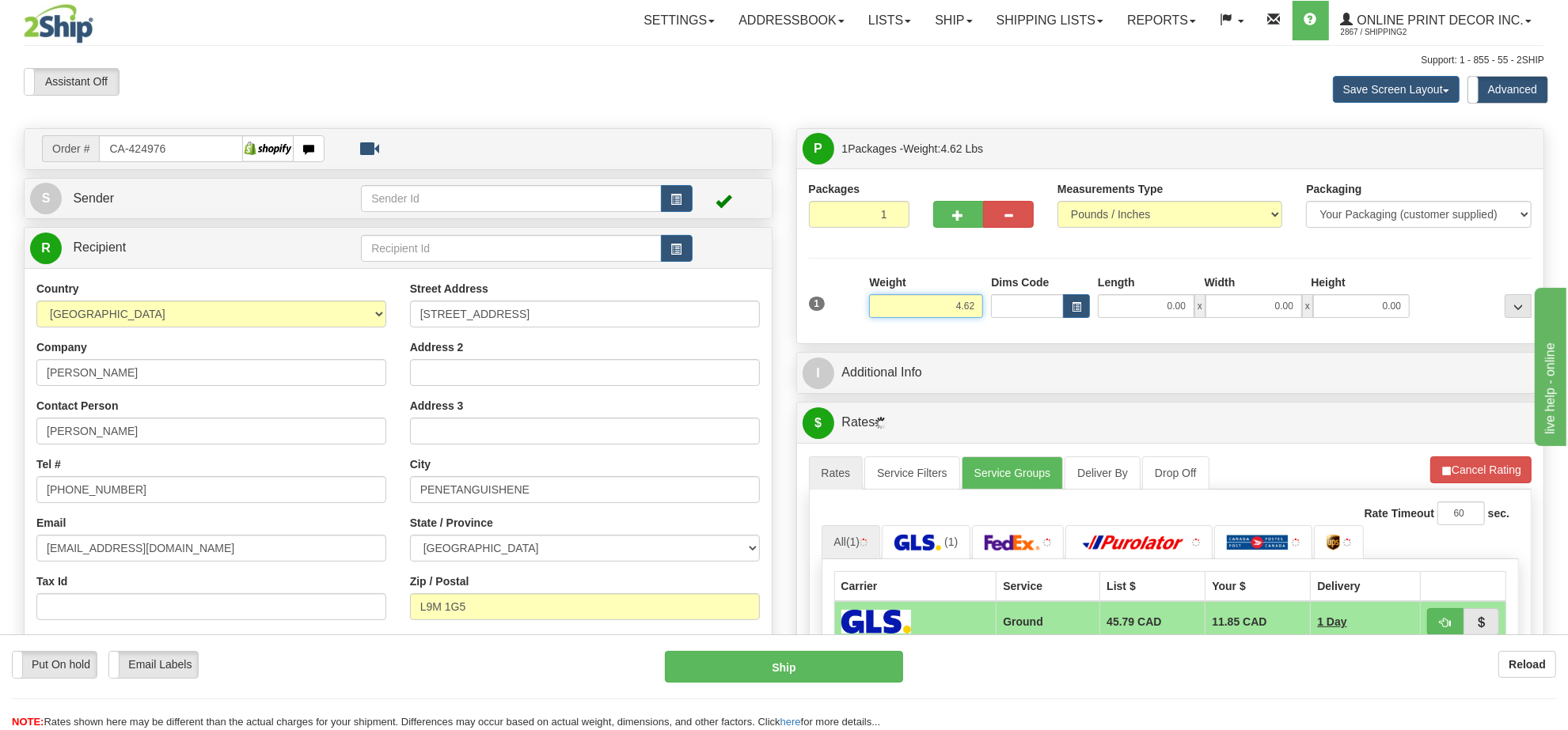
click at [931, 318] on input "4.62" at bounding box center [926, 306] width 114 height 24
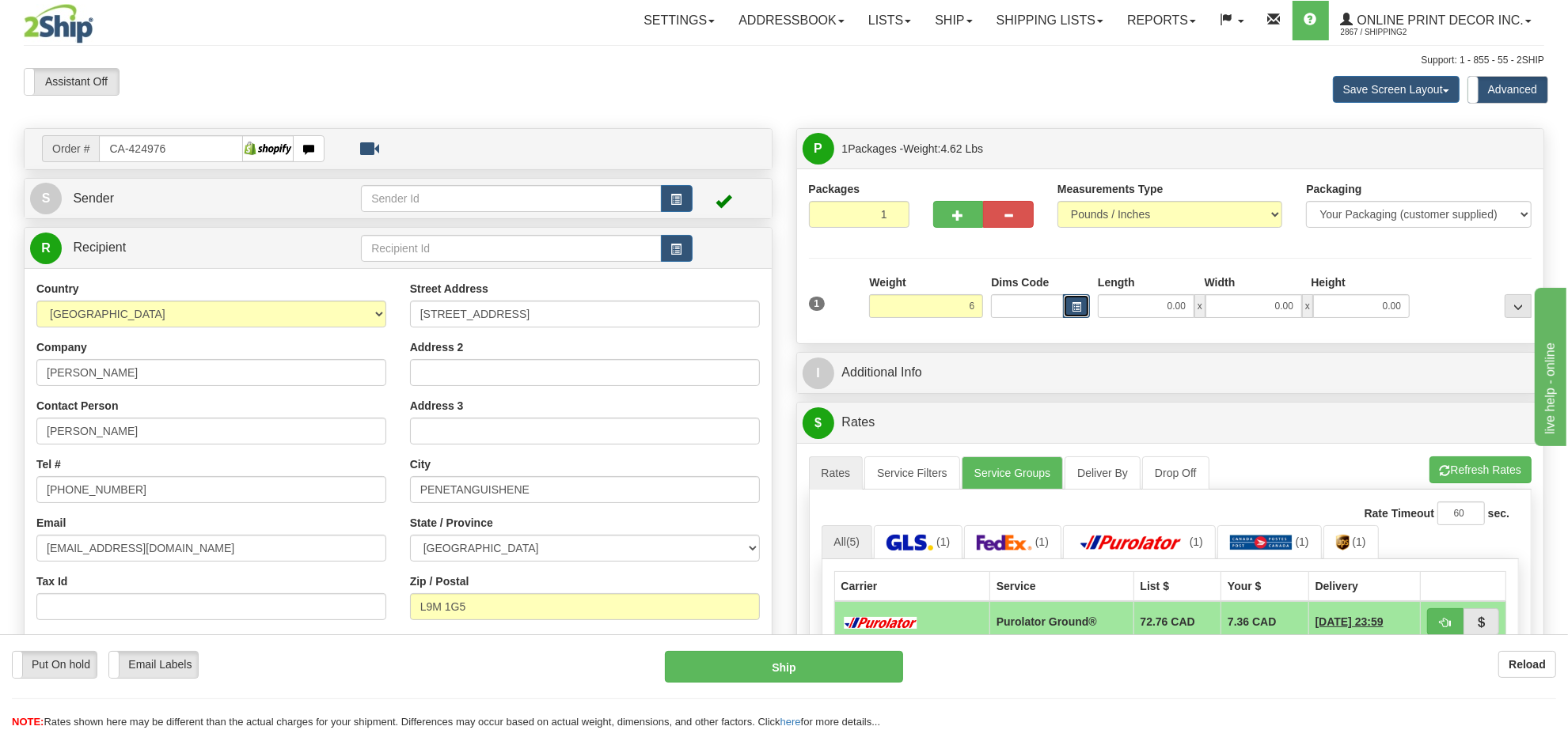
type input "6.00"
click at [1084, 312] on button "button" at bounding box center [1076, 306] width 27 height 24
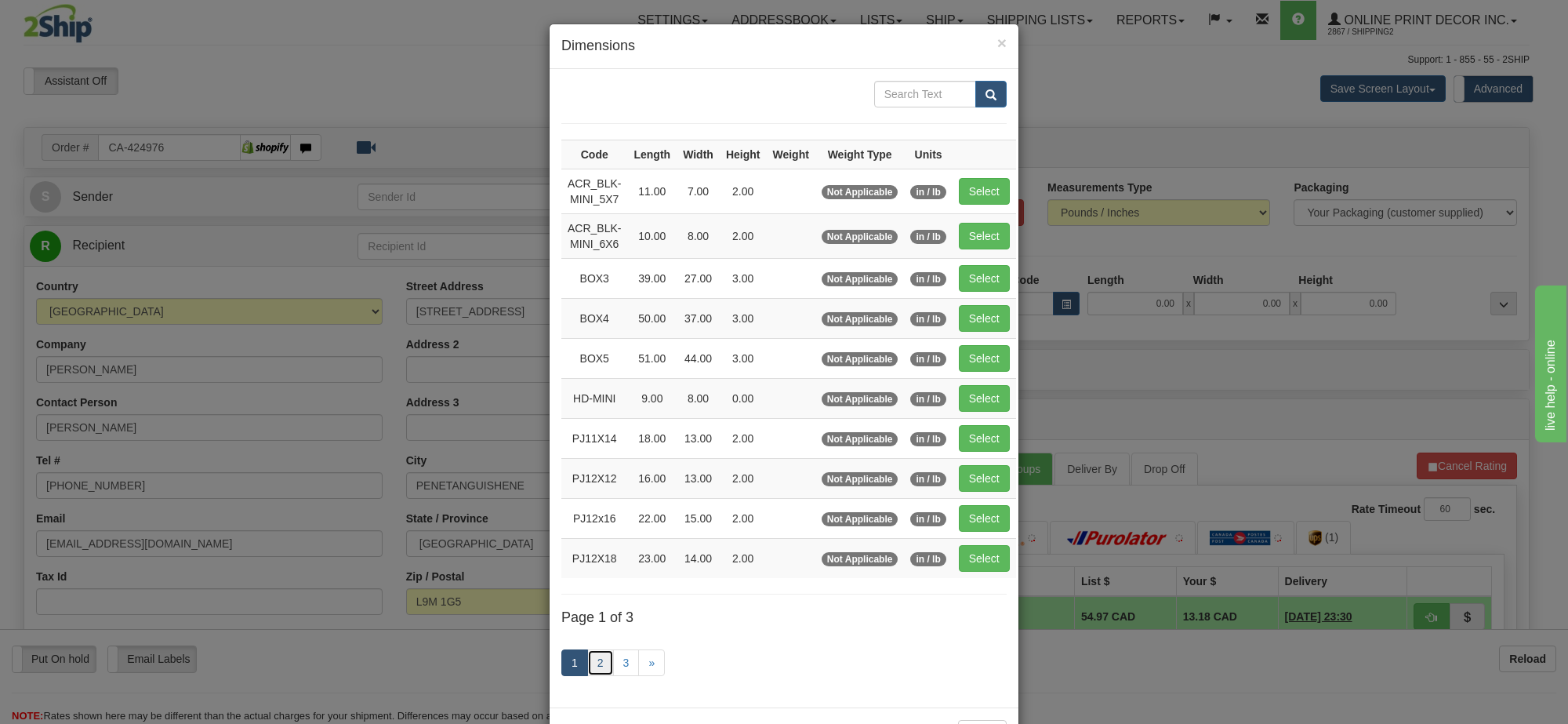
click at [593, 665] on link "2" at bounding box center [600, 662] width 26 height 26
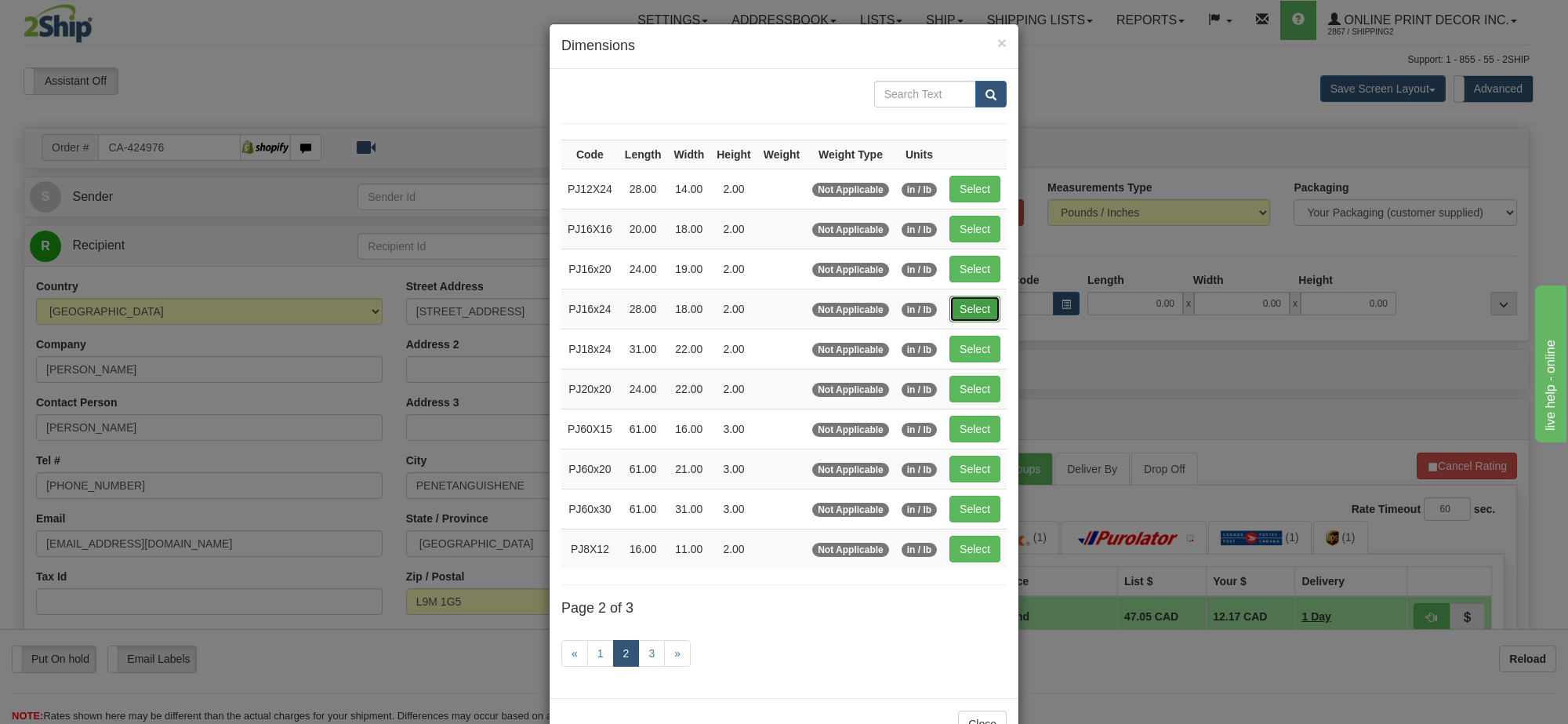
click at [958, 306] on button "Select" at bounding box center [975, 308] width 51 height 26
type input "PJ16x24"
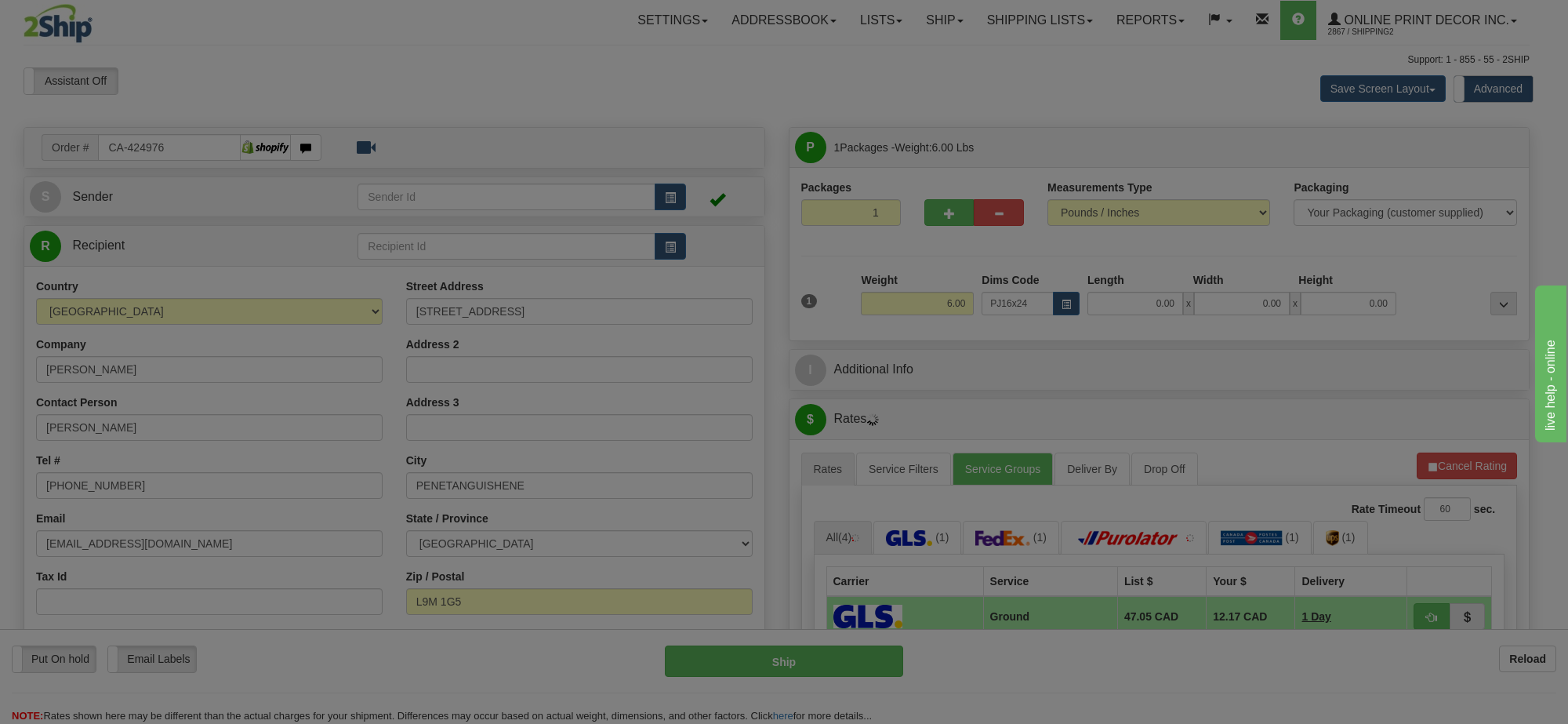
type input "28.00"
type input "18.00"
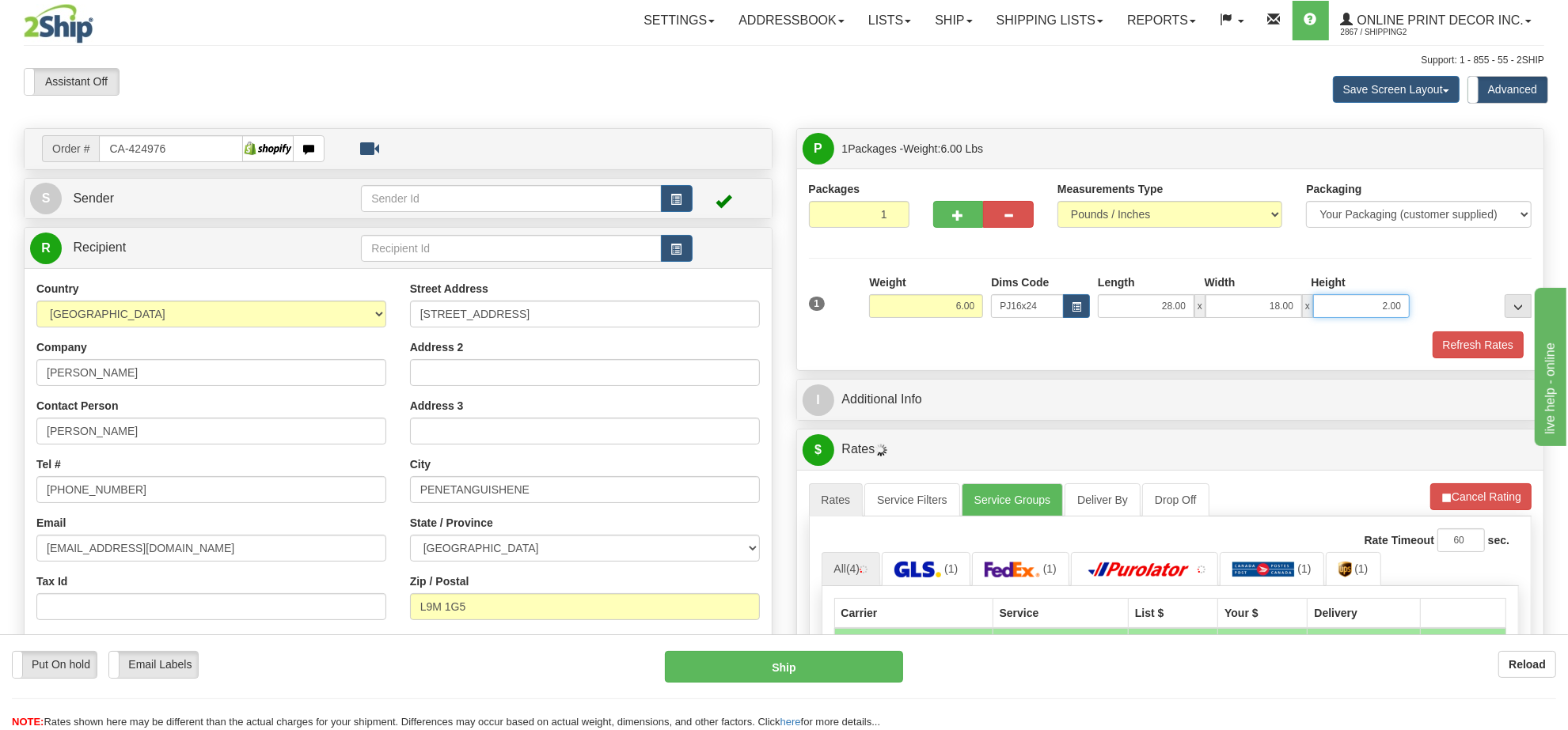
click at [1351, 297] on input "2.00" at bounding box center [1361, 306] width 97 height 24
type input "4.00"
drag, startPoint x: 1482, startPoint y: 484, endPoint x: 1482, endPoint y: 495, distance: 11.0
click at [1482, 484] on div "A change has been made which could impact your rate estimate. To ensure the est…" at bounding box center [1171, 721] width 747 height 504
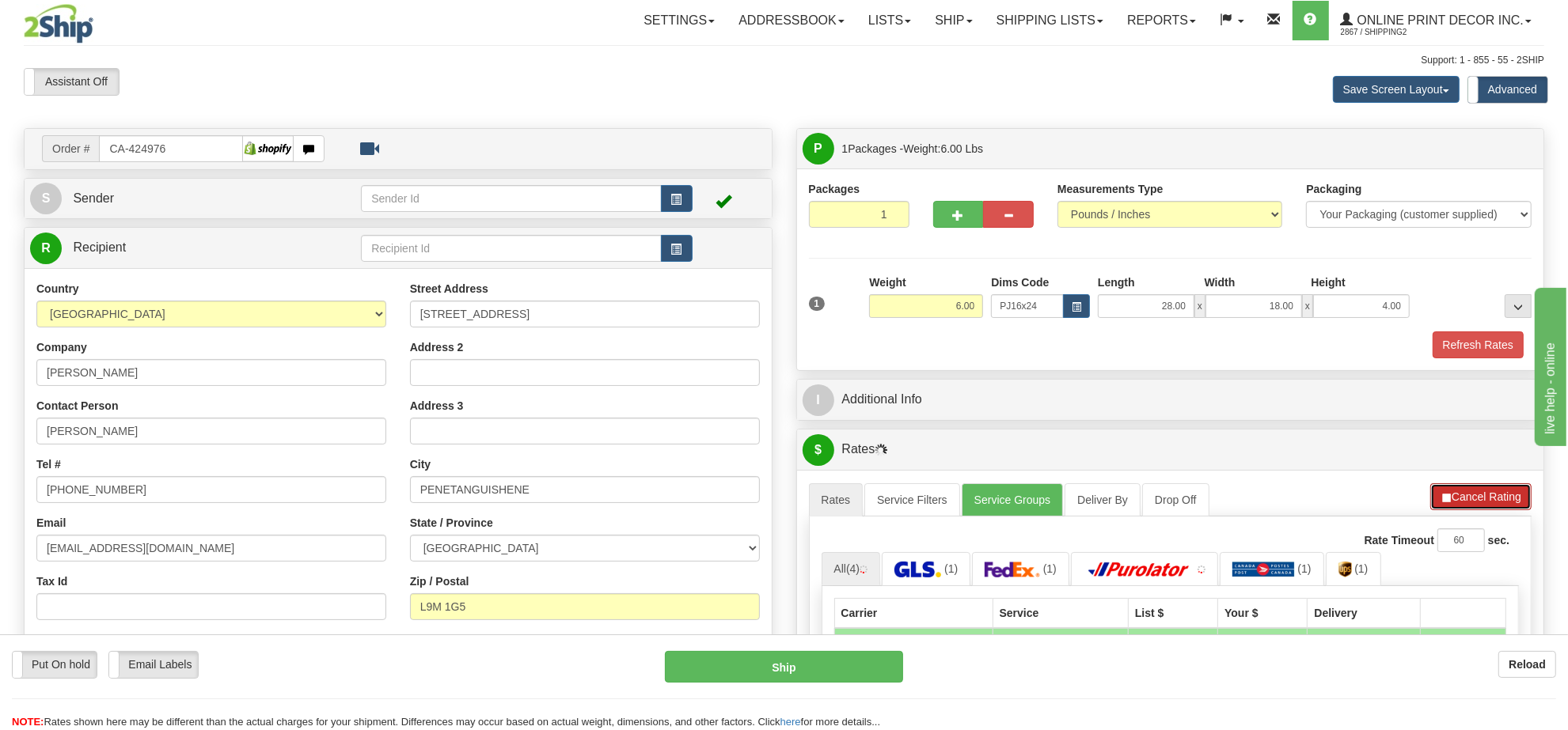
click at [1480, 505] on button "Cancel Rating" at bounding box center [1481, 496] width 101 height 27
click at [1480, 505] on button "Refresh Rates" at bounding box center [1480, 496] width 102 height 27
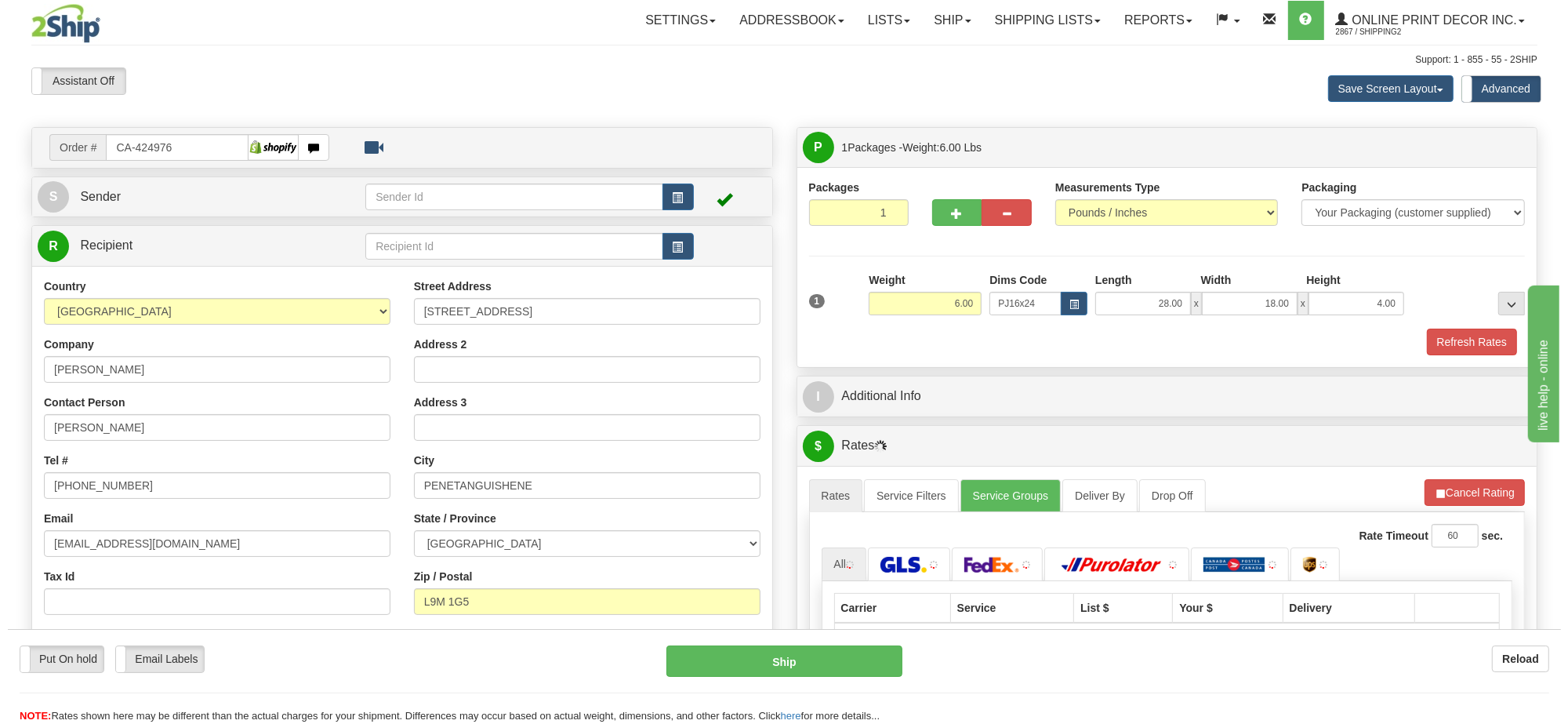
scroll to position [196, 0]
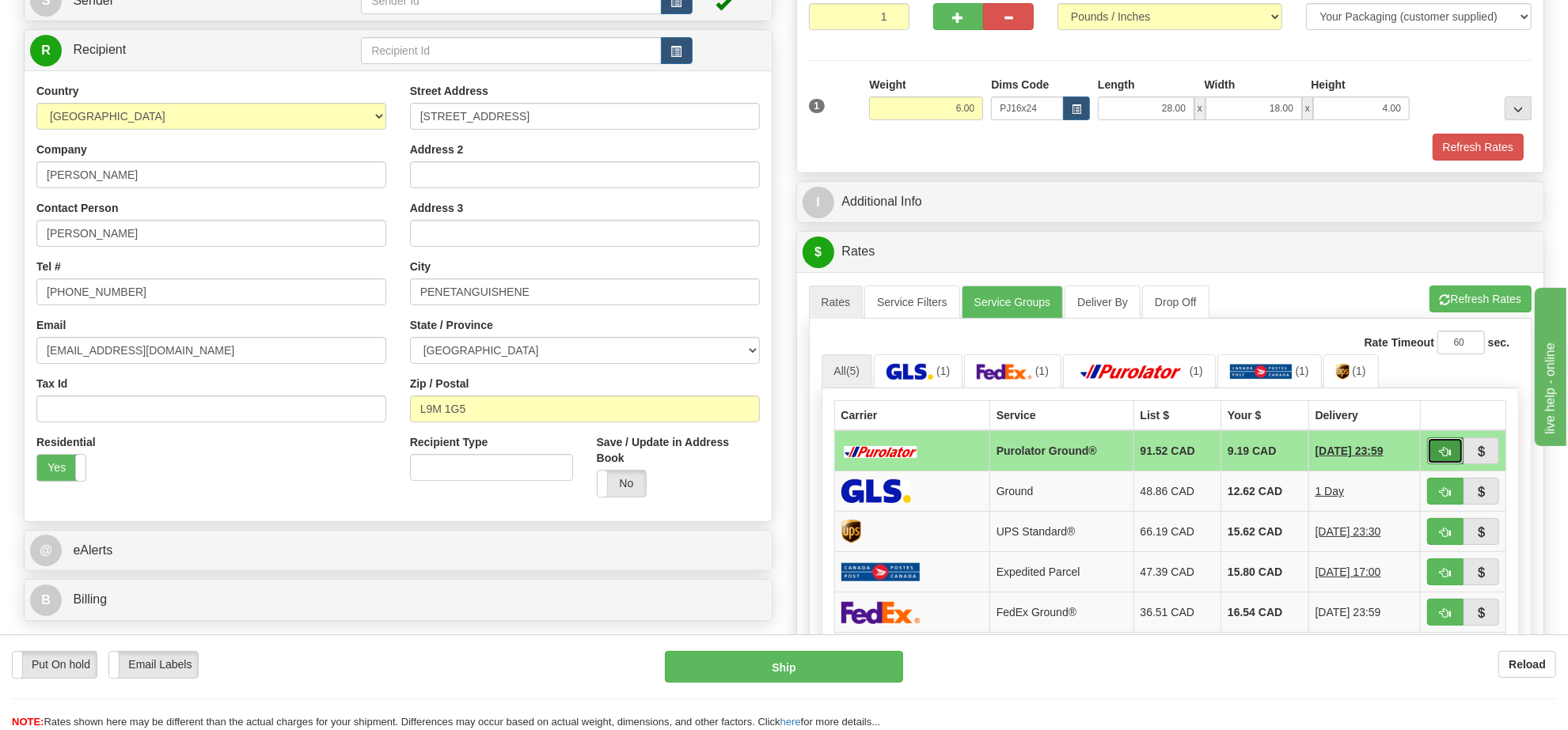
drag, startPoint x: 1474, startPoint y: 448, endPoint x: 1436, endPoint y: 467, distance: 42.5
click at [1436, 464] on button "button" at bounding box center [1445, 450] width 37 height 27
type input "260"
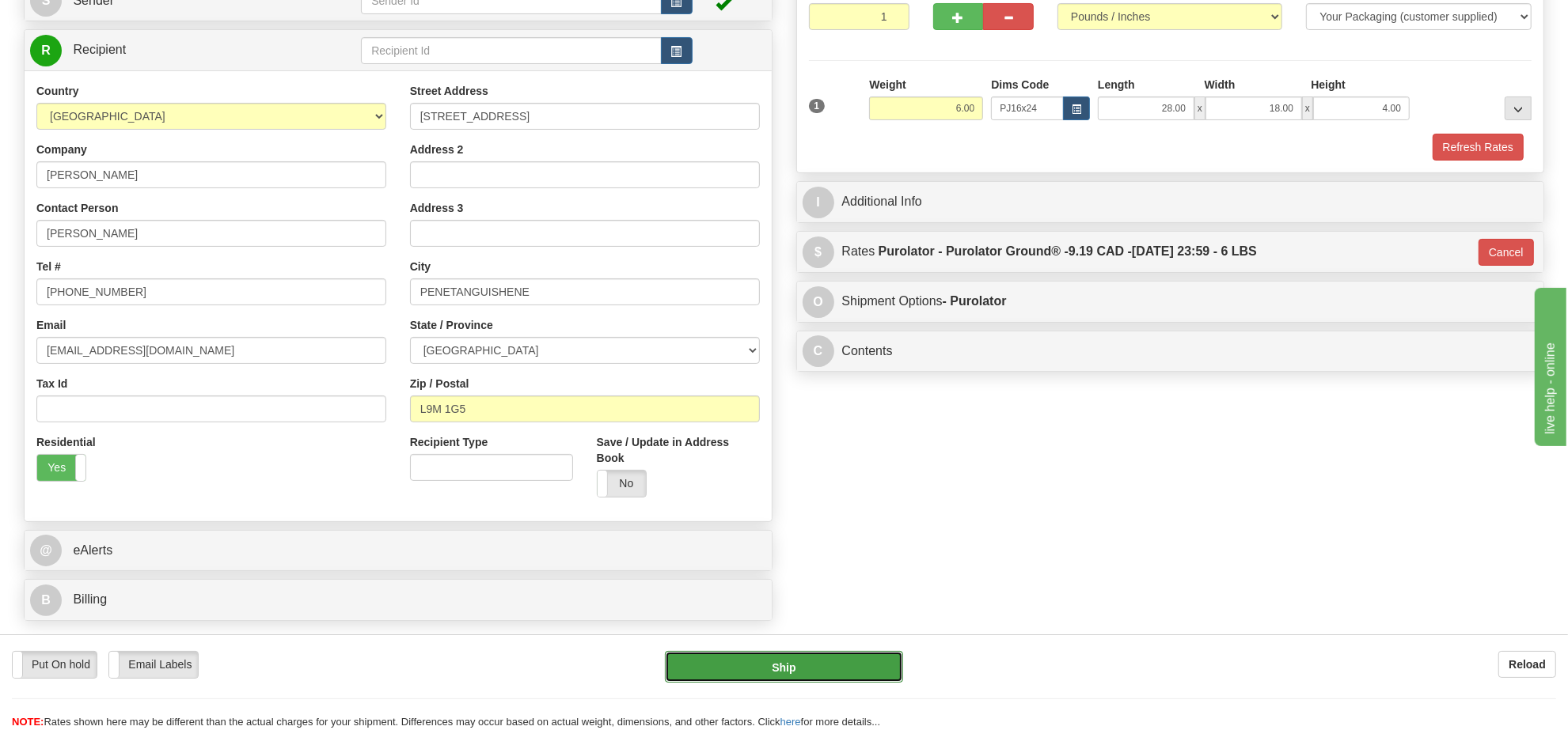
click at [864, 662] on button "Ship" at bounding box center [783, 667] width 237 height 32
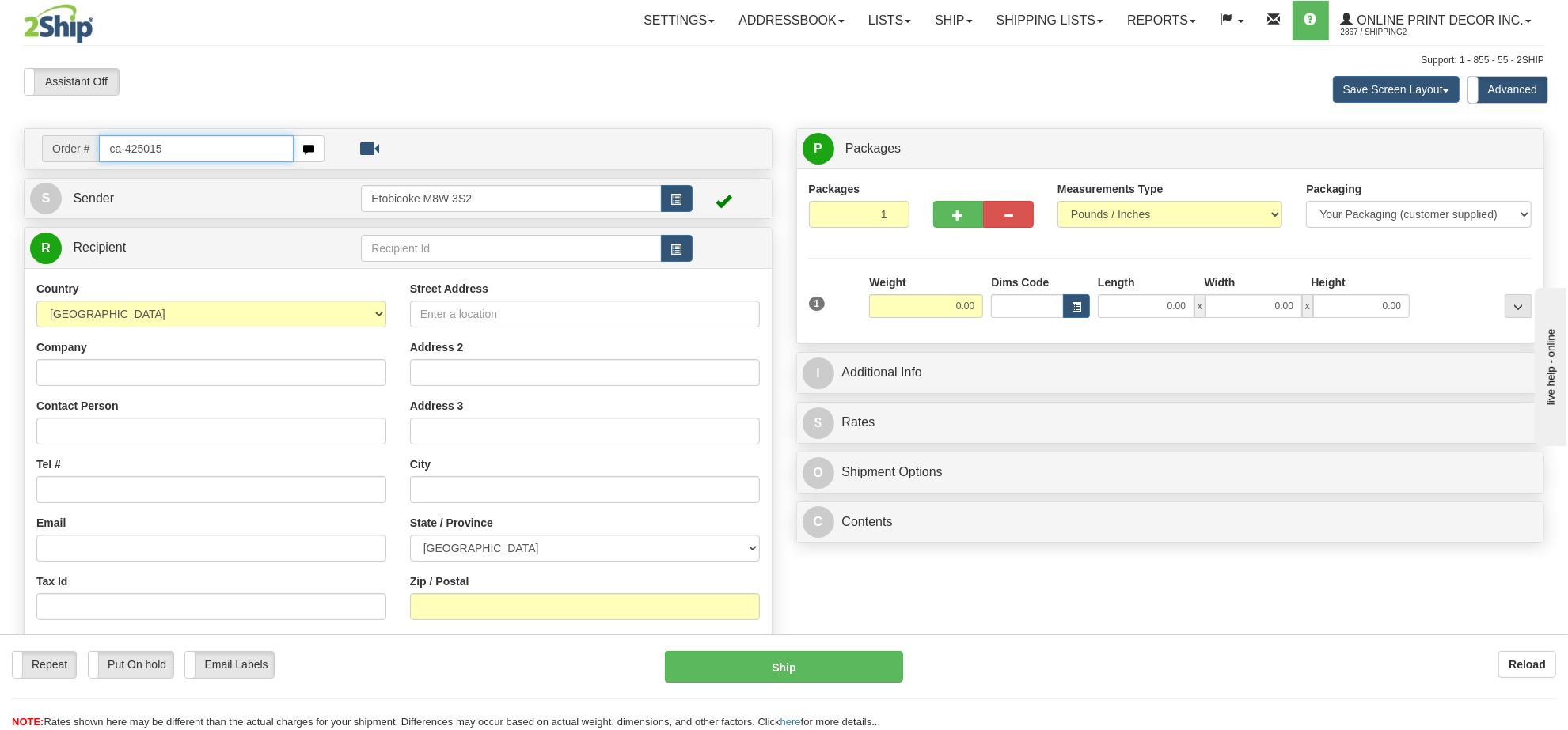
type input "ca-425015"
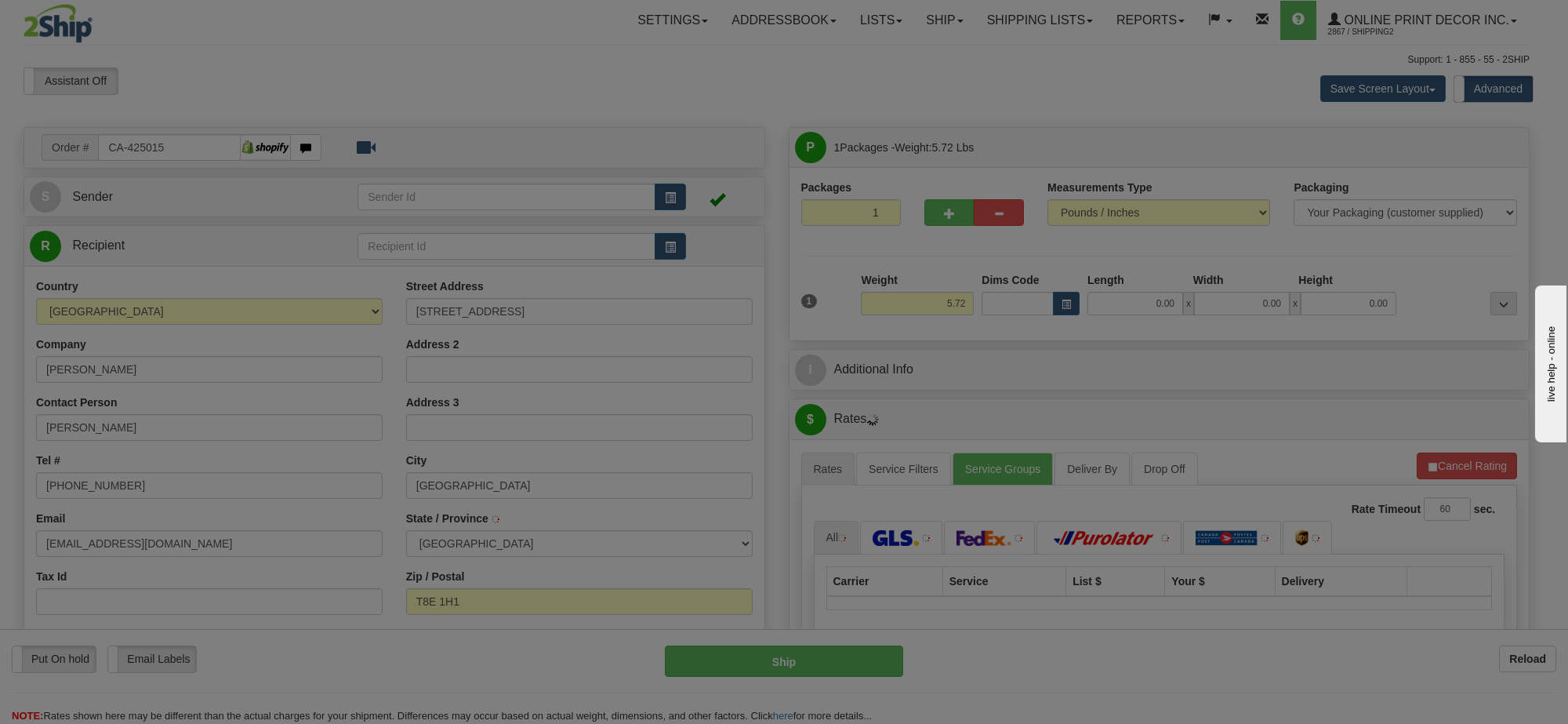
type input "[GEOGRAPHIC_DATA]"
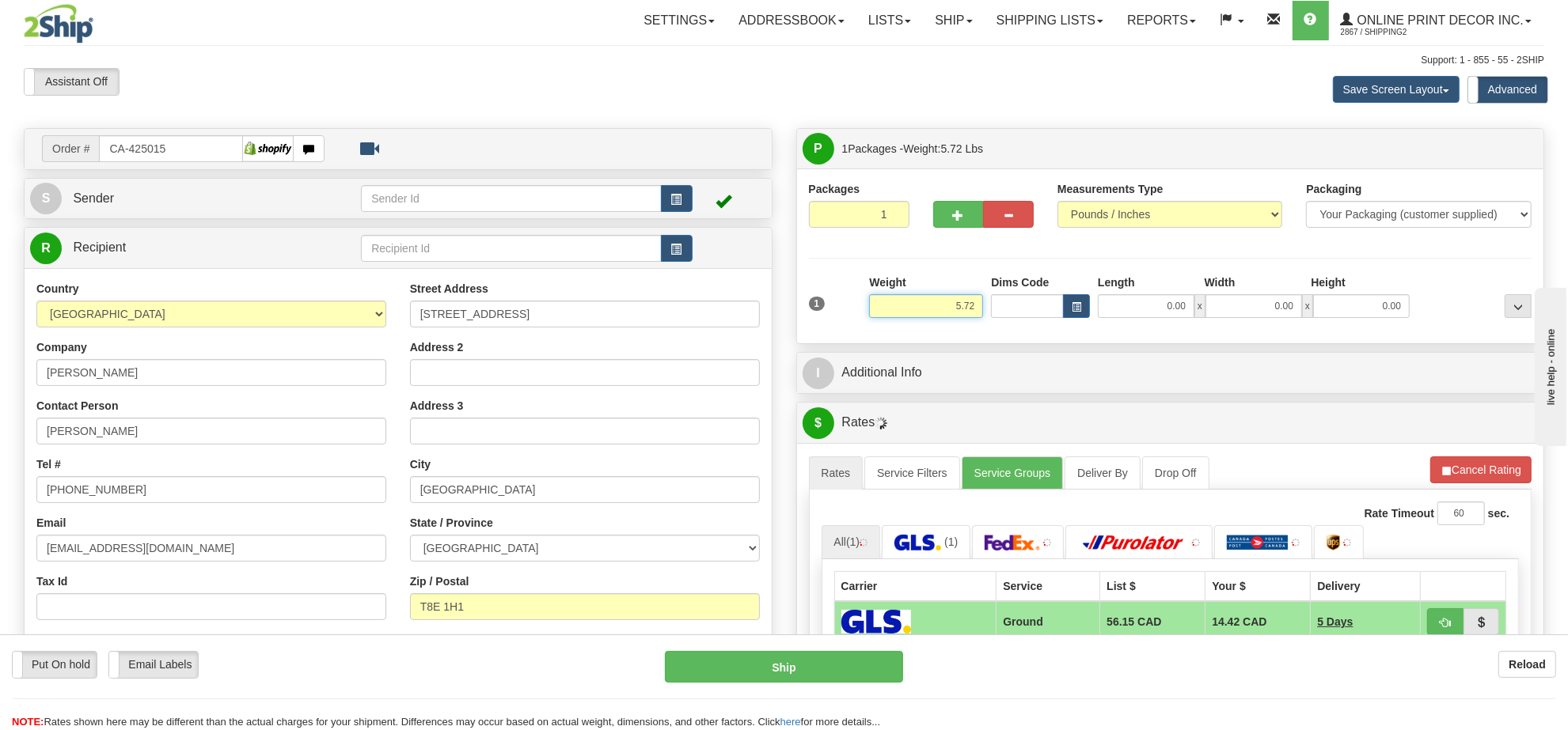
click at [956, 311] on input "5.72" at bounding box center [926, 306] width 114 height 24
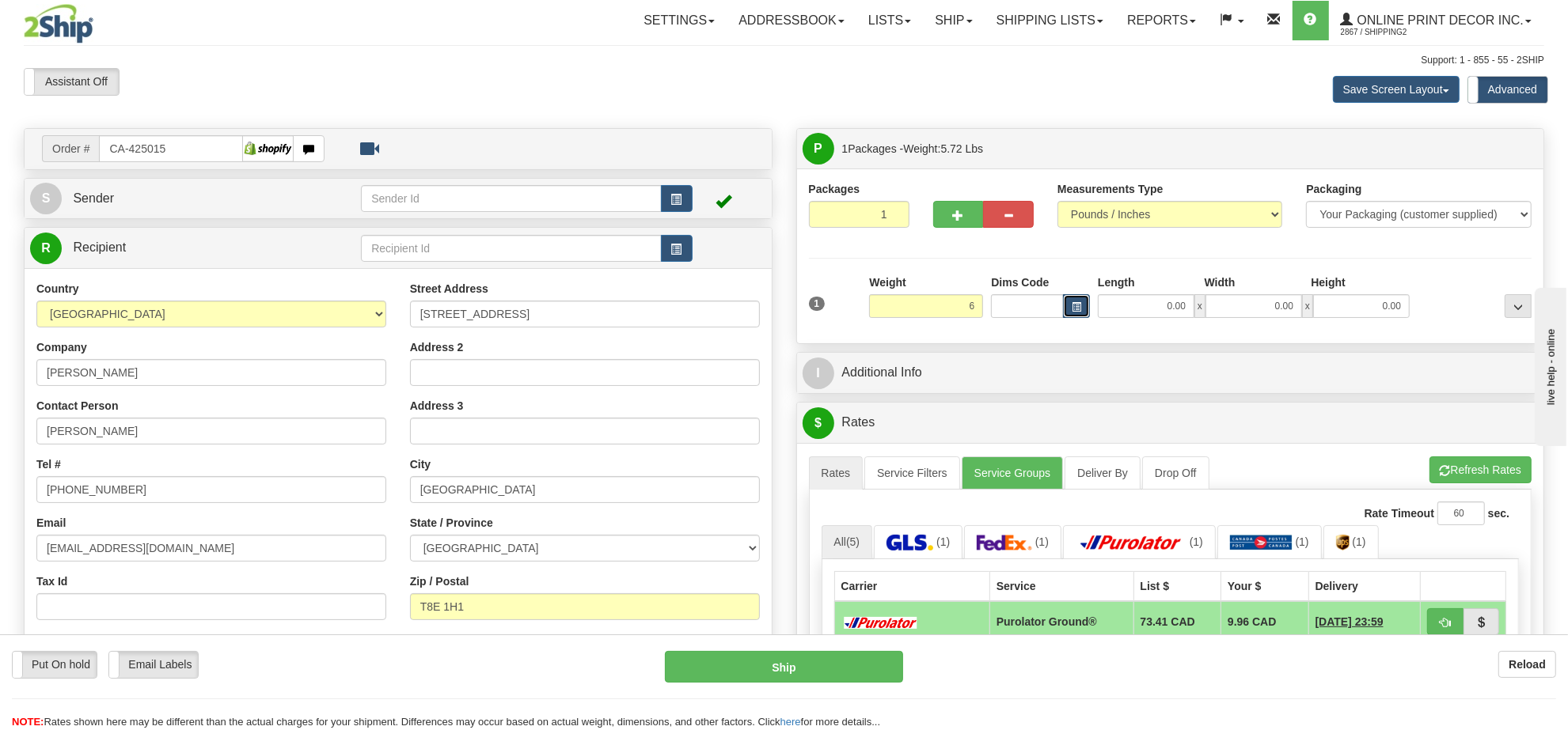
type input "6.00"
click at [1082, 314] on button "button" at bounding box center [1076, 306] width 27 height 24
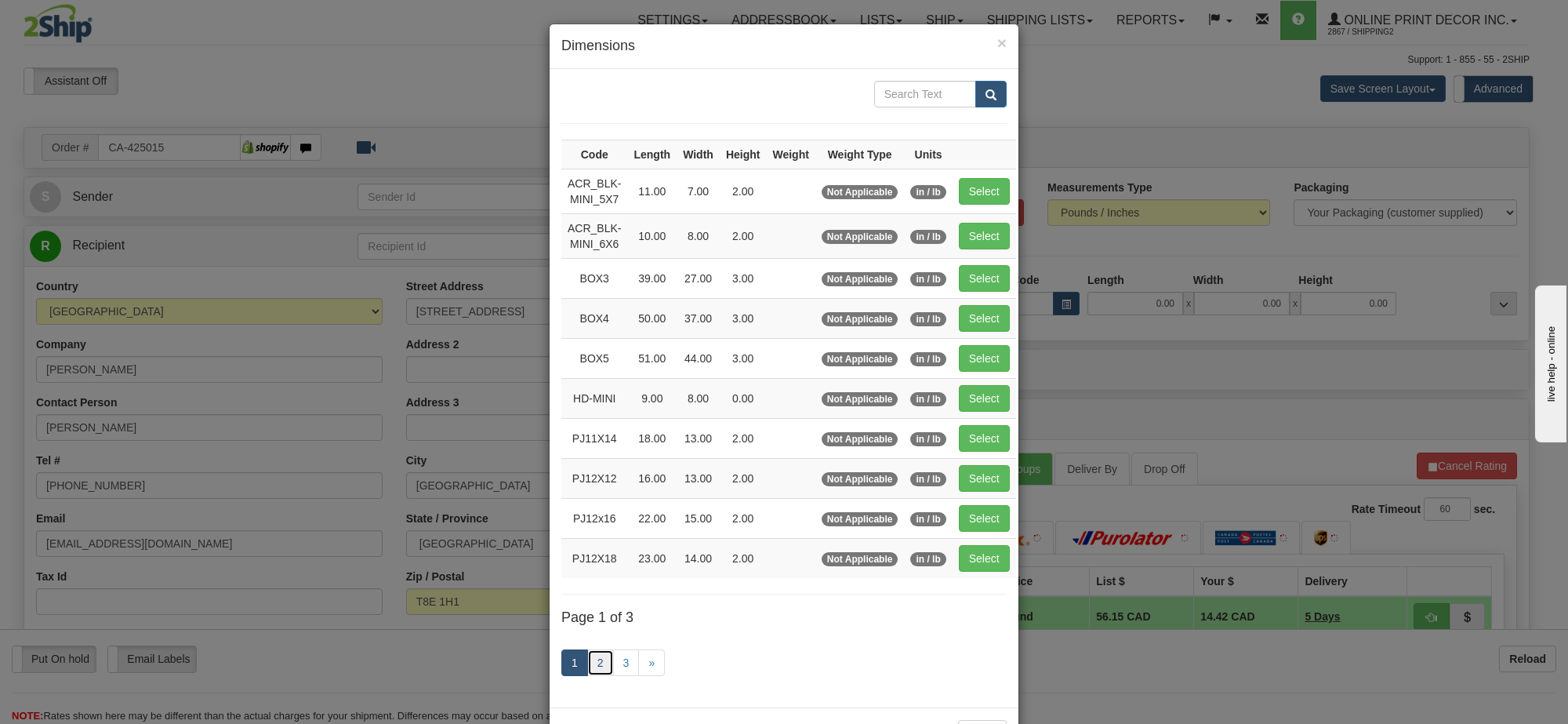
click at [592, 671] on link "2" at bounding box center [600, 662] width 26 height 26
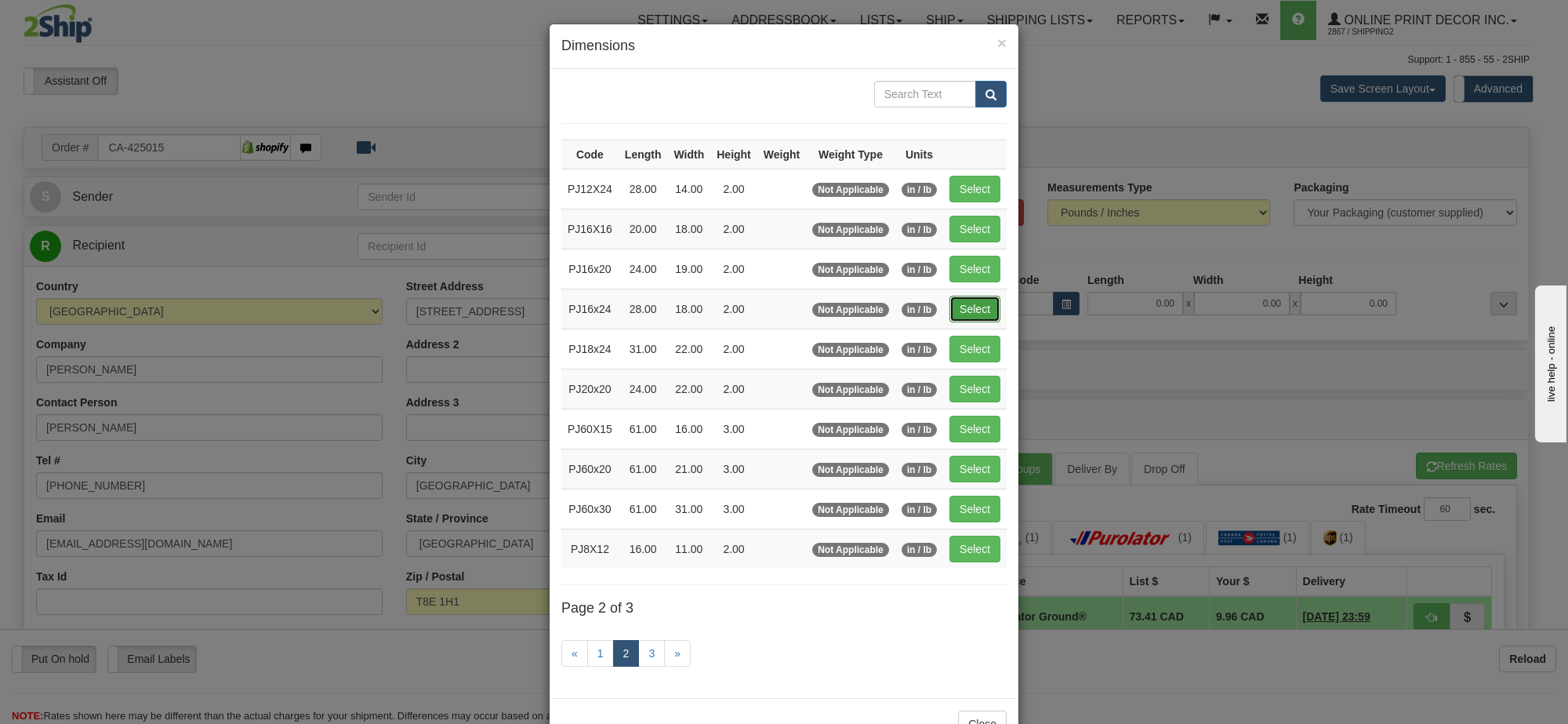
click at [960, 319] on button "Select" at bounding box center [975, 308] width 51 height 26
type input "PJ16x24"
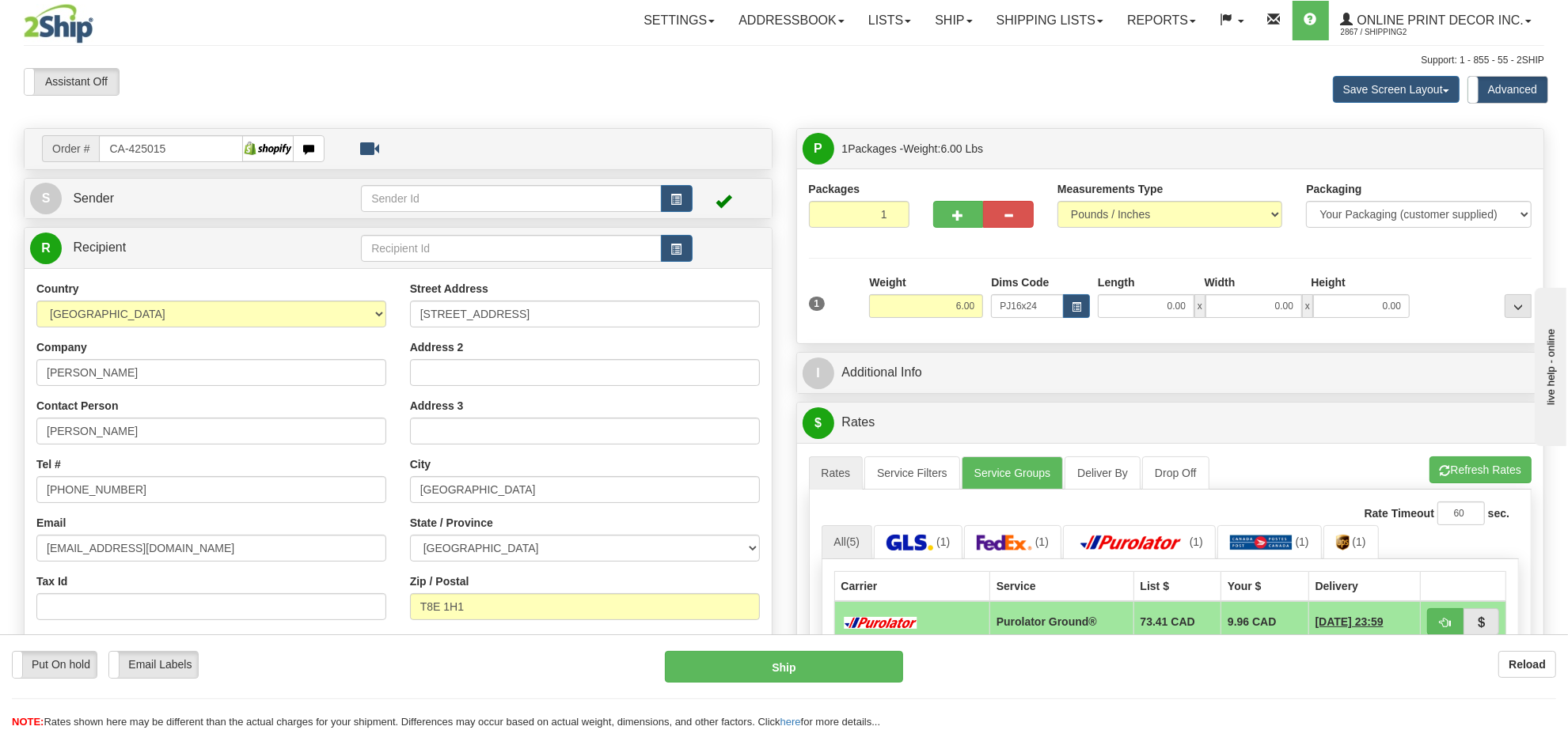
type input "28.00"
type input "18.00"
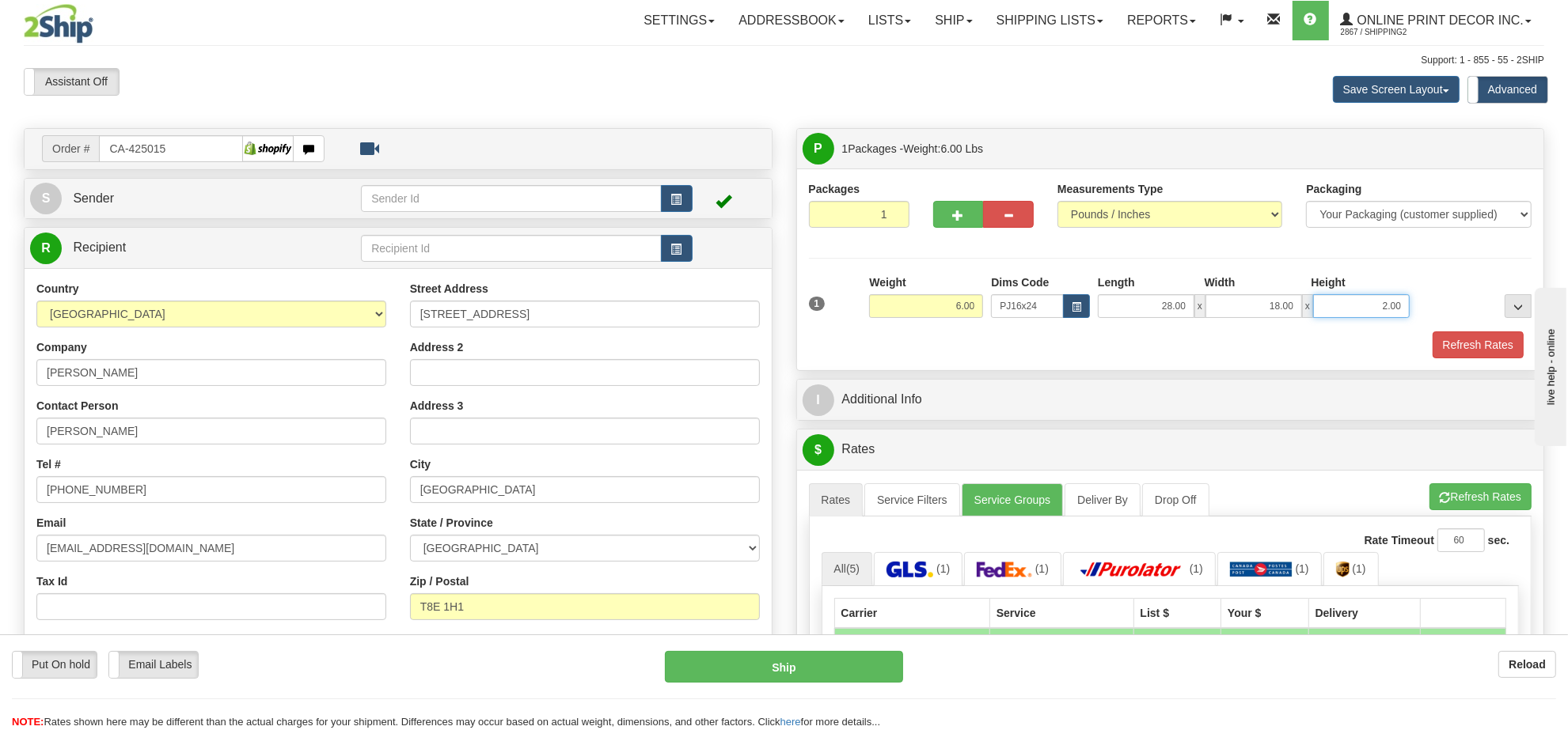
click at [1378, 318] on input "2.00" at bounding box center [1361, 306] width 97 height 24
click at [1378, 318] on input "2.00" at bounding box center [1361, 306] width 97 height 24
type input "4.00"
click at [945, 218] on button "button" at bounding box center [958, 214] width 51 height 27
radio input "true"
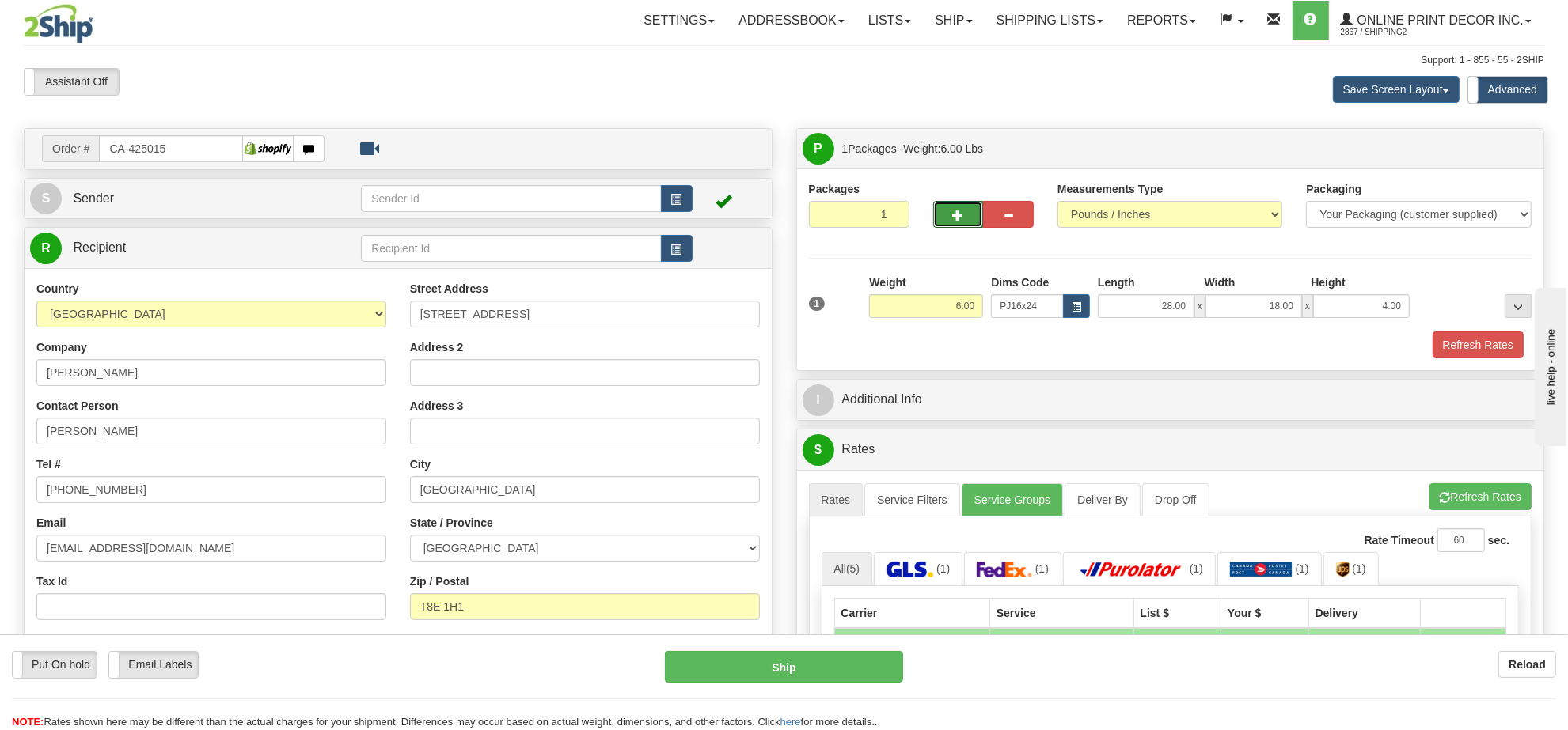
type input "2"
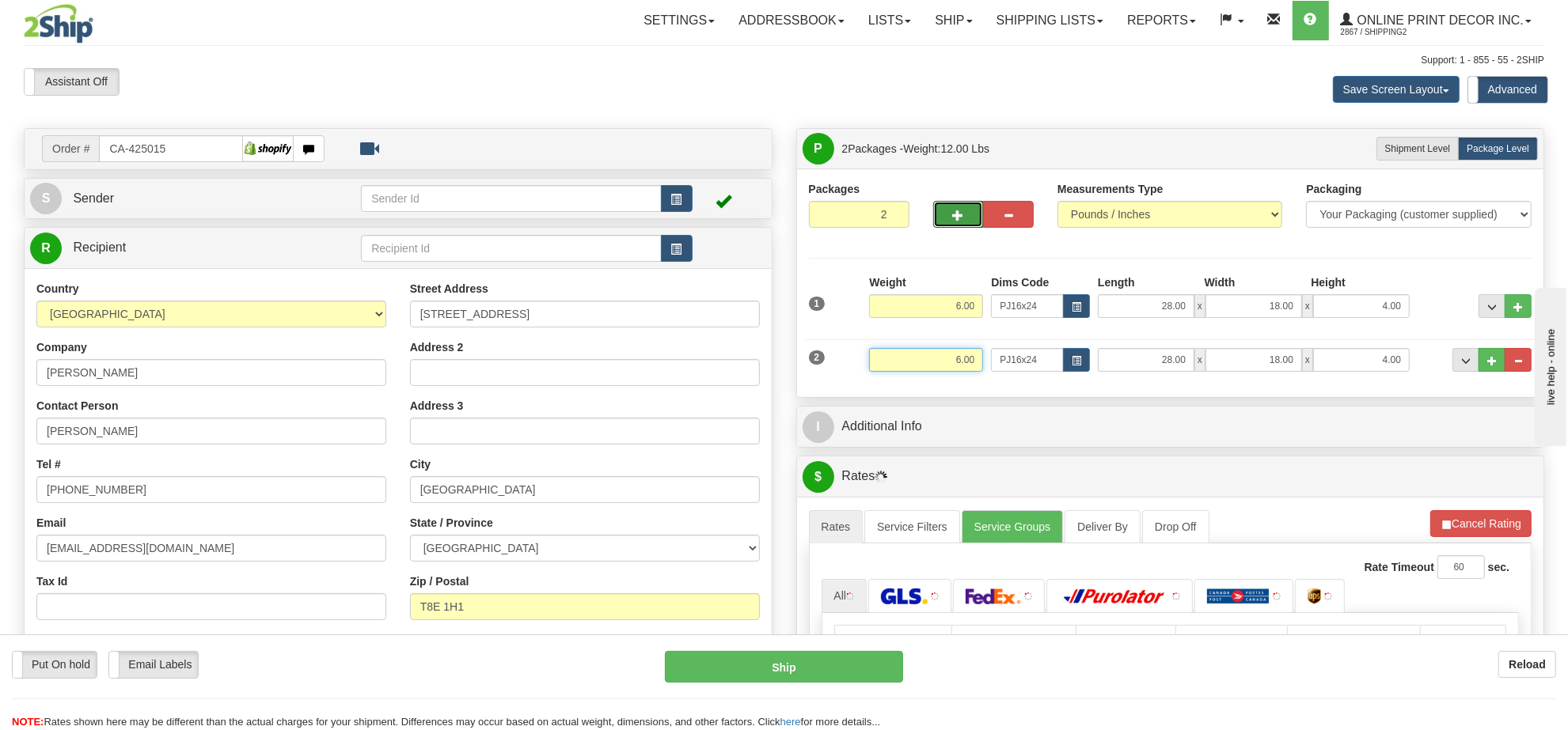
click at [952, 357] on input "6.00" at bounding box center [926, 360] width 114 height 24
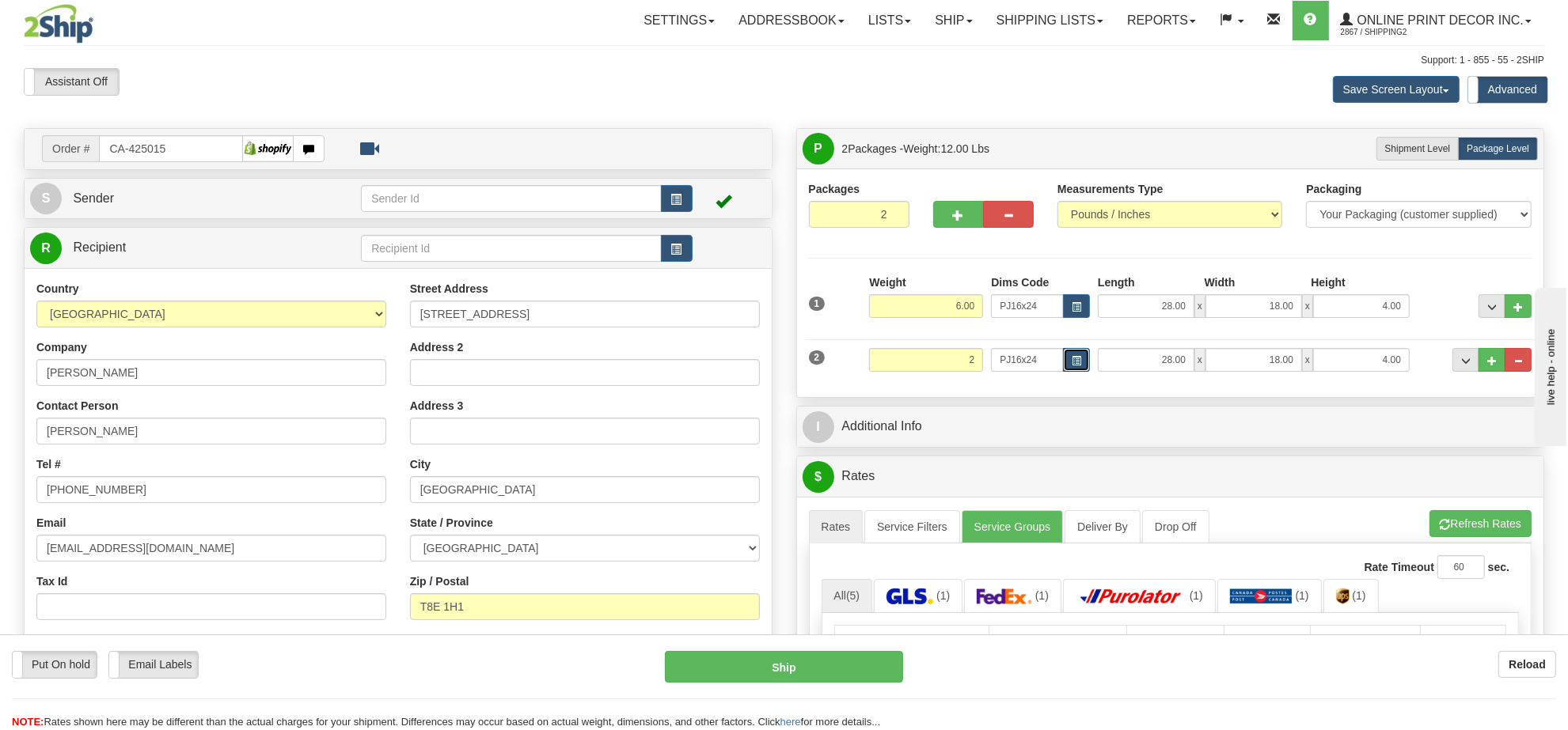
type input "2.00"
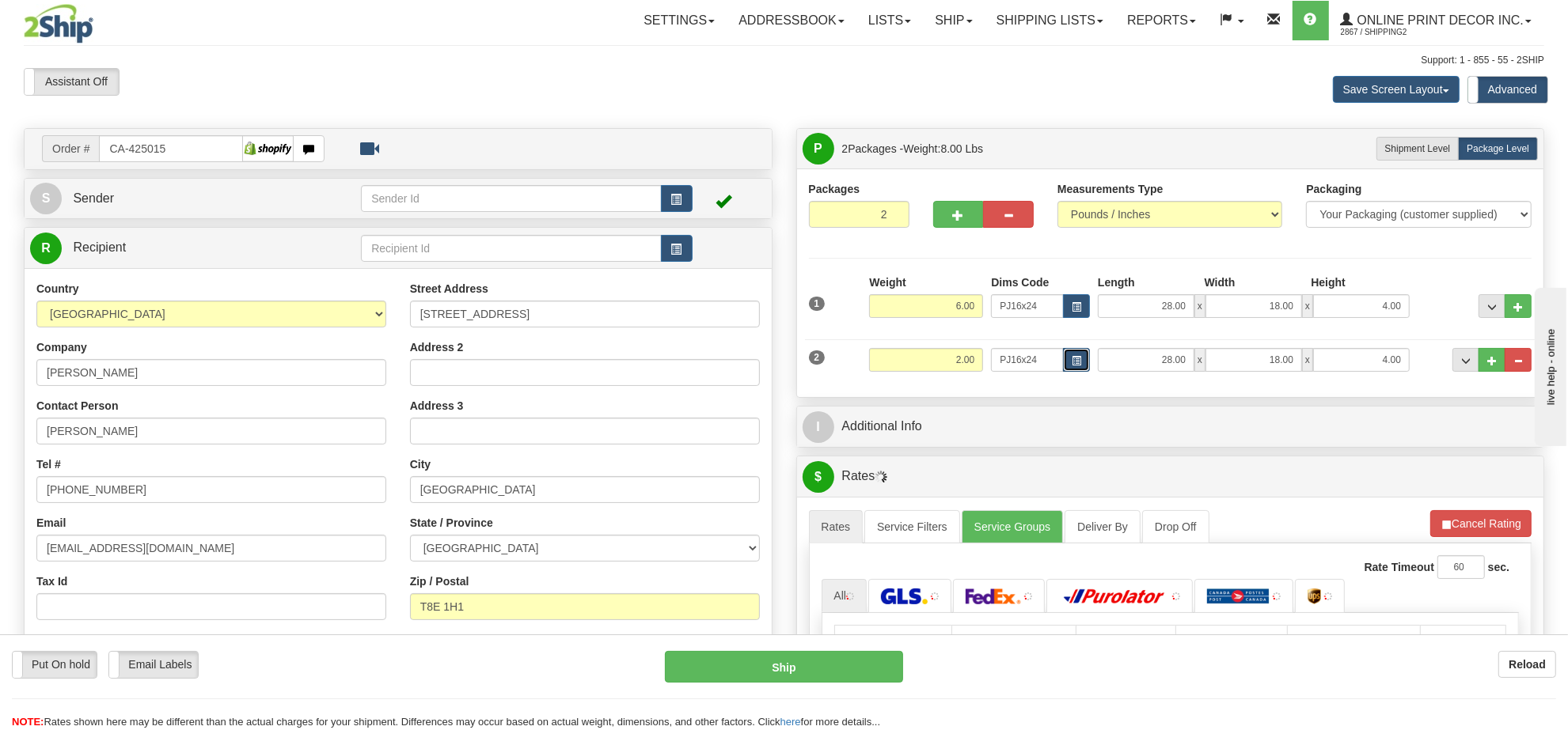
click at [1072, 364] on span "button" at bounding box center [1076, 361] width 9 height 9
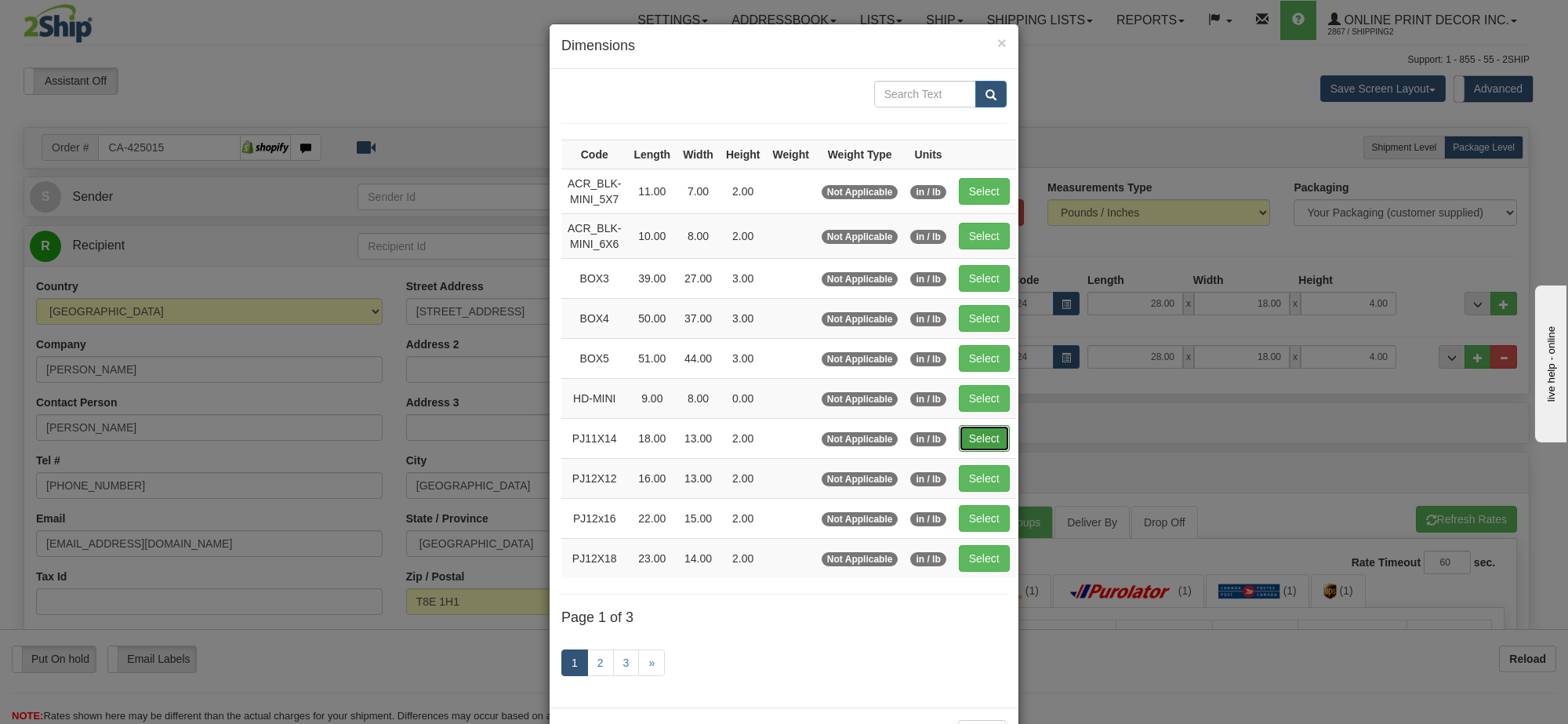
click at [988, 434] on button "Select" at bounding box center [984, 438] width 51 height 26
type input "PJ11X14"
type input "18.00"
type input "13.00"
type input "2.00"
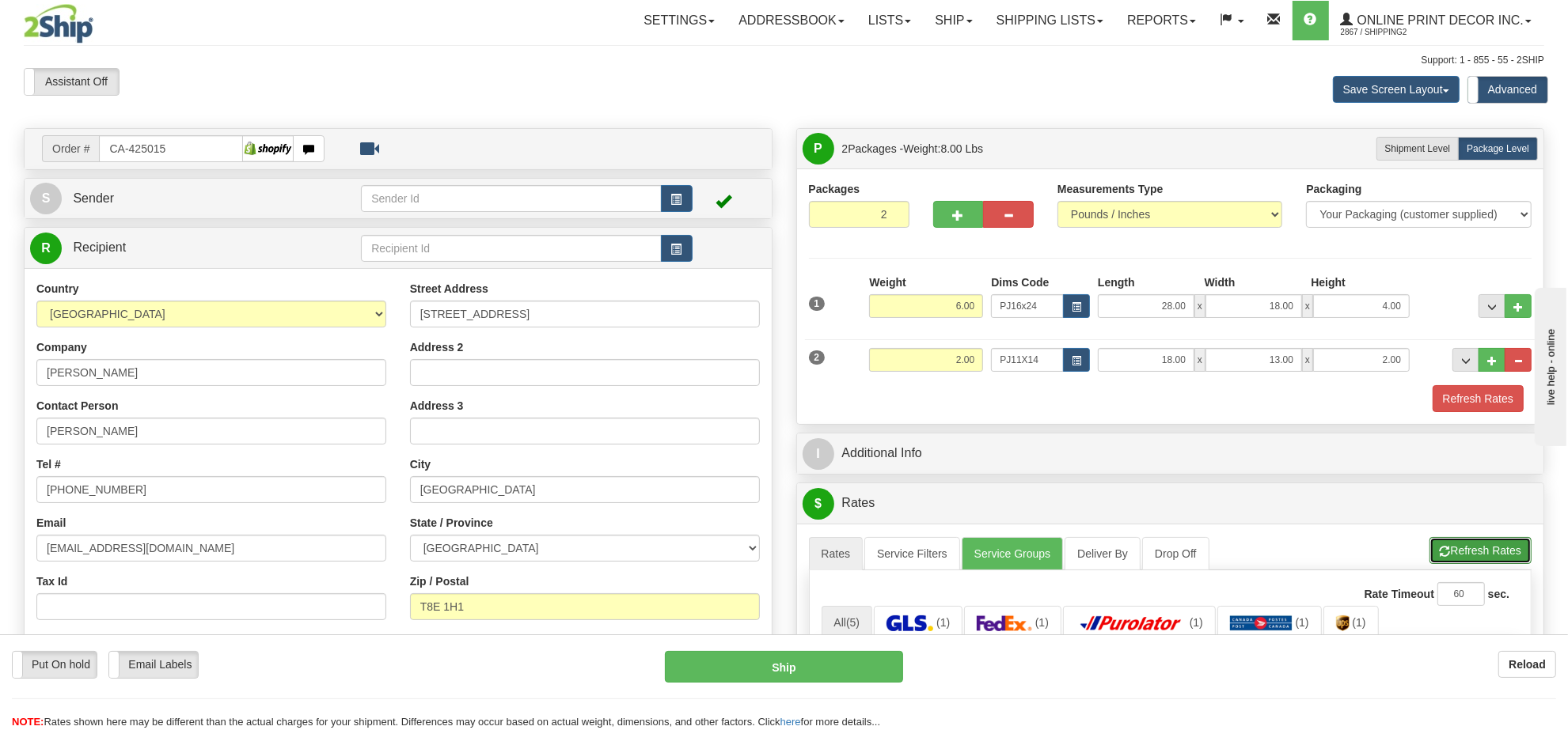
click at [1462, 544] on button "Refresh Rates" at bounding box center [1480, 550] width 102 height 27
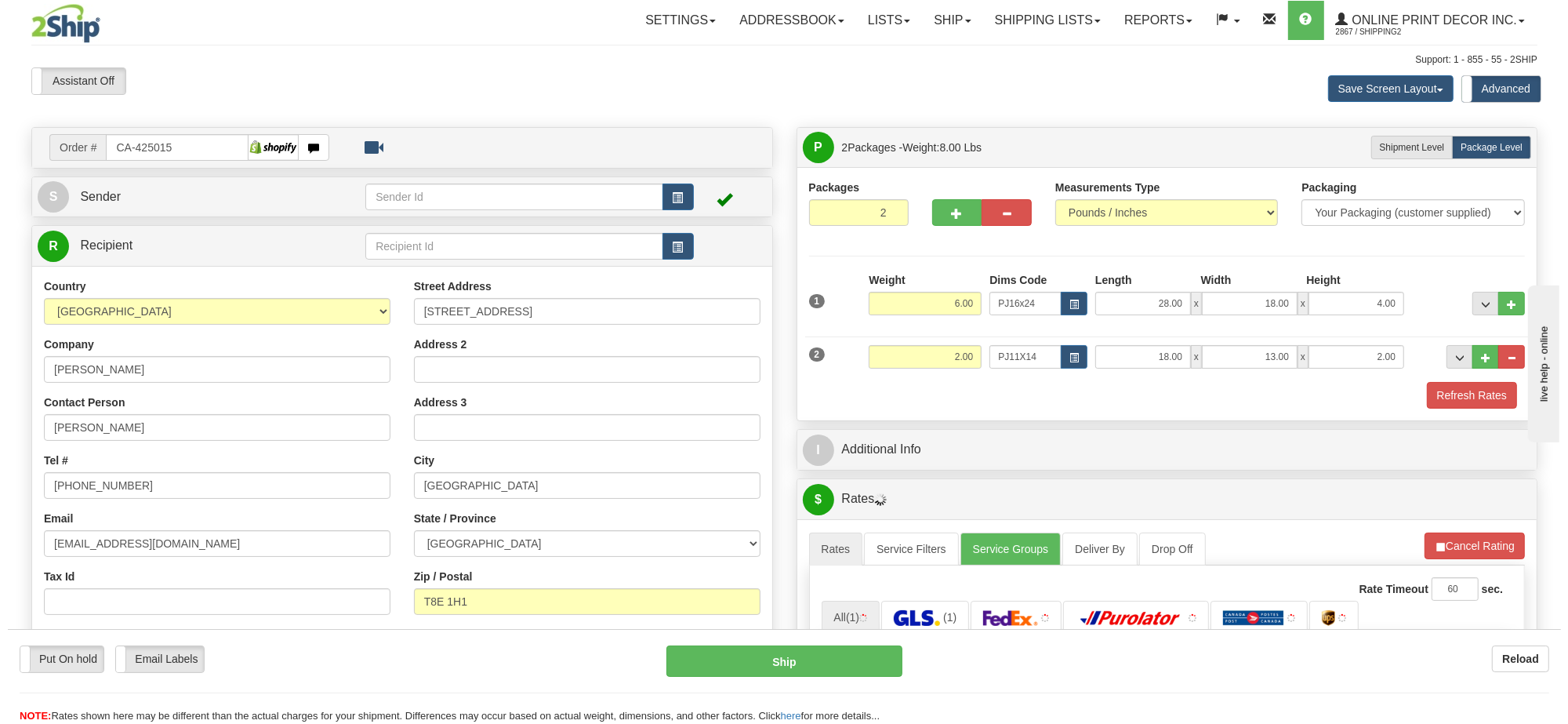
scroll to position [196, 0]
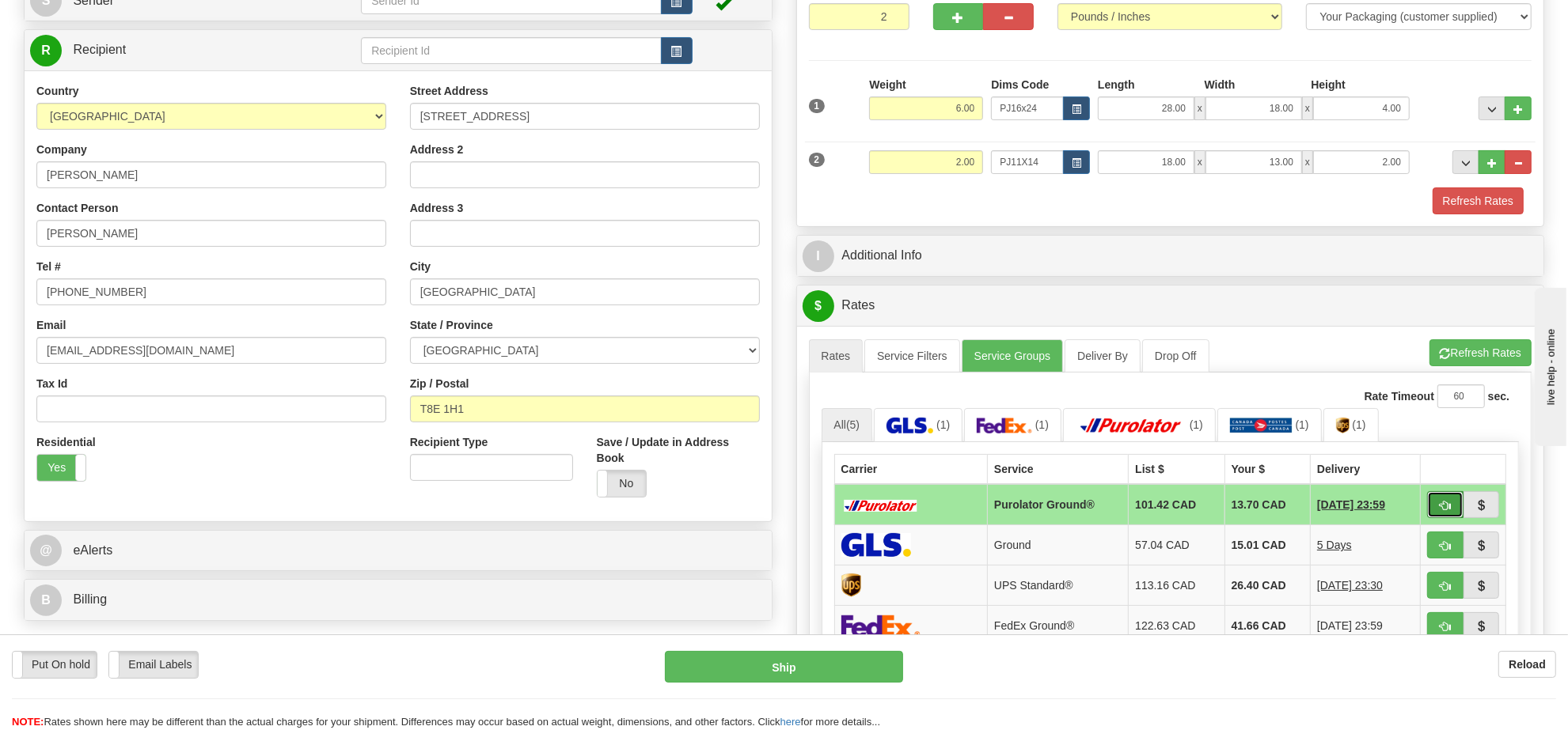
click at [1443, 510] on span "button" at bounding box center [1445, 506] width 11 height 10
type input "260"
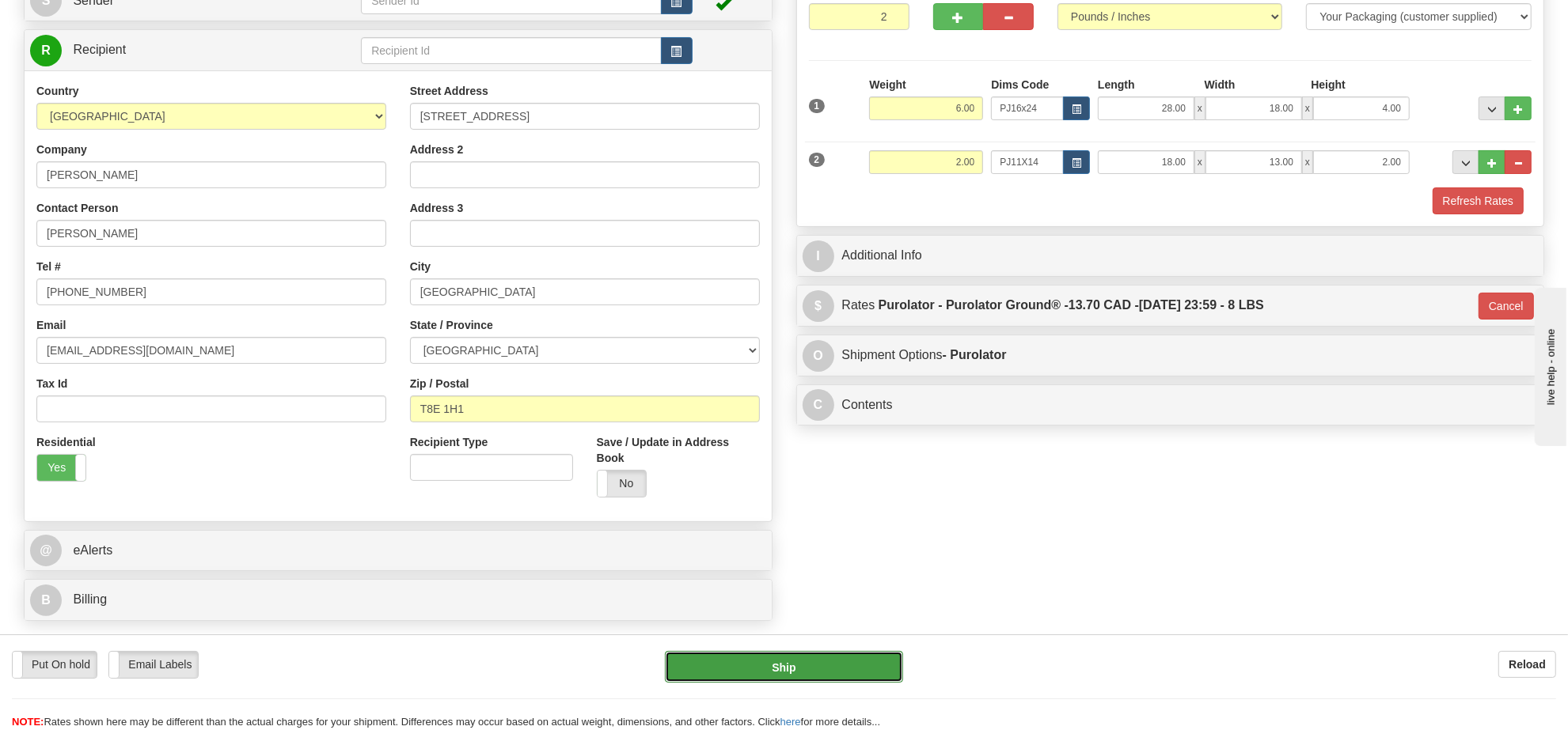
click at [774, 655] on button "Ship" at bounding box center [783, 667] width 237 height 32
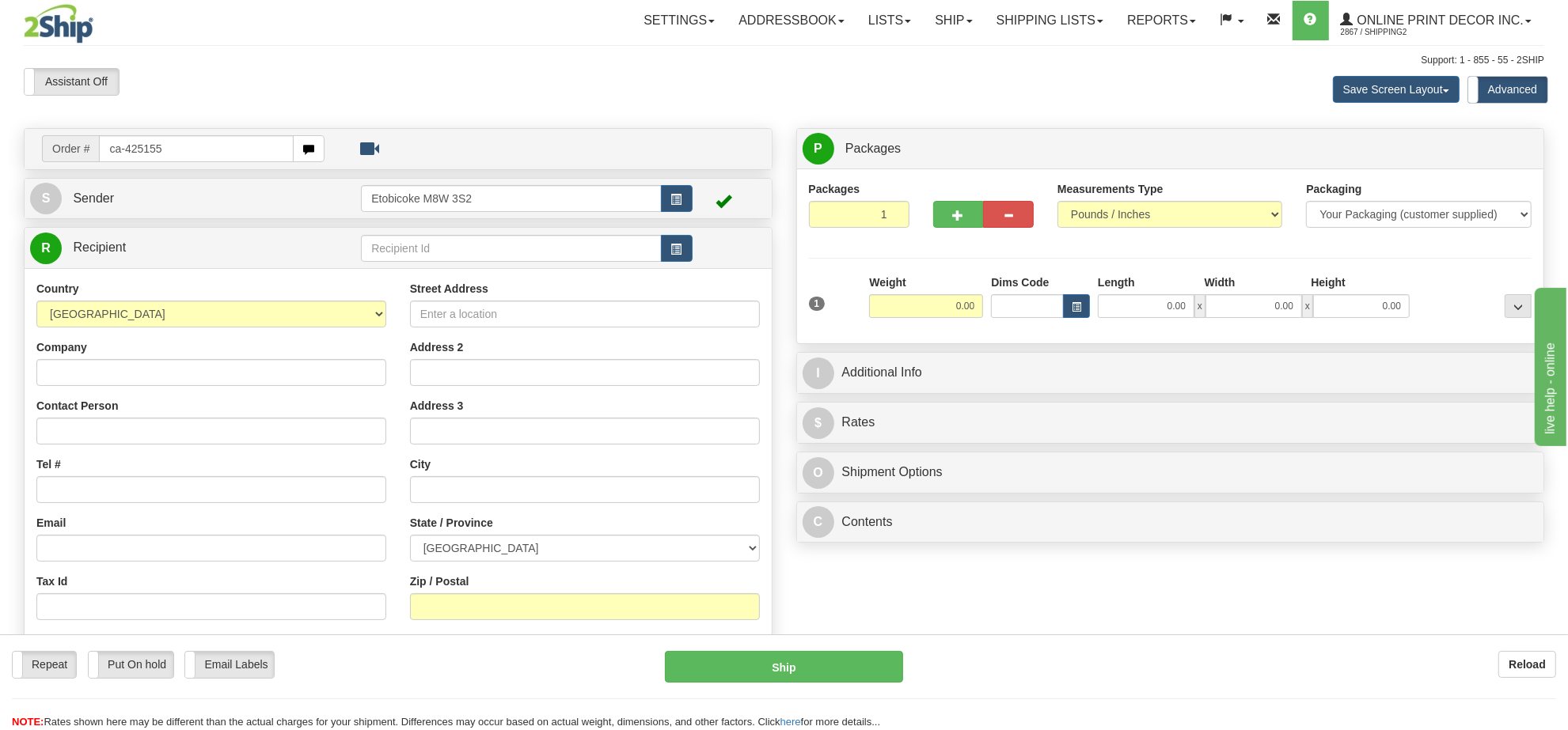
type input "ca-425155"
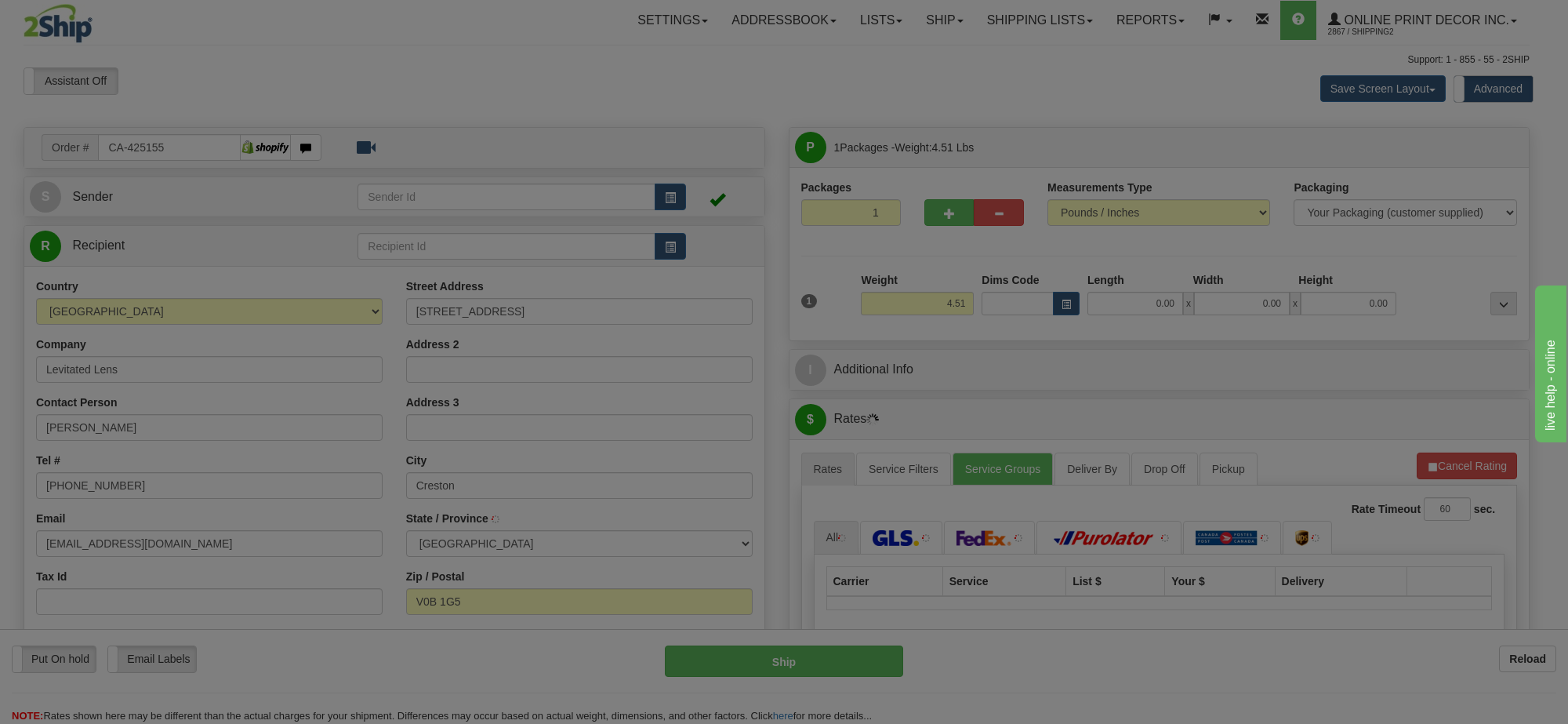
type input "CRESTON"
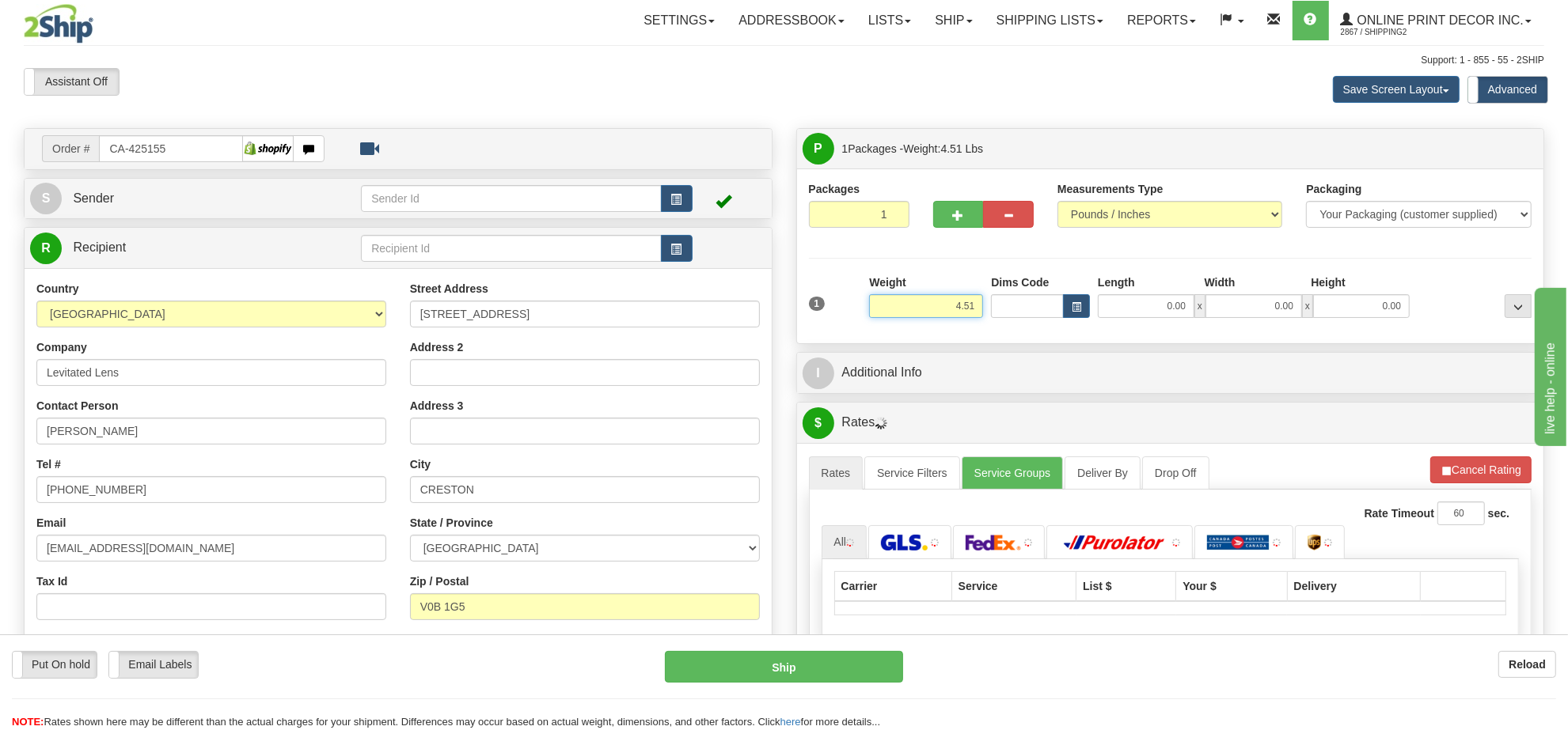
click at [956, 309] on input "4.51" at bounding box center [926, 306] width 114 height 24
click at [957, 310] on input "4.51" at bounding box center [926, 306] width 114 height 24
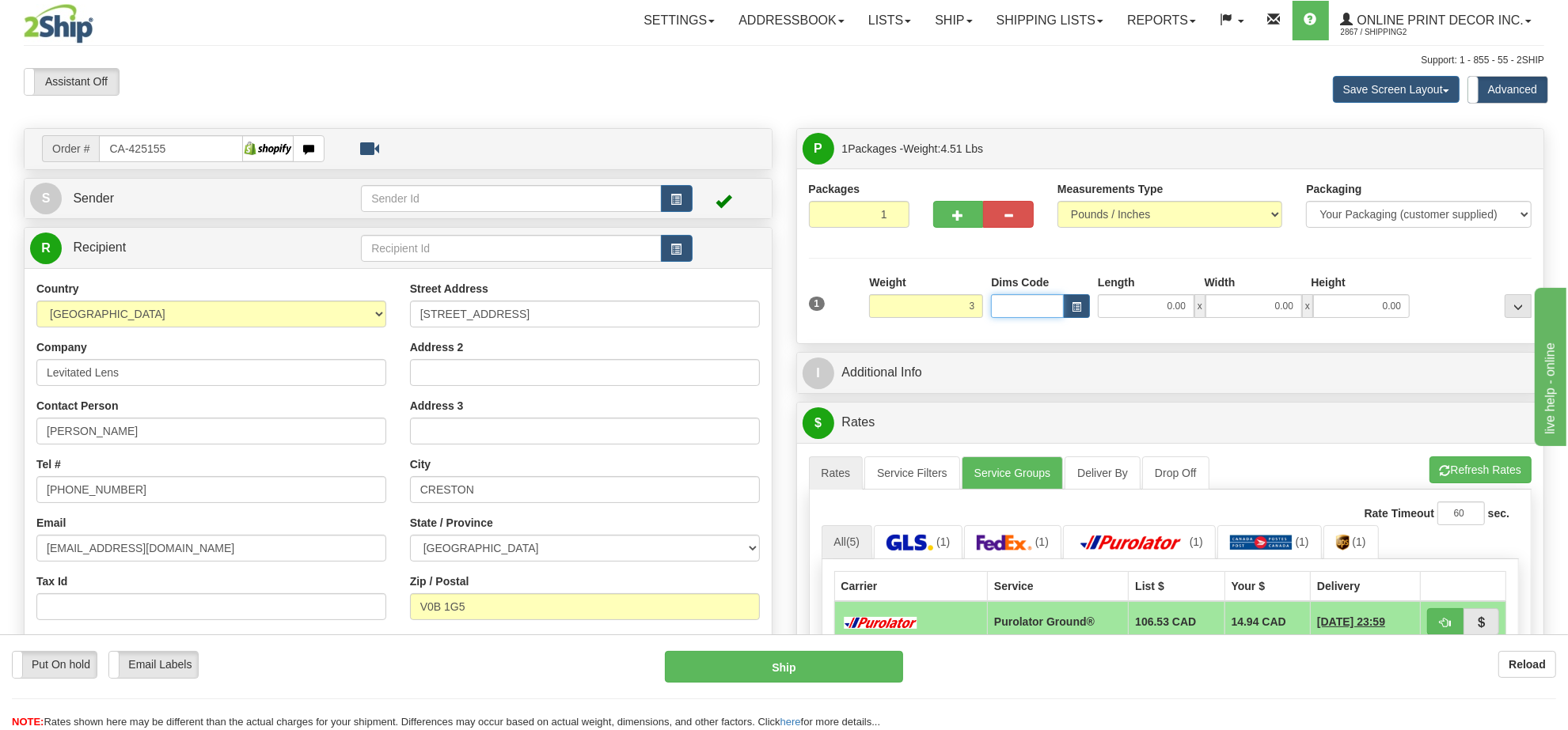
click at [1059, 308] on input "Dims Code" at bounding box center [1027, 306] width 73 height 24
type input "3.00"
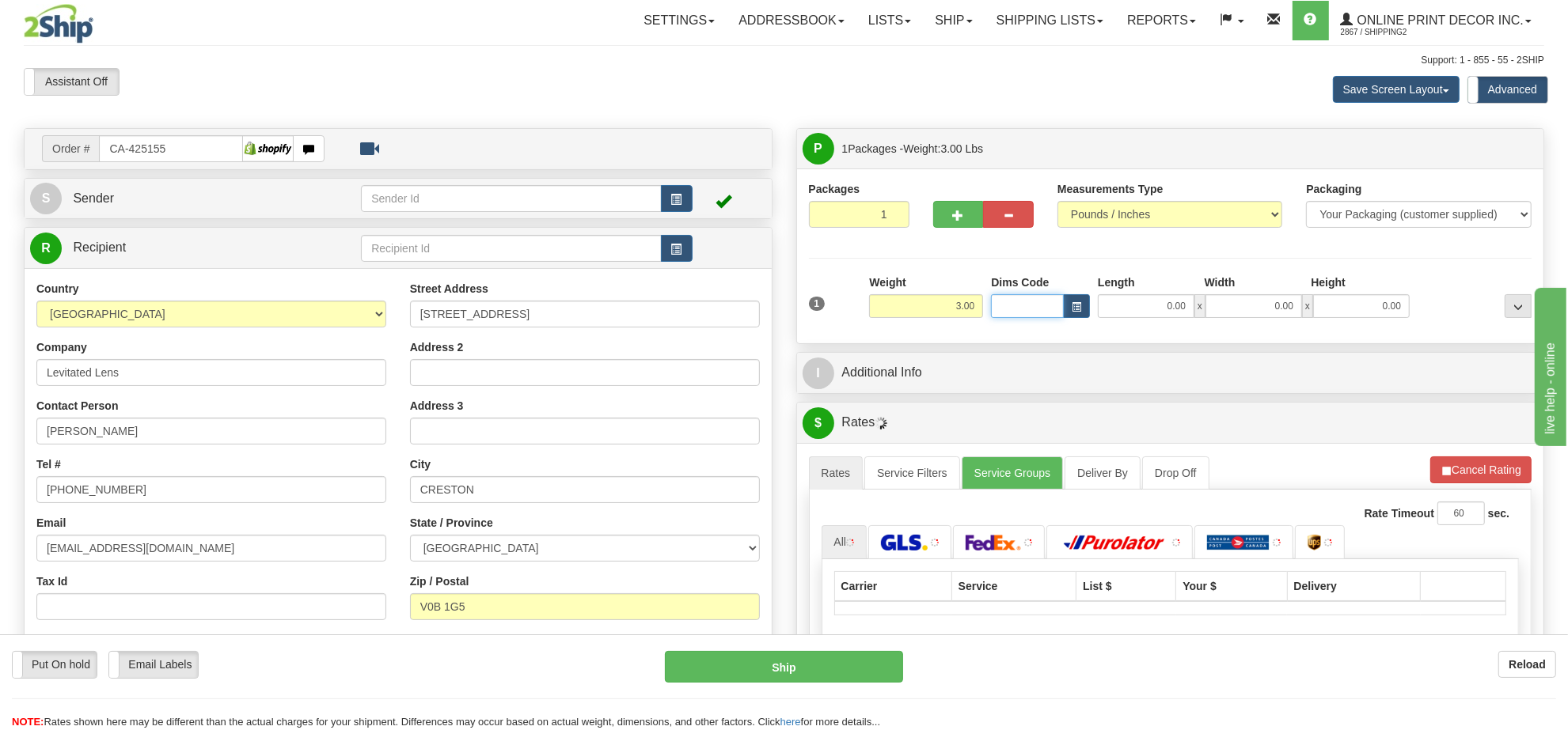
click at [1059, 308] on input "Dims Code" at bounding box center [1027, 306] width 73 height 24
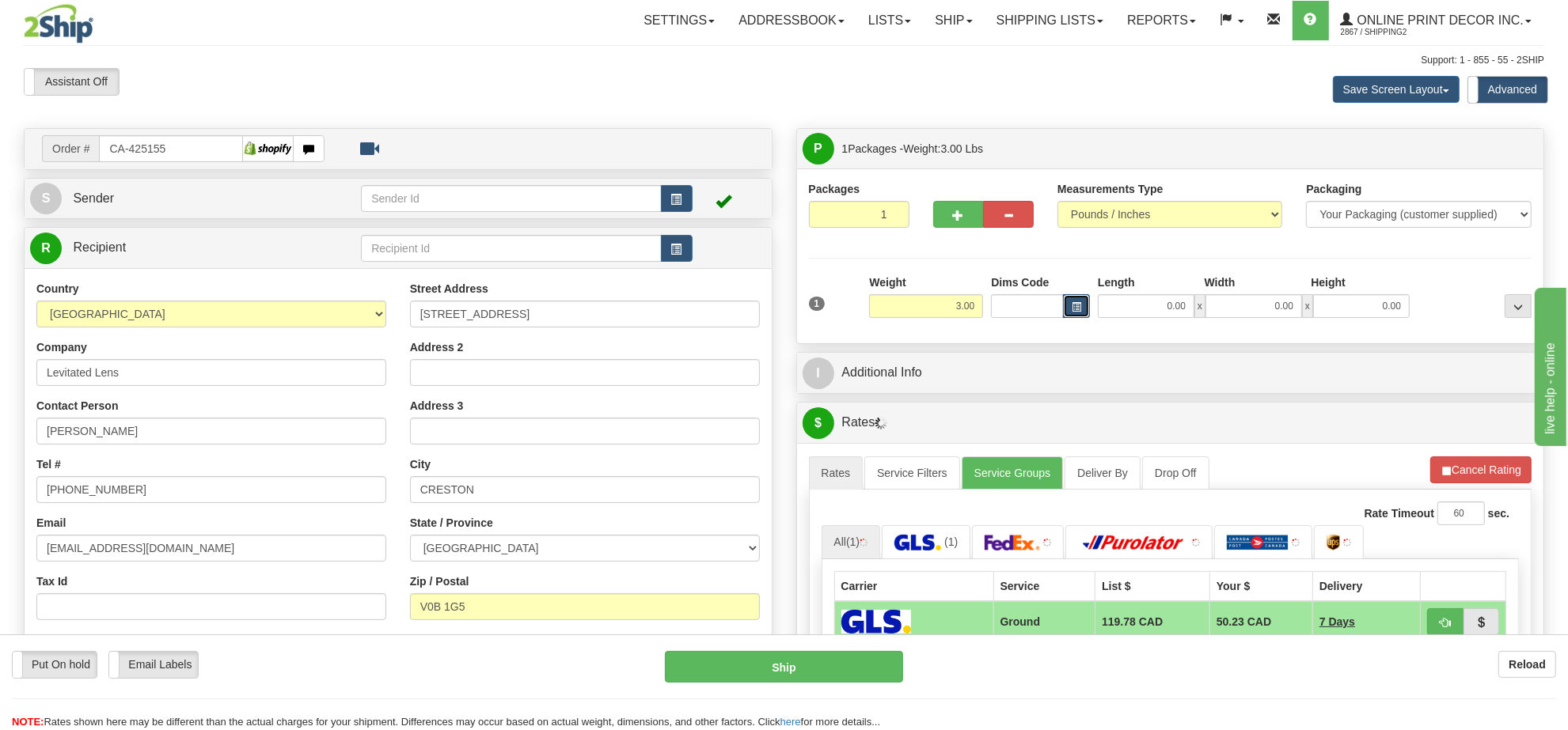
click at [1076, 308] on span "button" at bounding box center [1076, 307] width 9 height 9
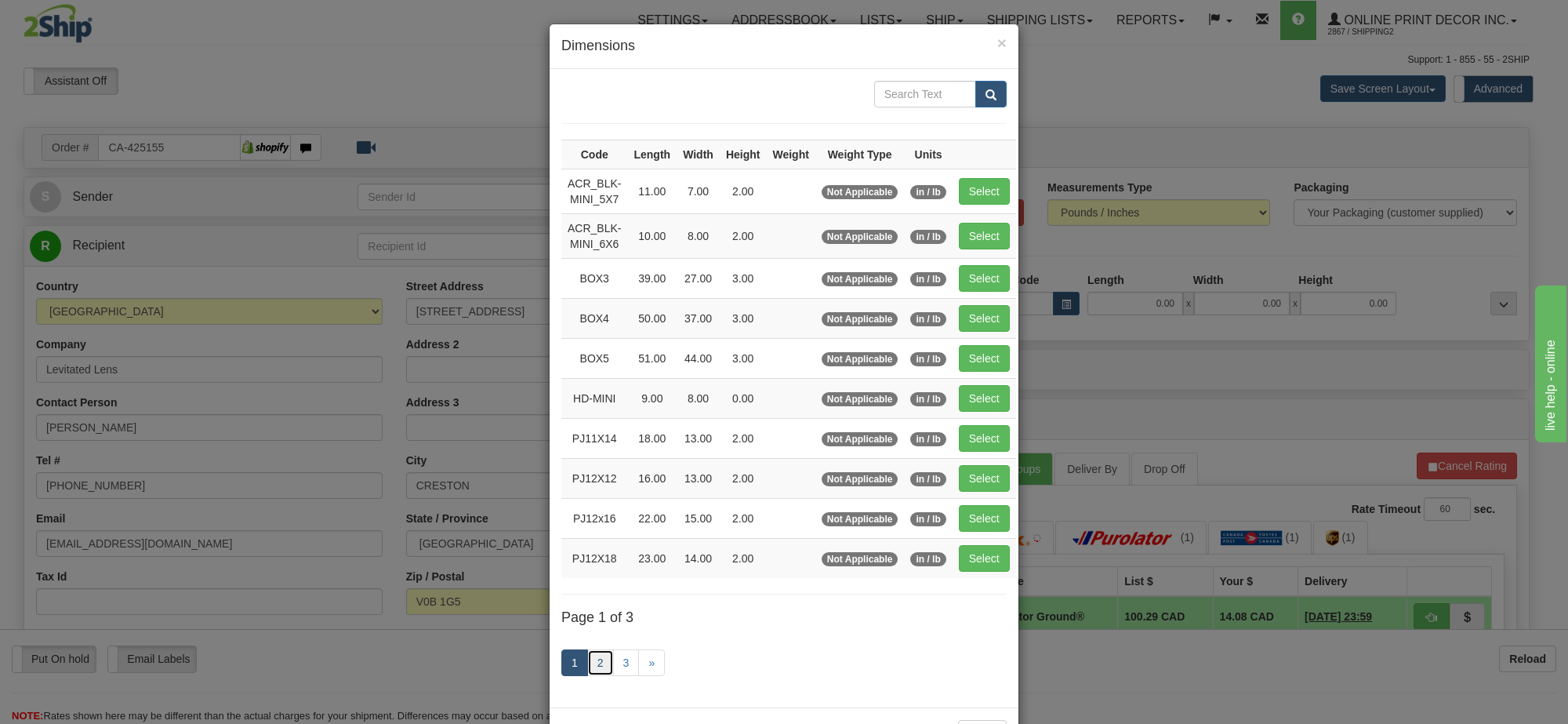
click at [594, 663] on link "2" at bounding box center [600, 662] width 26 height 26
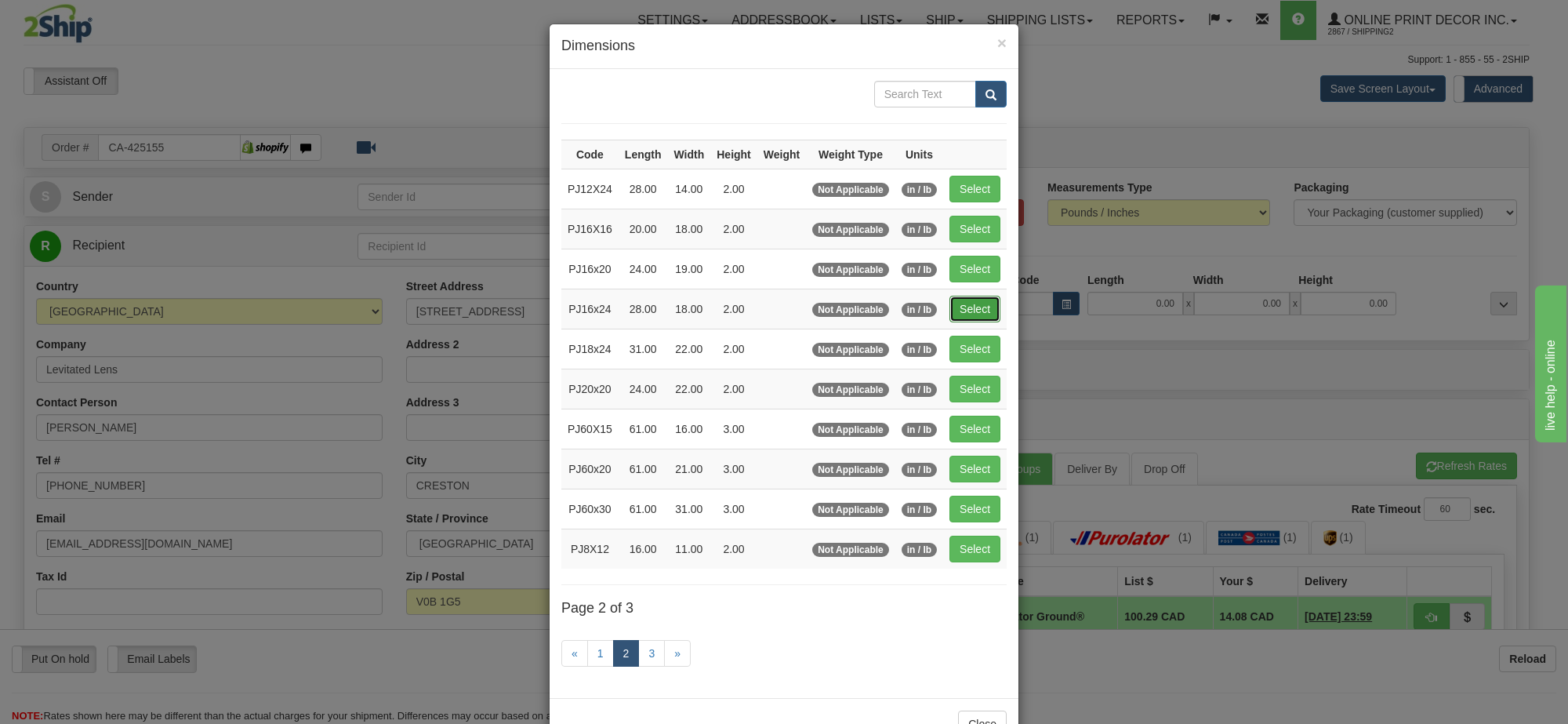
click at [981, 315] on button "Select" at bounding box center [975, 308] width 51 height 26
type input "PJ16x24"
type input "28.00"
type input "18.00"
type input "2.00"
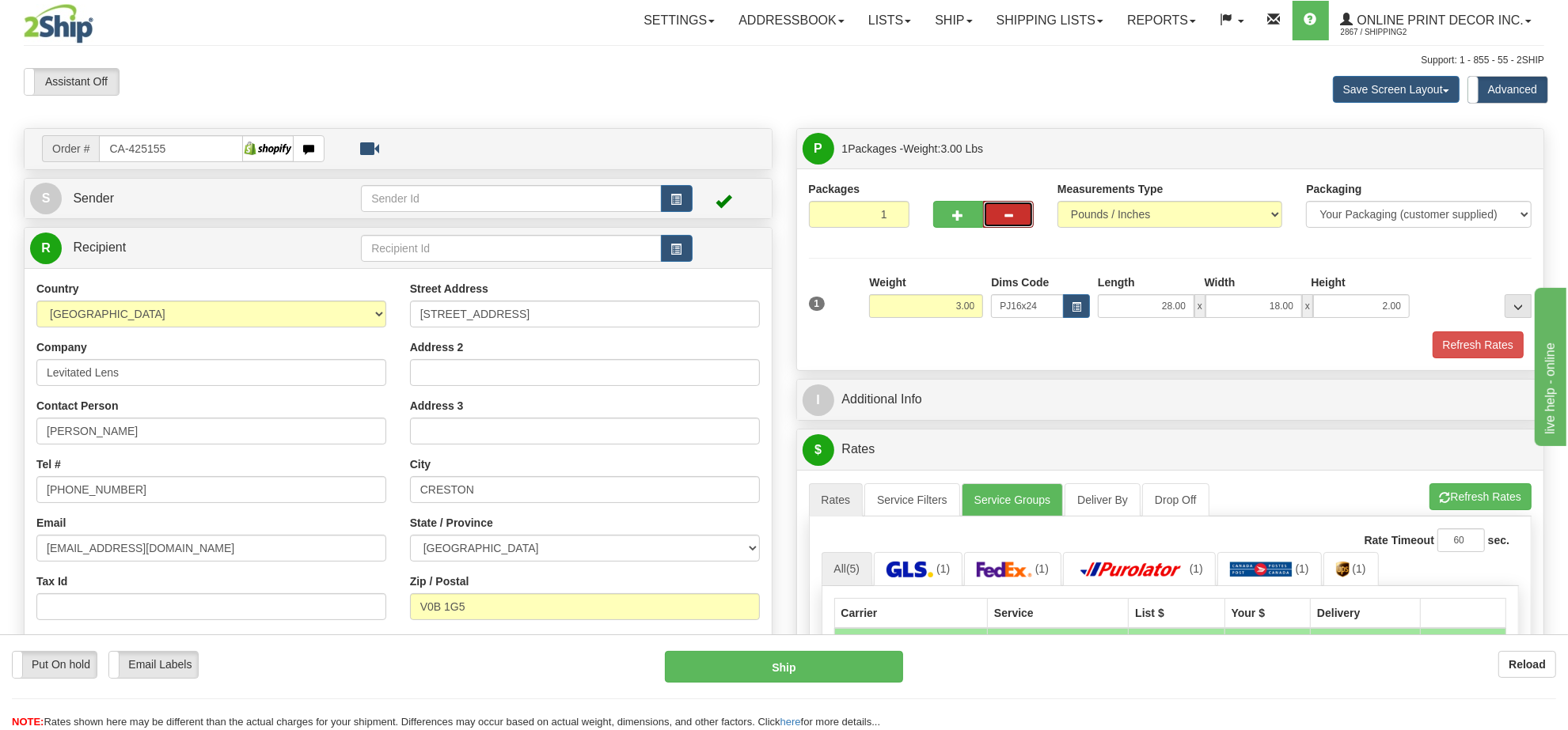
click at [983, 204] on button "button" at bounding box center [1008, 214] width 51 height 27
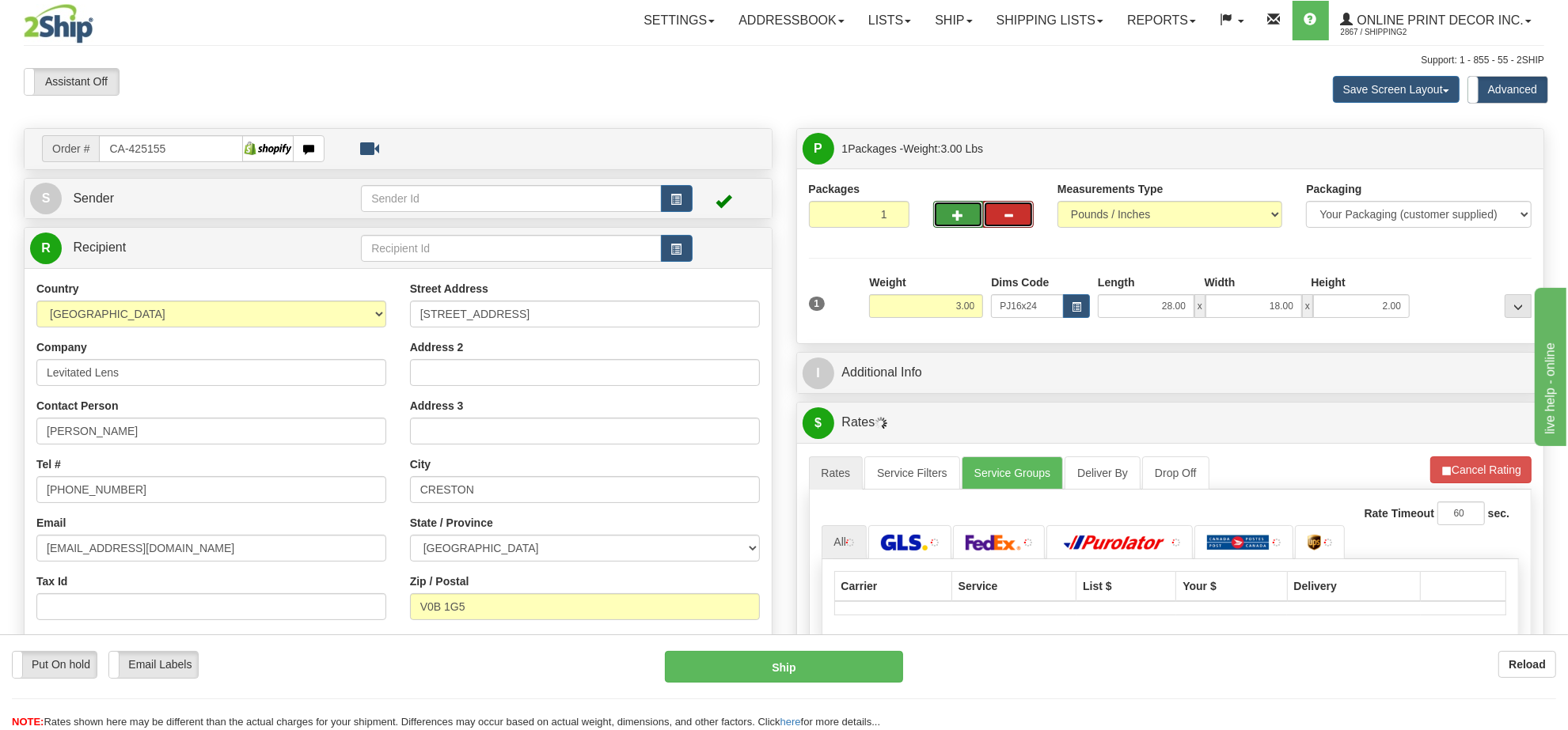
click at [957, 216] on span "button" at bounding box center [958, 216] width 11 height 10
radio input "true"
type input "2"
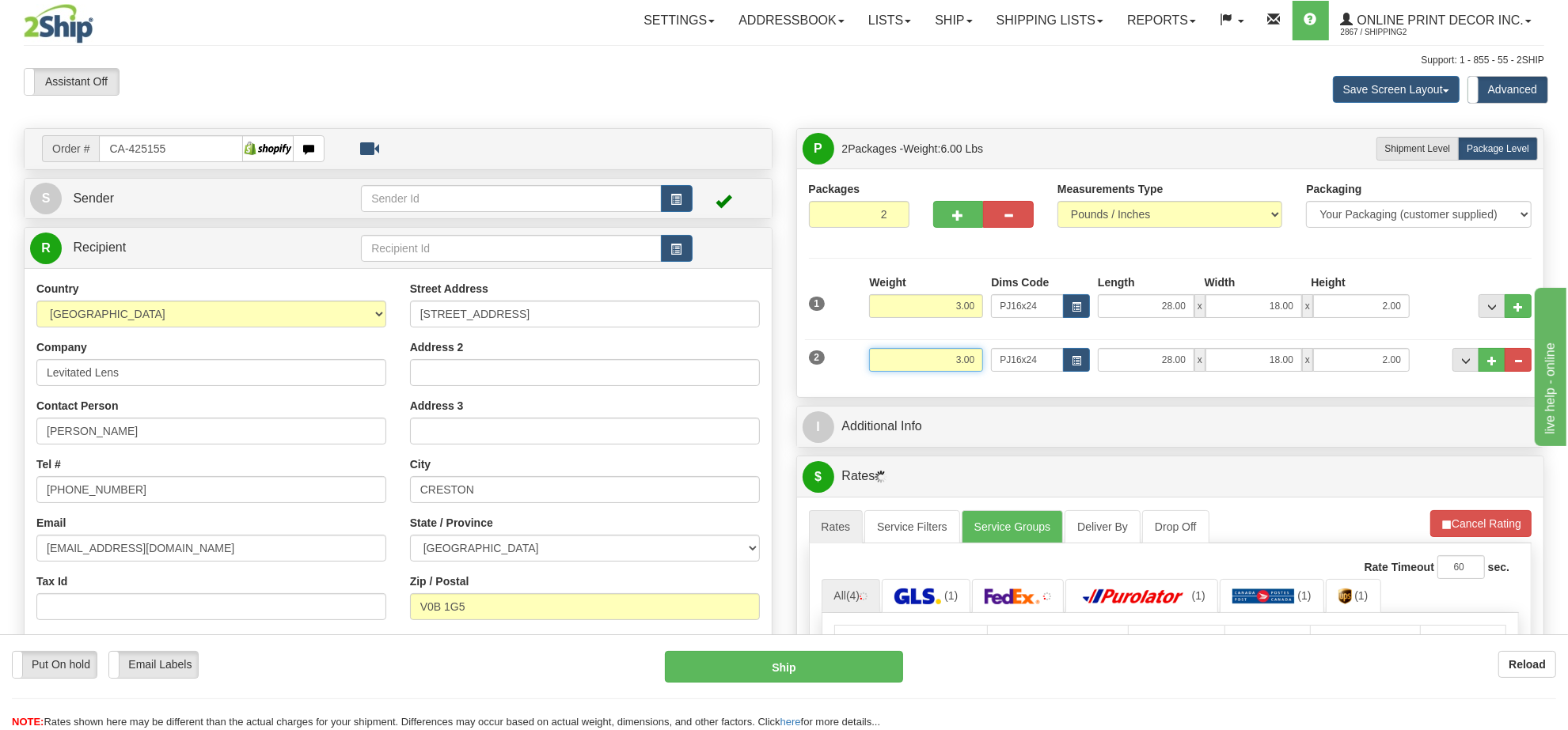
click at [957, 357] on input "3.00" at bounding box center [926, 360] width 114 height 24
click at [1058, 361] on input "PJ16x24" at bounding box center [1027, 360] width 73 height 24
type input "4.00"
click at [1069, 361] on button "button" at bounding box center [1076, 360] width 27 height 24
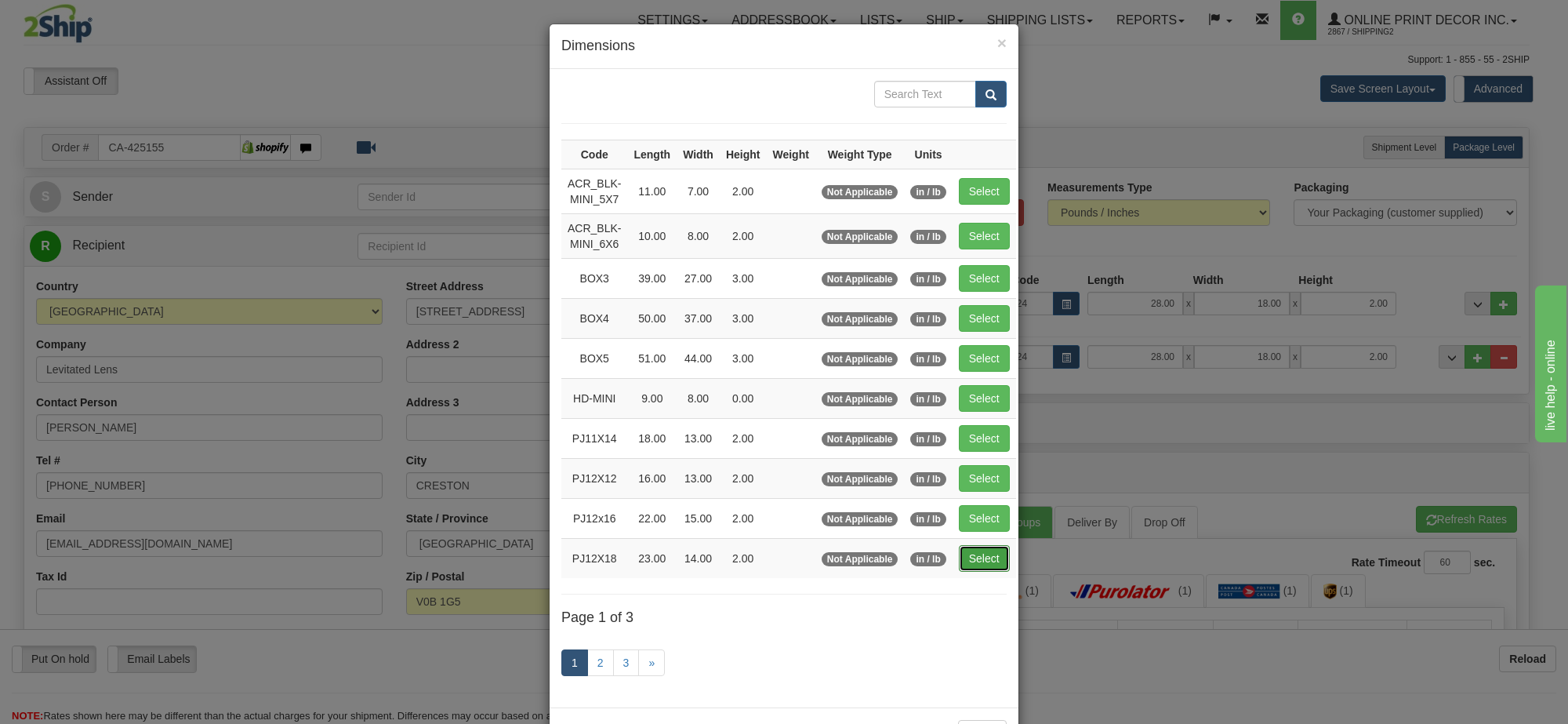
drag, startPoint x: 985, startPoint y: 570, endPoint x: 1107, endPoint y: 552, distance: 123.3
click at [986, 570] on button "Select" at bounding box center [984, 558] width 51 height 26
type input "PJ12X18"
type input "23.00"
type input "14.00"
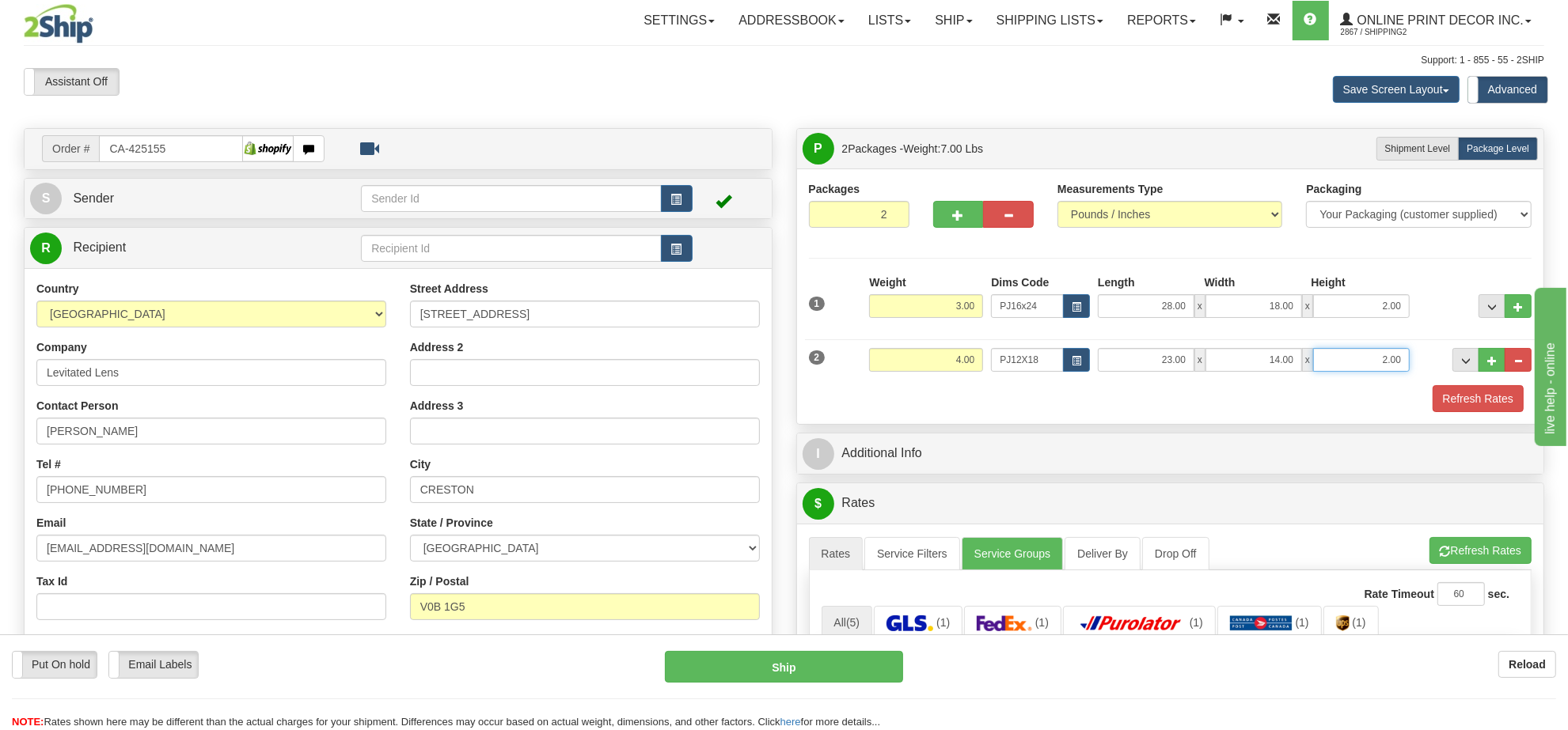
click at [1378, 362] on input "2.00" at bounding box center [1361, 360] width 97 height 24
type input "4.00"
click at [1486, 563] on button "Refresh Rates" at bounding box center [1480, 550] width 102 height 27
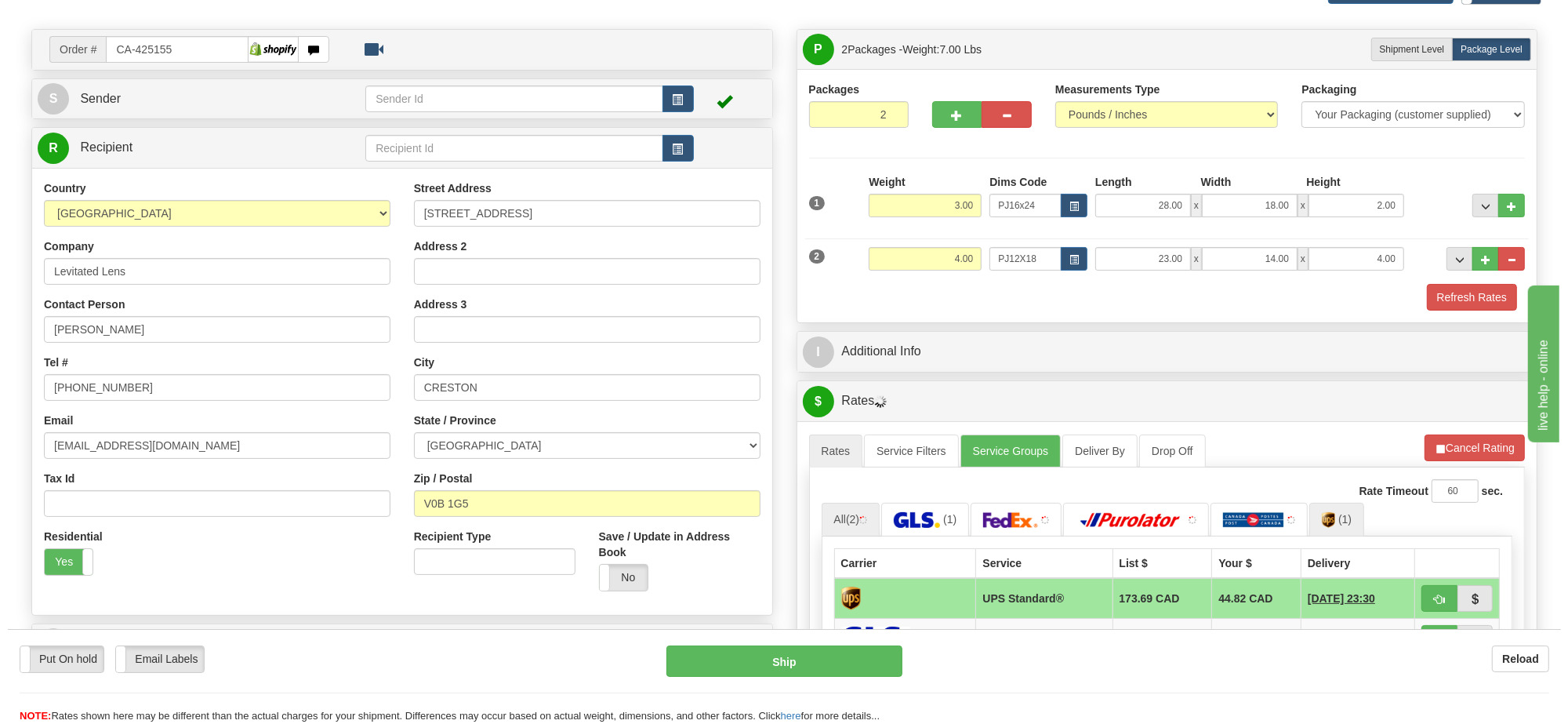
scroll to position [196, 0]
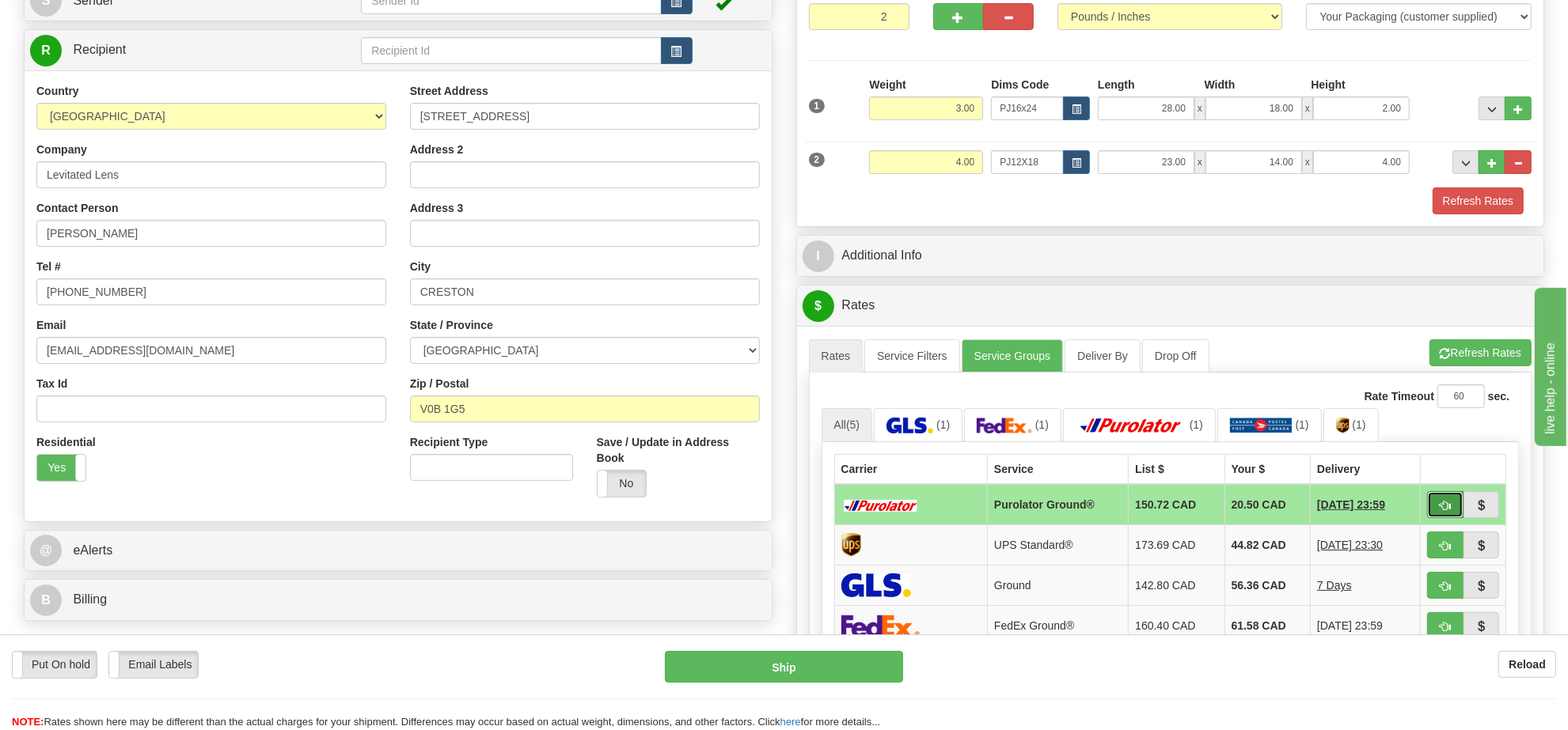
click at [1440, 507] on span "button" at bounding box center [1445, 506] width 11 height 10
type input "260"
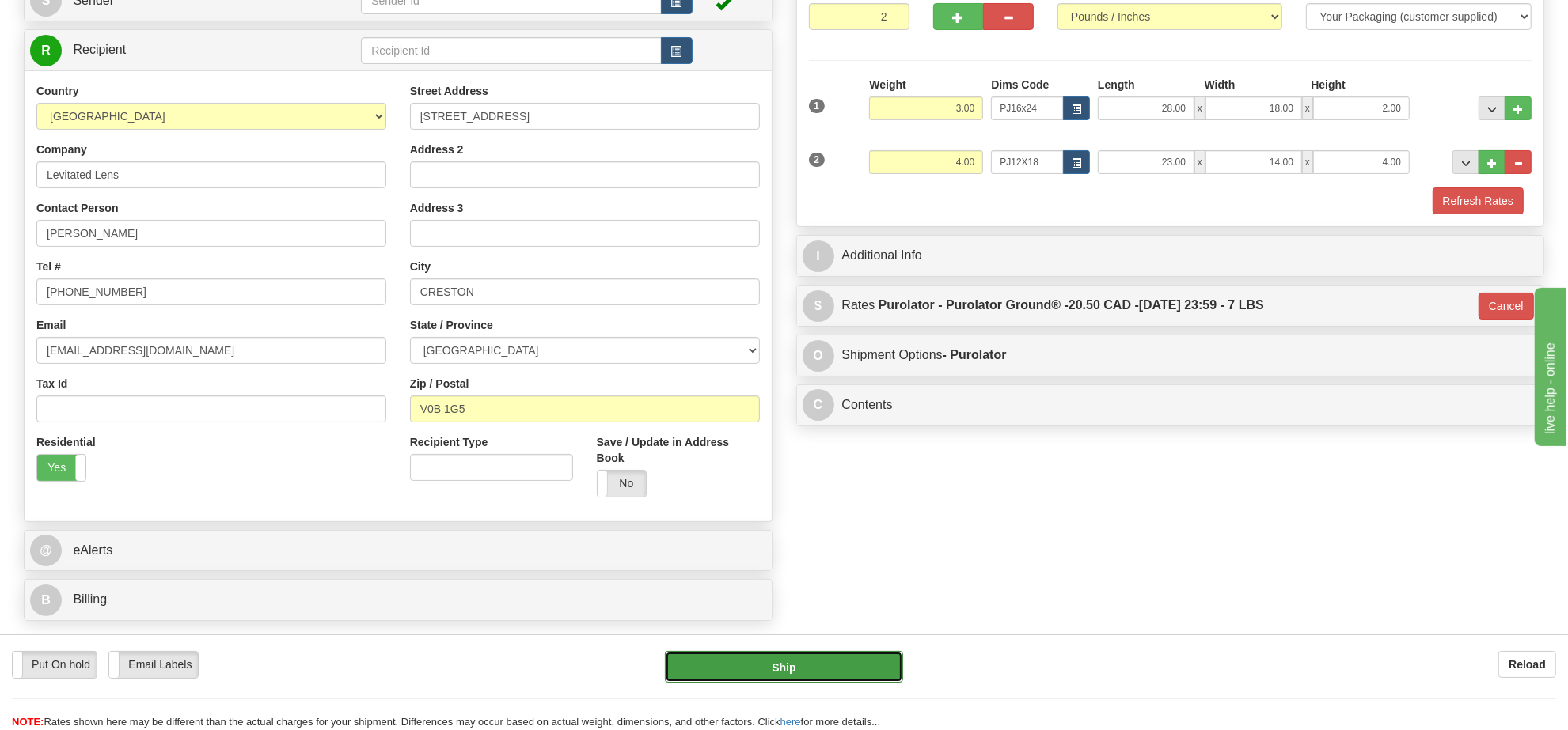
click at [778, 673] on button "Ship" at bounding box center [783, 667] width 237 height 32
